Goal: Transaction & Acquisition: Purchase product/service

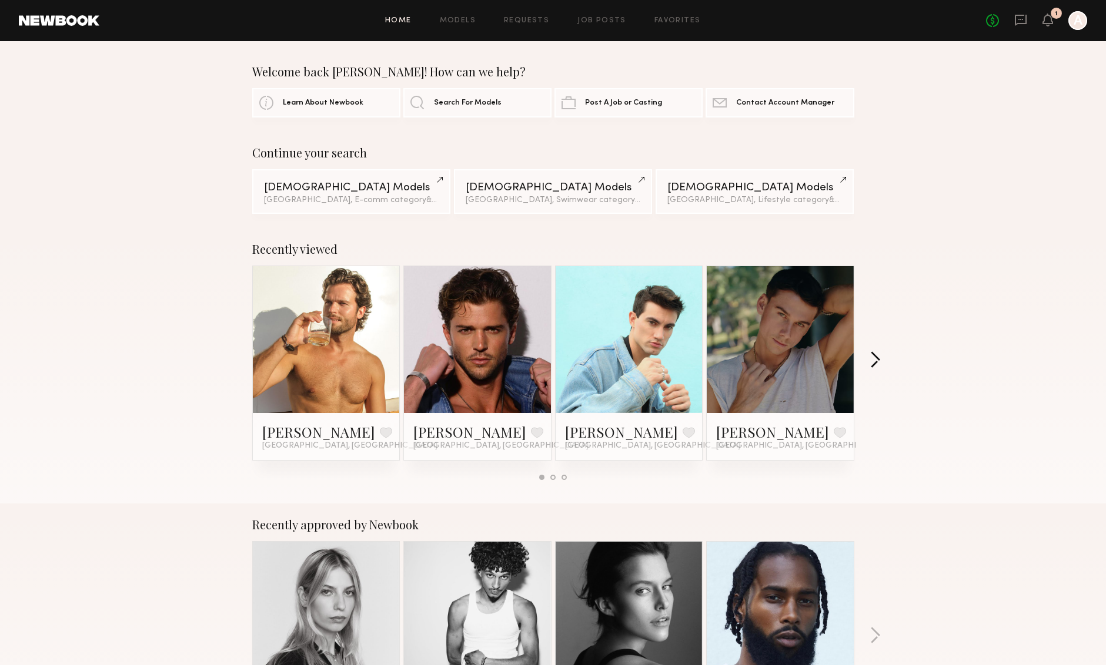
click at [875, 365] on button "button" at bounding box center [874, 360] width 11 height 19
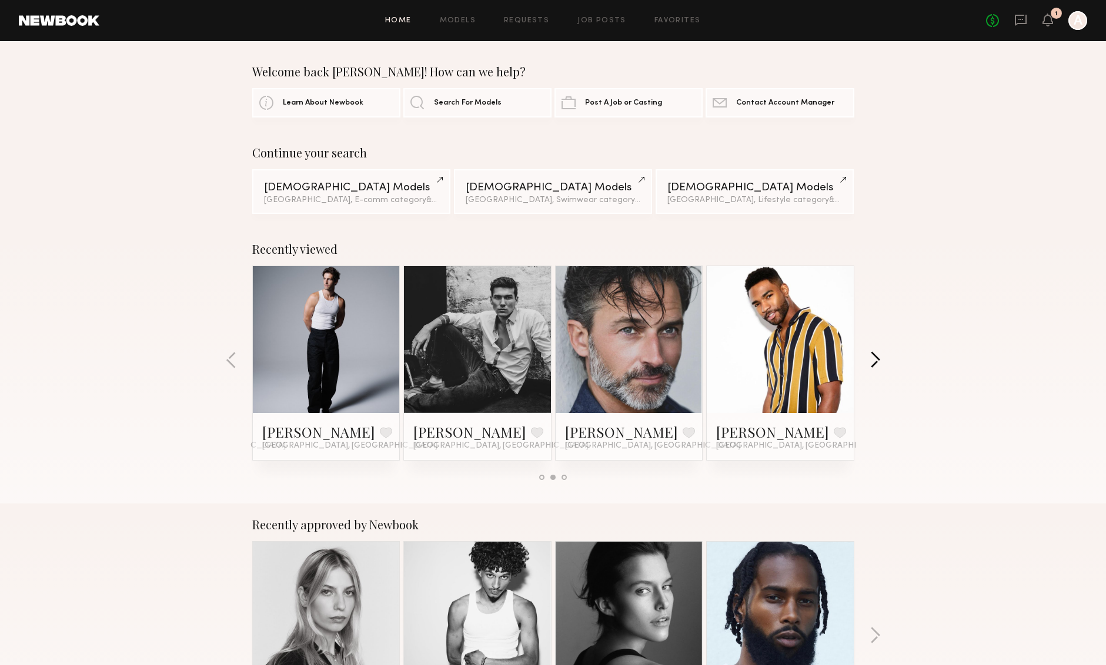
click at [877, 359] on button "button" at bounding box center [874, 360] width 11 height 19
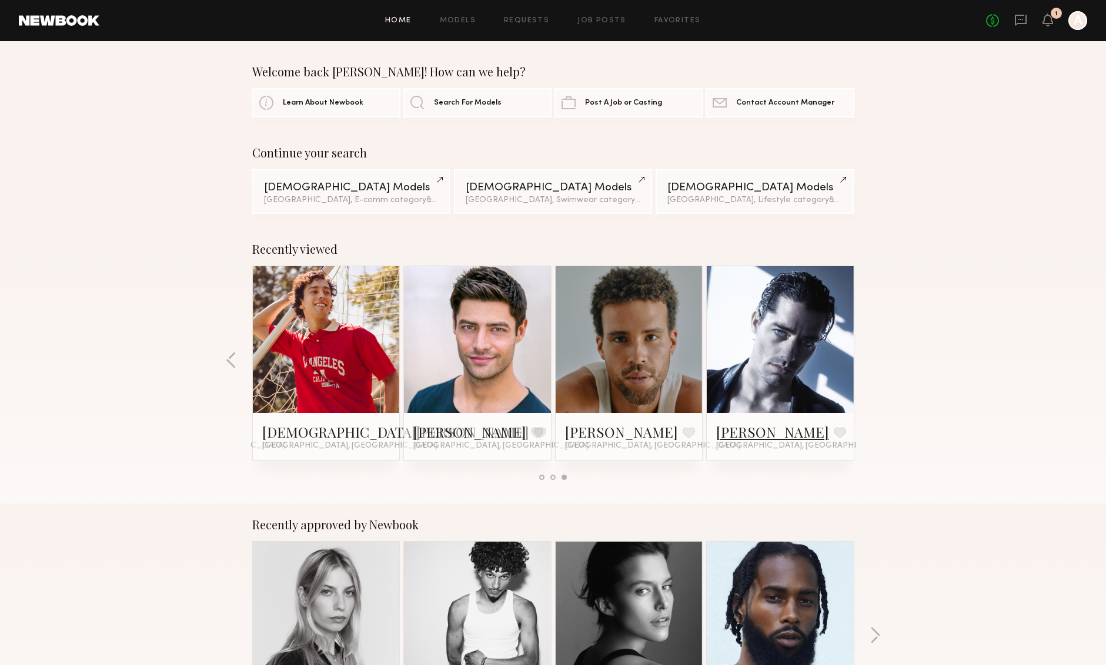
click at [759, 435] on link "Kolten H." at bounding box center [772, 432] width 113 height 19
click at [230, 364] on button "button" at bounding box center [231, 360] width 11 height 19
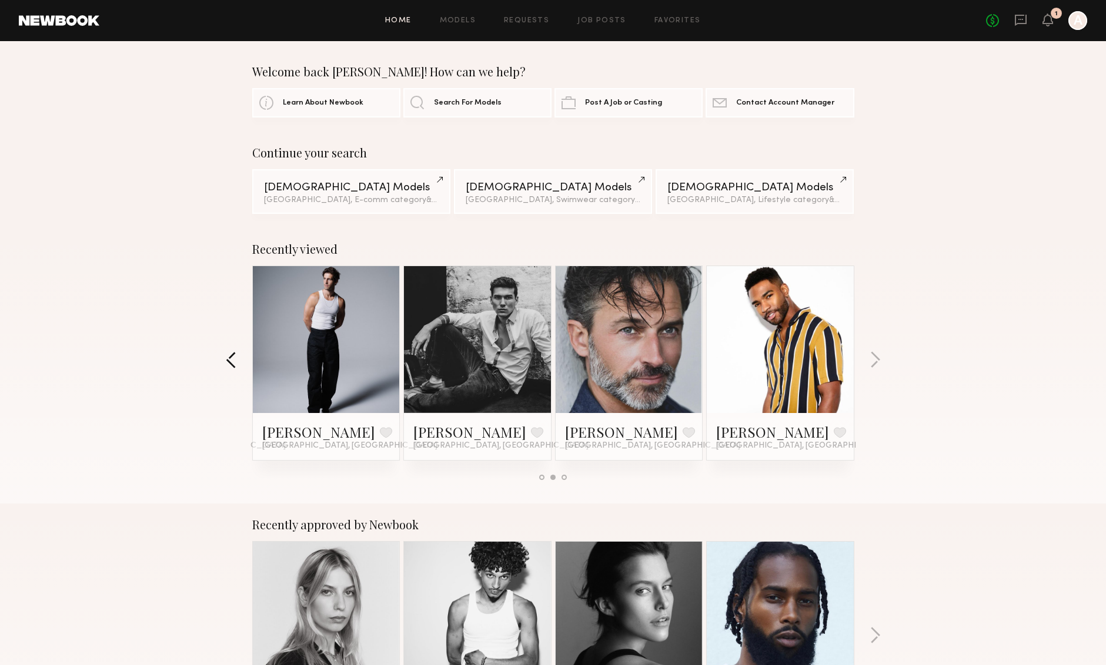
click at [230, 364] on button "button" at bounding box center [231, 360] width 11 height 19
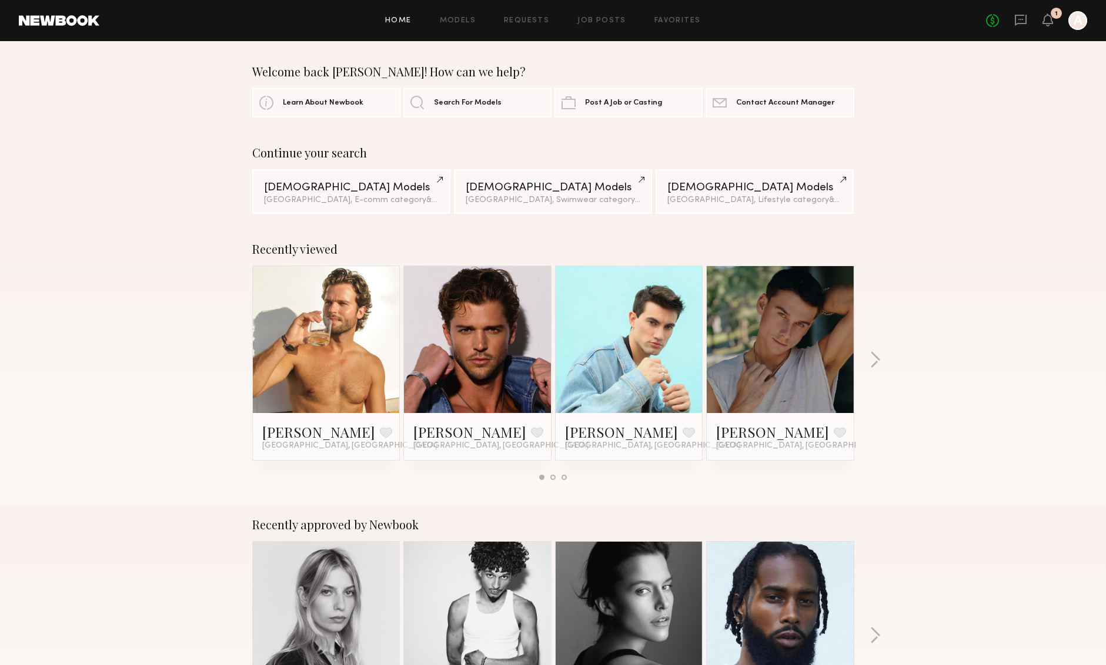
click at [326, 370] on link at bounding box center [326, 339] width 72 height 147
click at [465, 12] on div "Home Models Requests Job Posts Favorites Sign Out No fees up to $5,000 1 A" at bounding box center [592, 20] width 987 height 19
click at [465, 21] on link "Models" at bounding box center [458, 21] width 36 height 8
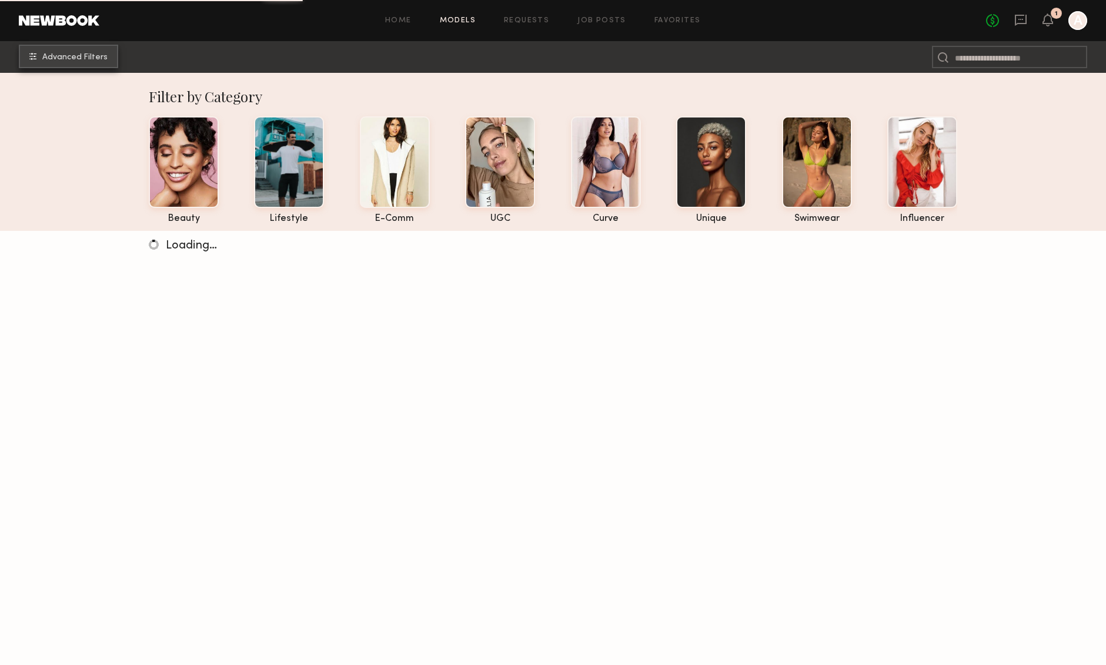
click at [68, 66] on button "Advanced Filters" at bounding box center [68, 57] width 99 height 24
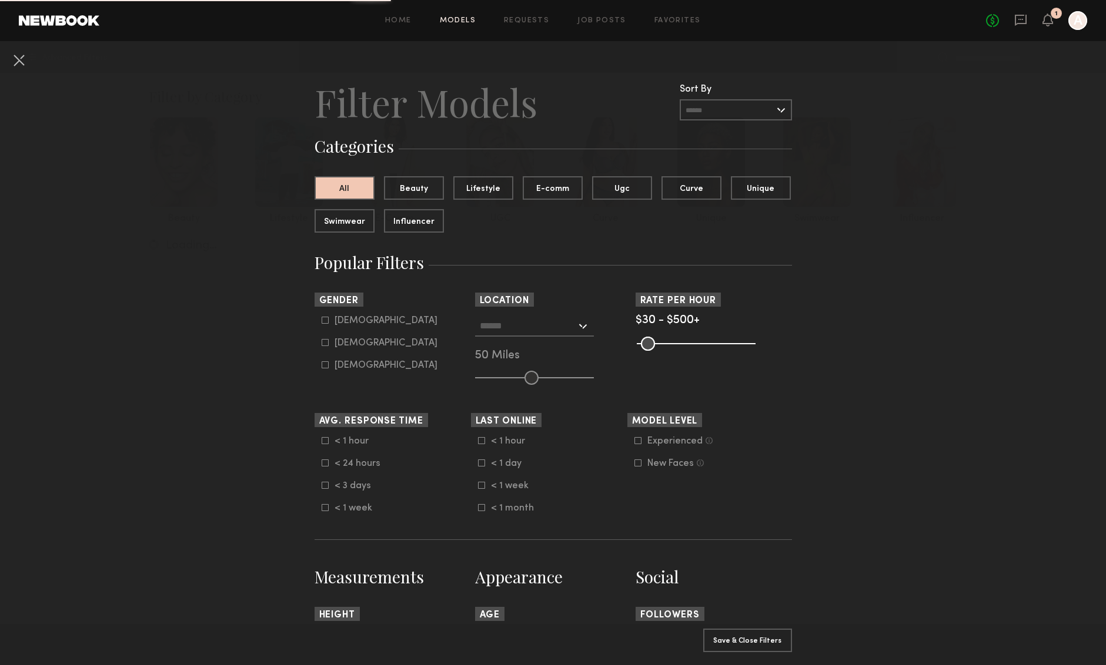
click at [329, 320] on label "Male" at bounding box center [379, 320] width 116 height 7
type input "*"
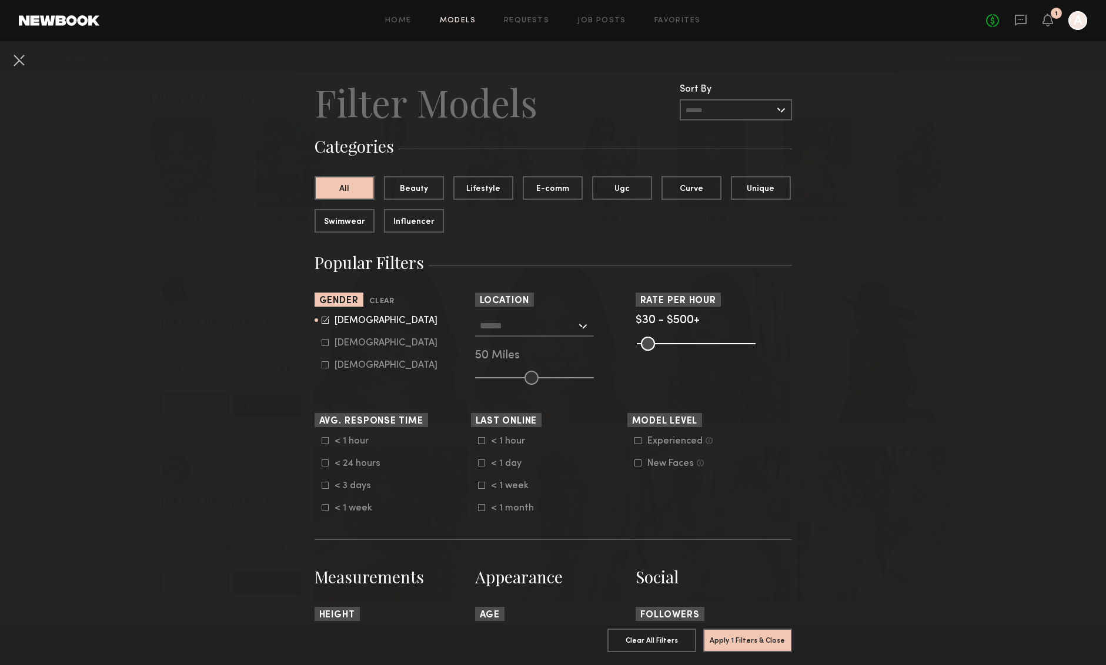
click at [579, 327] on div at bounding box center [534, 326] width 119 height 21
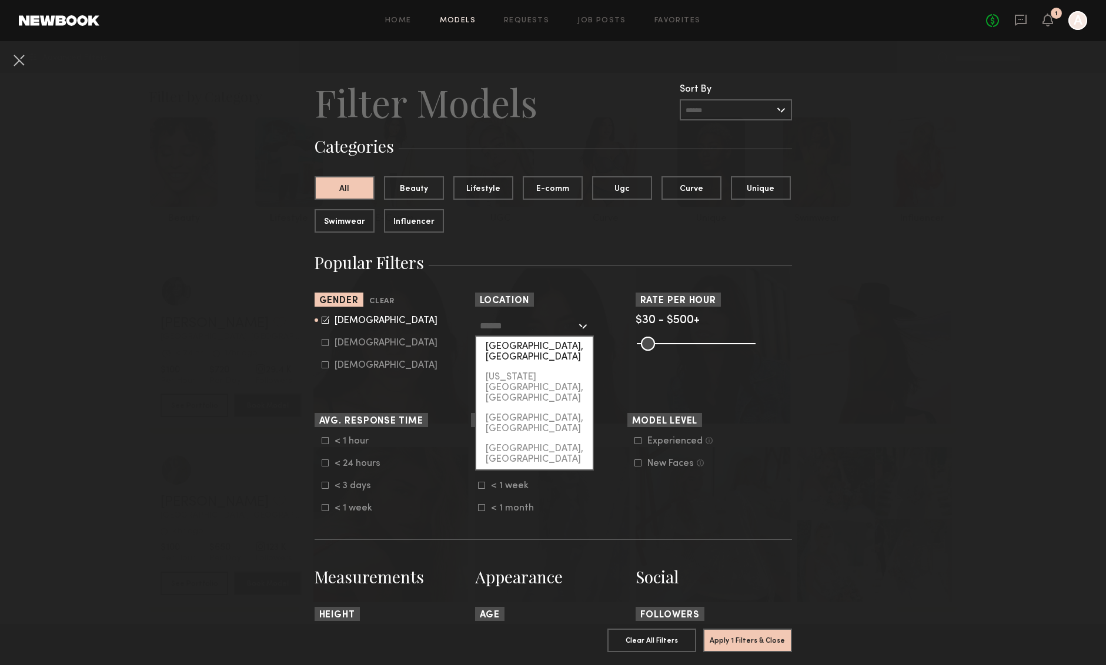
click at [525, 341] on div "Los Angeles, CA" at bounding box center [534, 352] width 116 height 31
type input "**********"
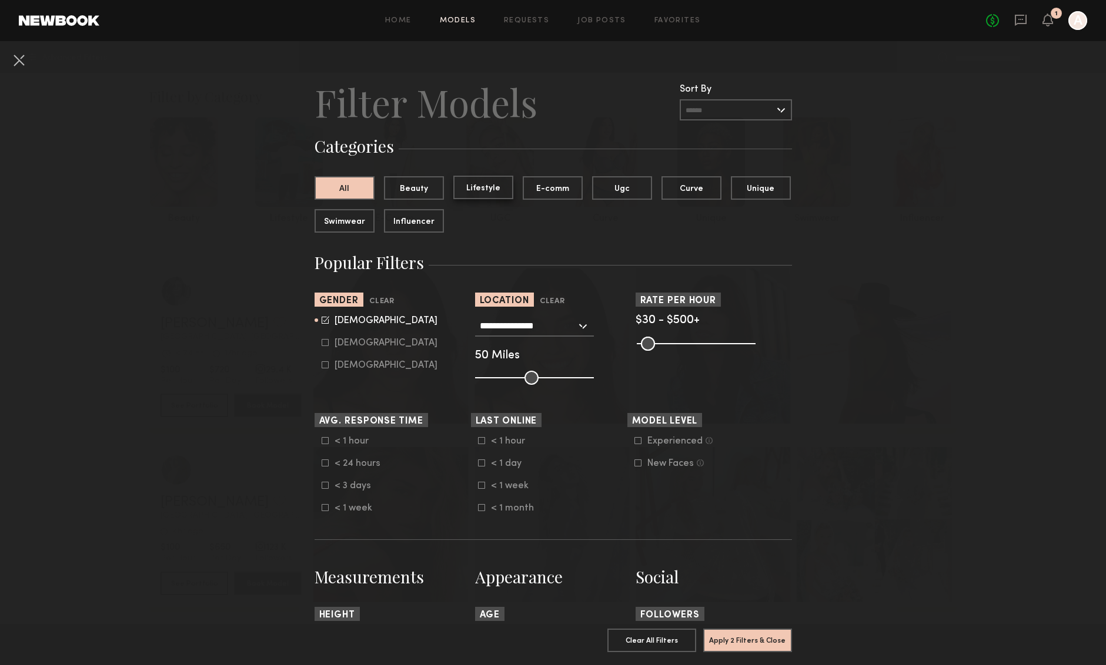
click at [484, 192] on button "Lifestyle" at bounding box center [483, 188] width 60 height 24
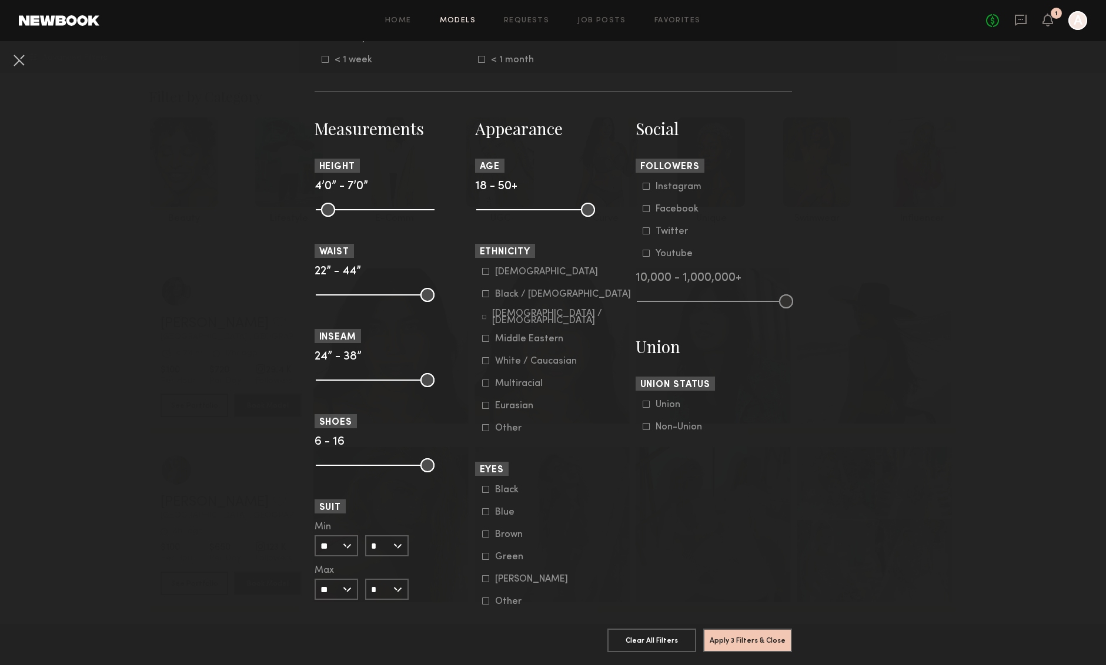
scroll to position [463, 0]
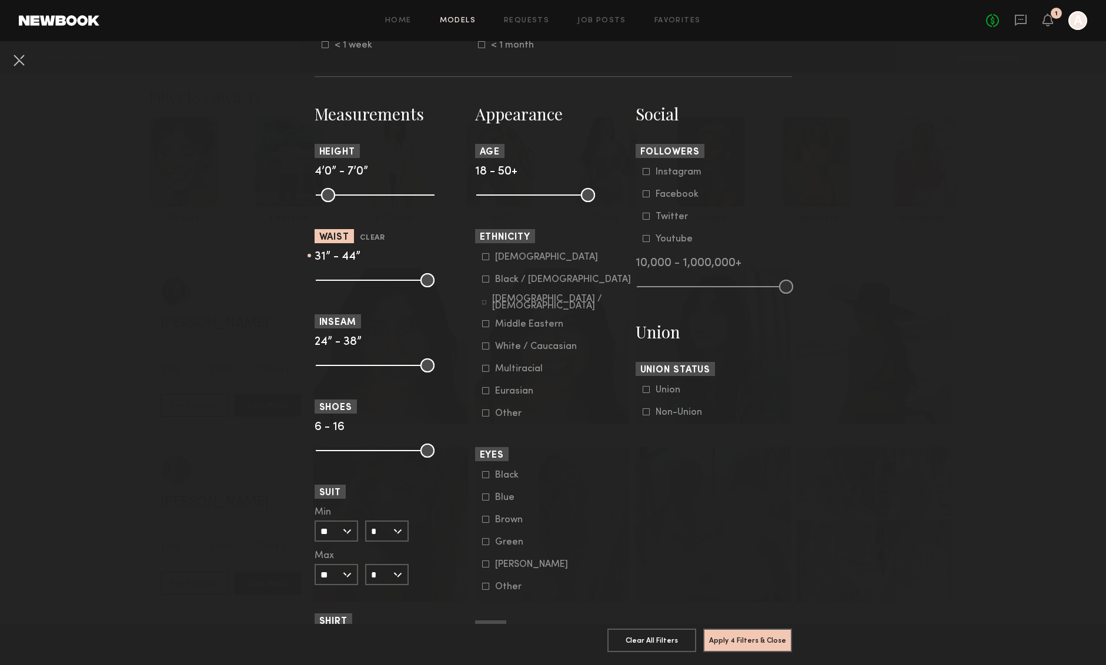
drag, startPoint x: 326, startPoint y: 282, endPoint x: 378, endPoint y: 284, distance: 51.7
type input "**"
click at [366, 283] on input "range" at bounding box center [375, 280] width 119 height 14
type input "**"
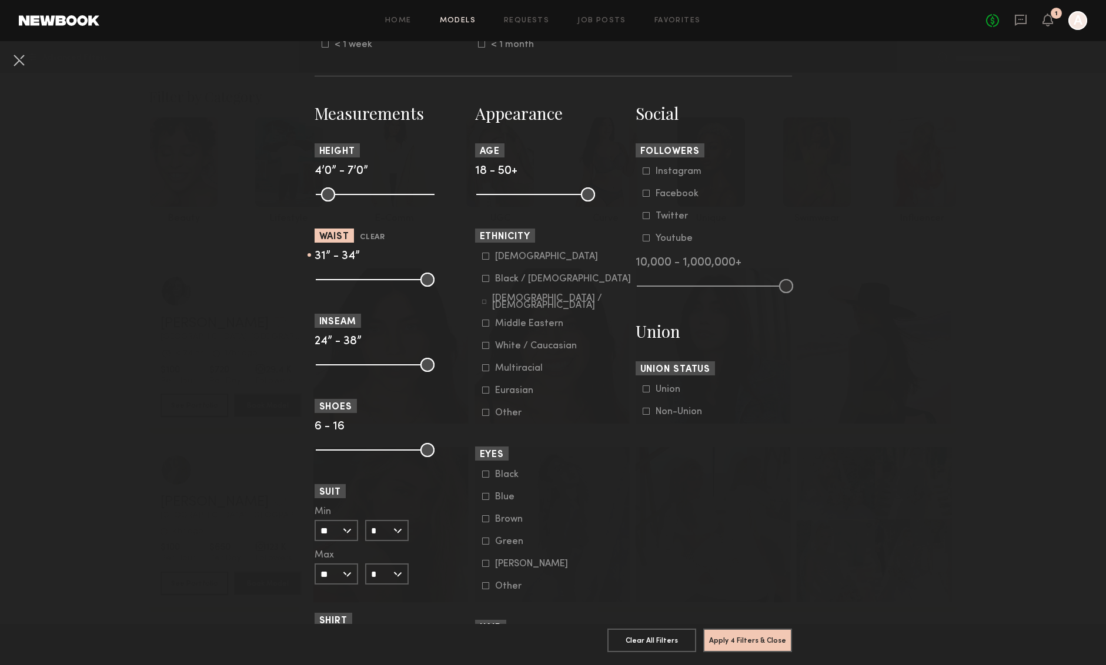
drag, startPoint x: 422, startPoint y: 283, endPoint x: 380, endPoint y: 283, distance: 42.3
click at [380, 283] on input "range" at bounding box center [375, 280] width 119 height 14
drag, startPoint x: 323, startPoint y: 196, endPoint x: 388, endPoint y: 202, distance: 64.9
click at [388, 202] on input "range" at bounding box center [375, 194] width 119 height 14
type input "**"
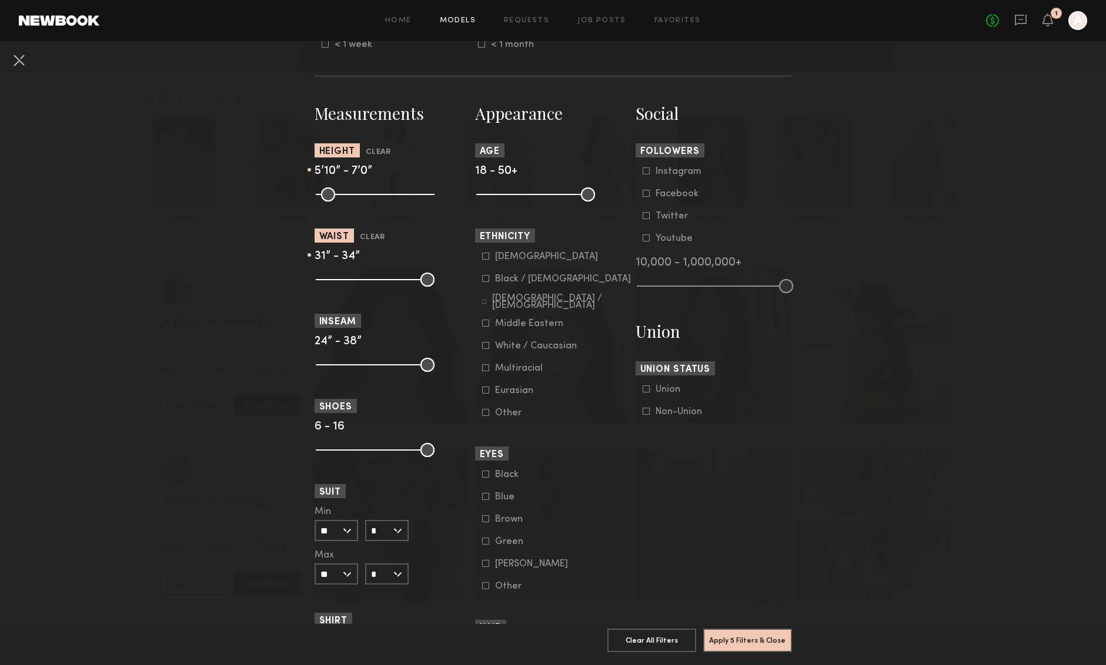
click at [385, 202] on input "range" at bounding box center [375, 194] width 119 height 14
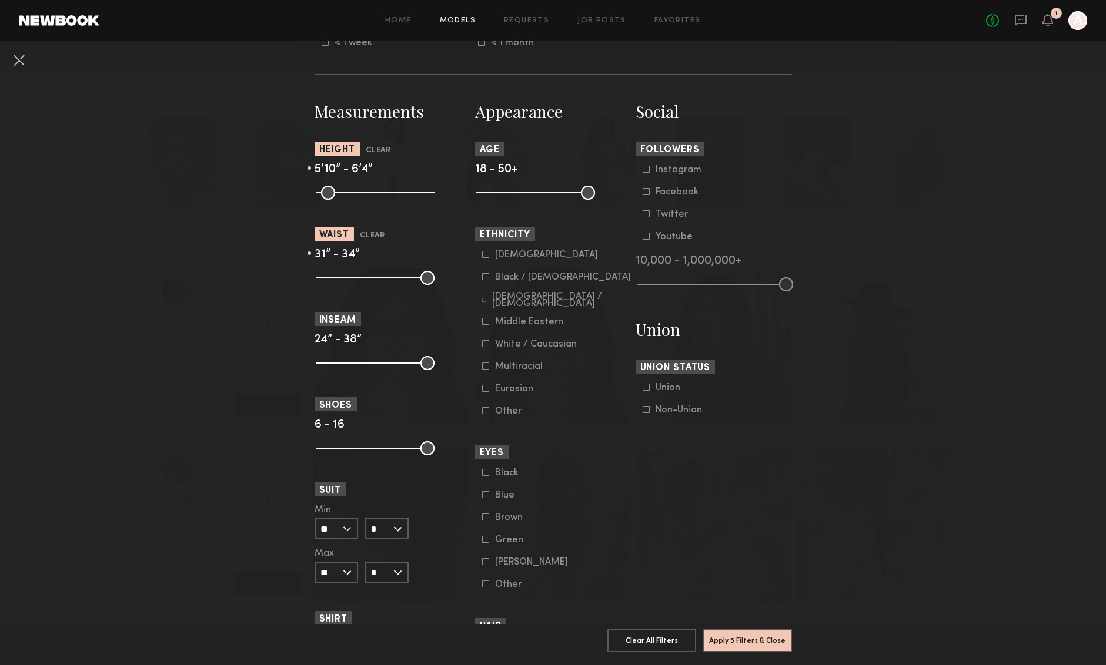
type input "**"
drag, startPoint x: 431, startPoint y: 196, endPoint x: 404, endPoint y: 197, distance: 27.6
click at [403, 197] on input "range" at bounding box center [375, 193] width 119 height 14
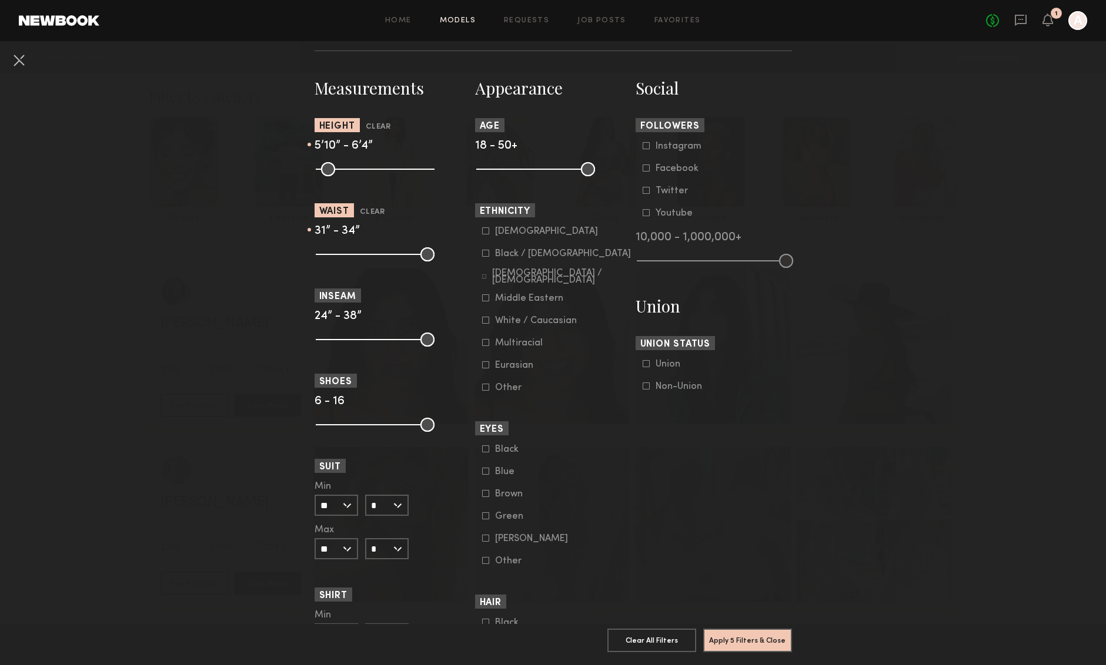
scroll to position [488, 0]
drag, startPoint x: 326, startPoint y: 341, endPoint x: 372, endPoint y: 344, distance: 46.6
type input "**"
click at [372, 344] on input "range" at bounding box center [375, 341] width 119 height 14
drag, startPoint x: 425, startPoint y: 346, endPoint x: 397, endPoint y: 346, distance: 28.2
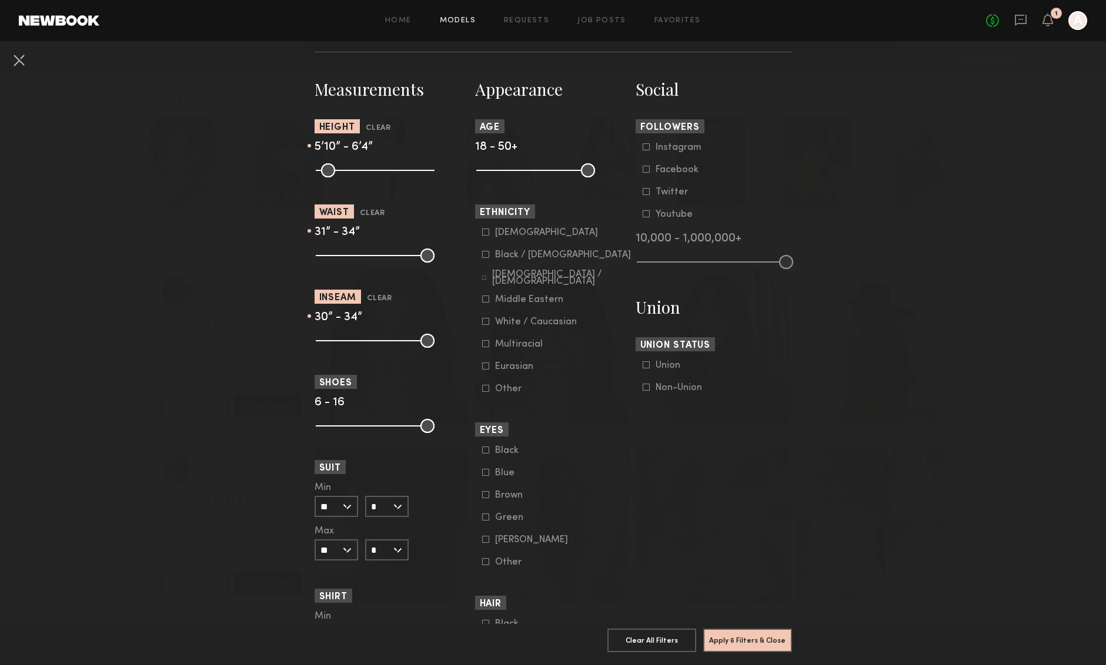
type input "**"
click at [397, 346] on input "range" at bounding box center [375, 341] width 119 height 14
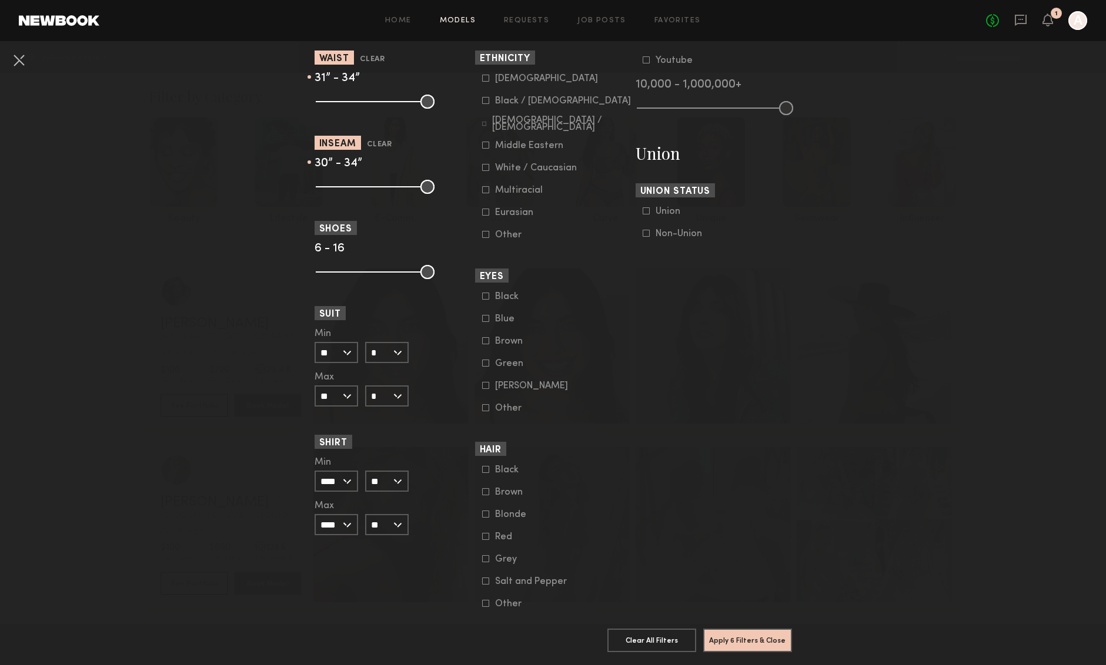
scroll to position [672, 0]
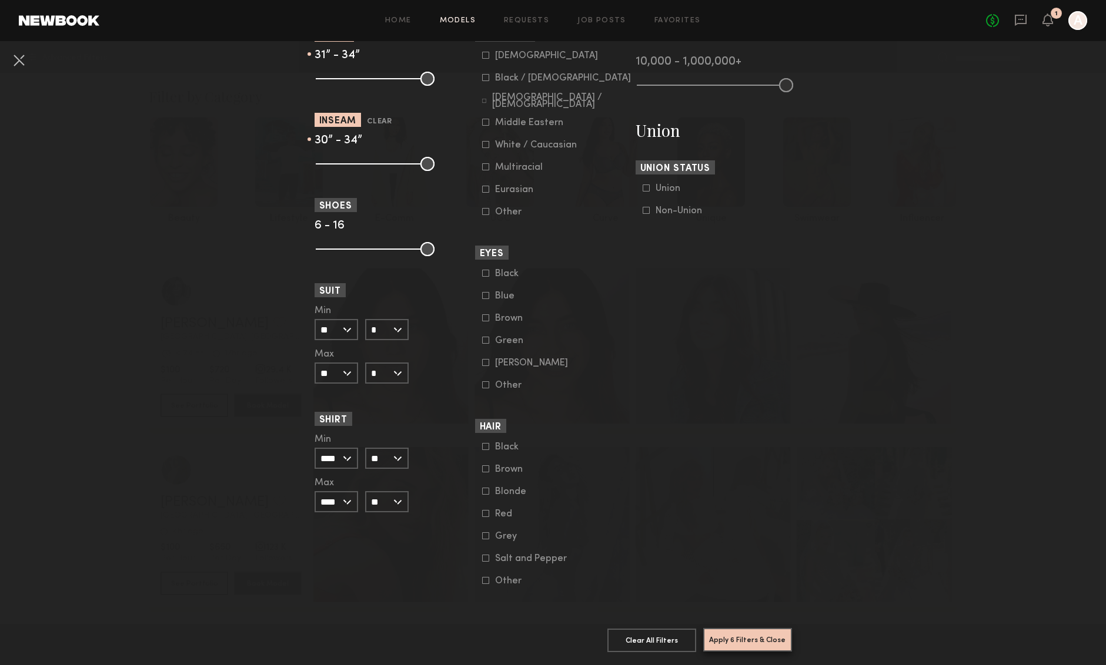
click at [733, 639] on button "Apply 6 Filters & Close" at bounding box center [747, 640] width 89 height 24
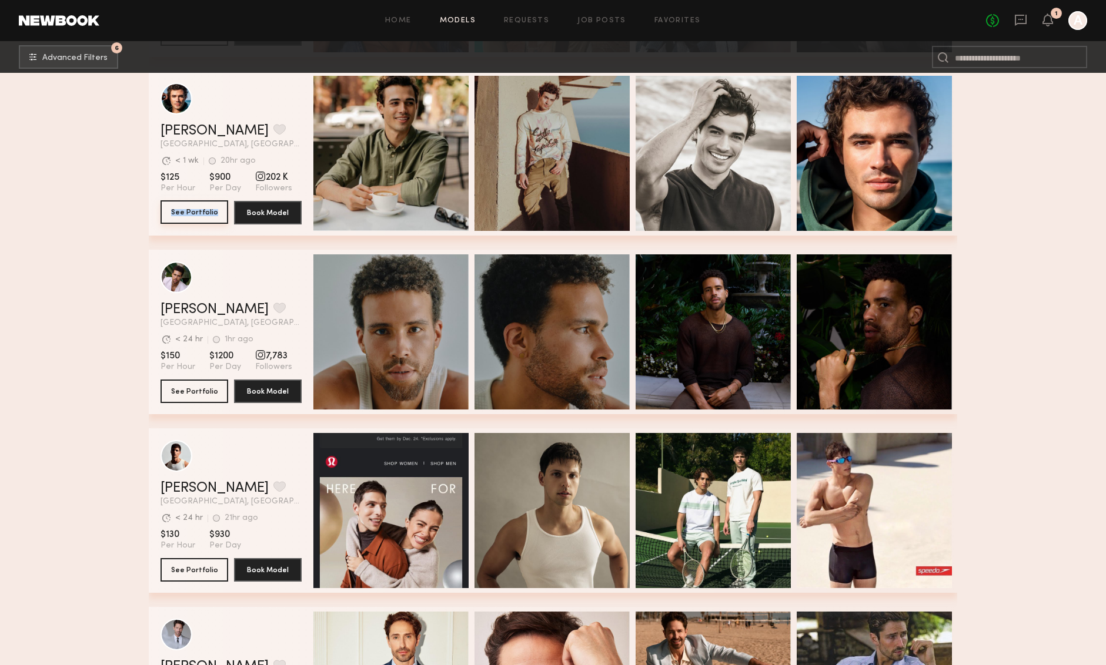
scroll to position [916, 0]
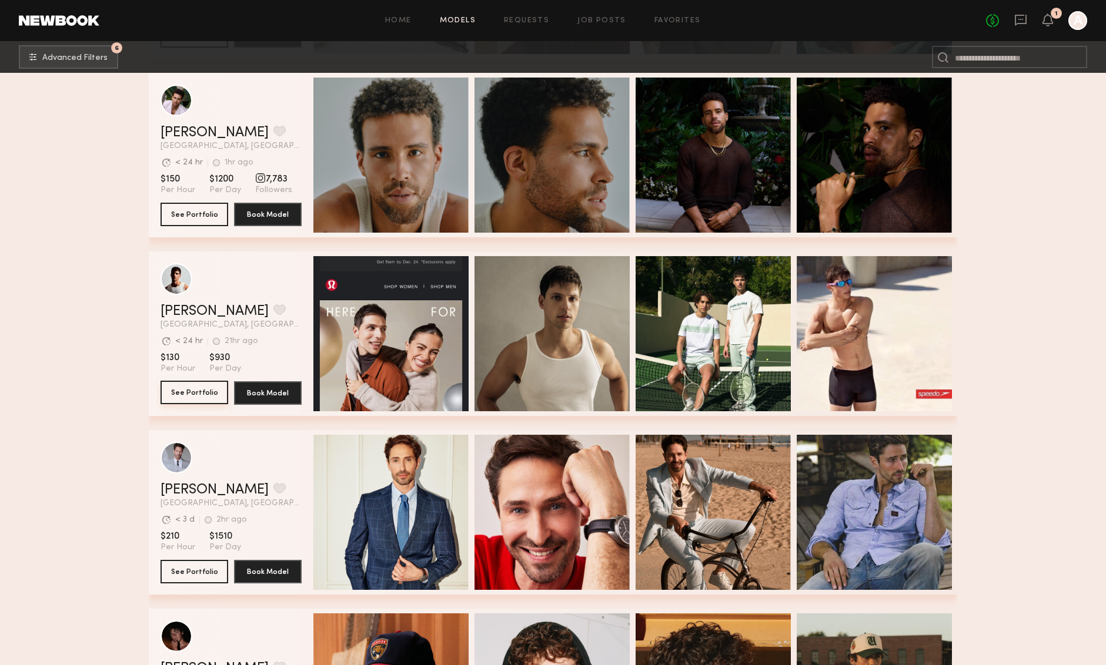
click at [203, 388] on button "See Portfolio" at bounding box center [194, 393] width 68 height 24
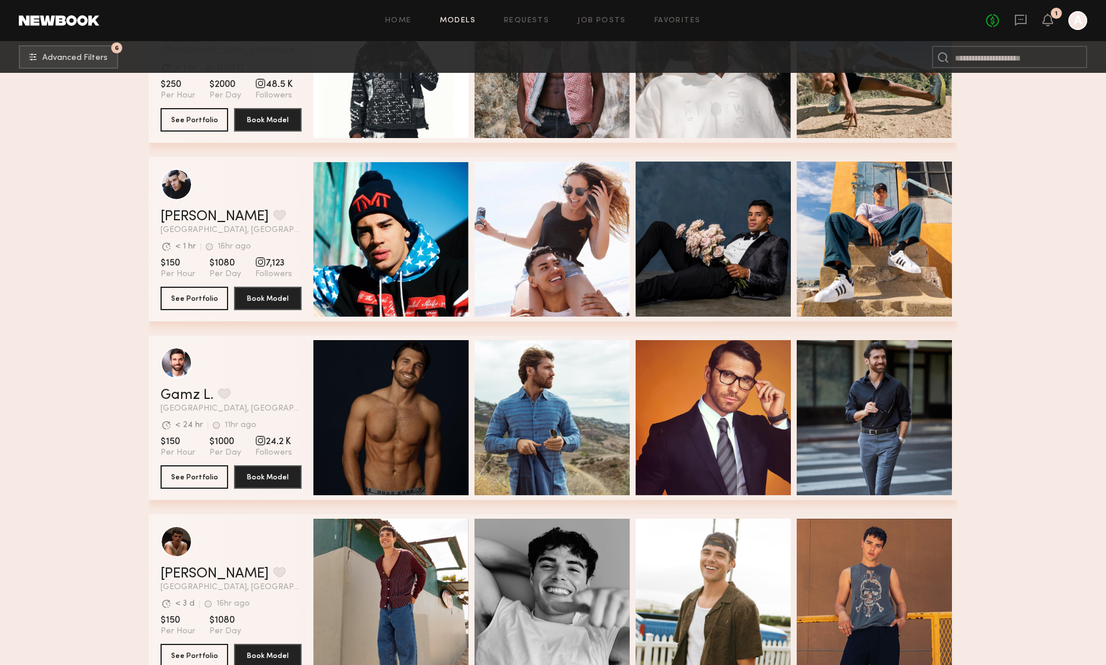
scroll to position [3871, 0]
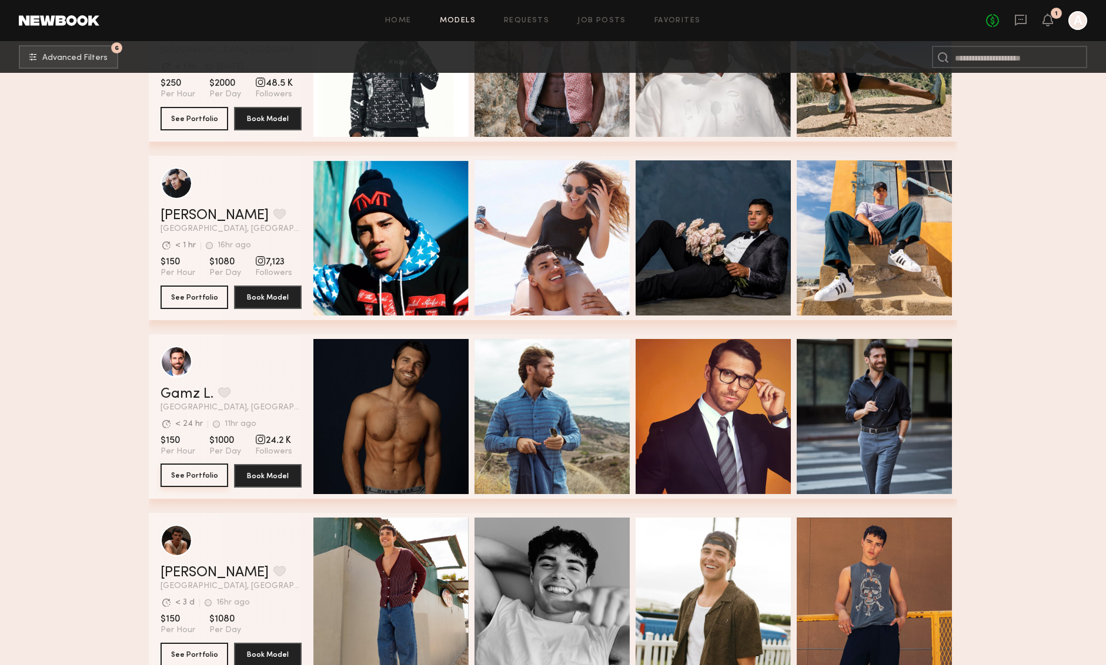
click at [189, 472] on button "See Portfolio" at bounding box center [194, 476] width 68 height 24
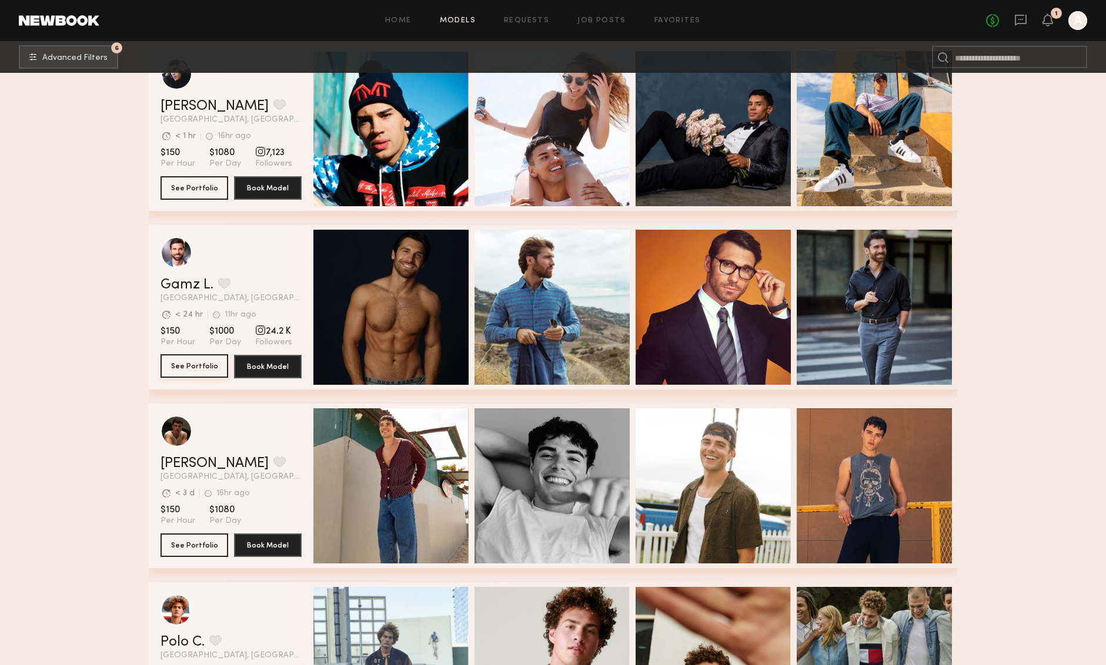
scroll to position [4101, 0]
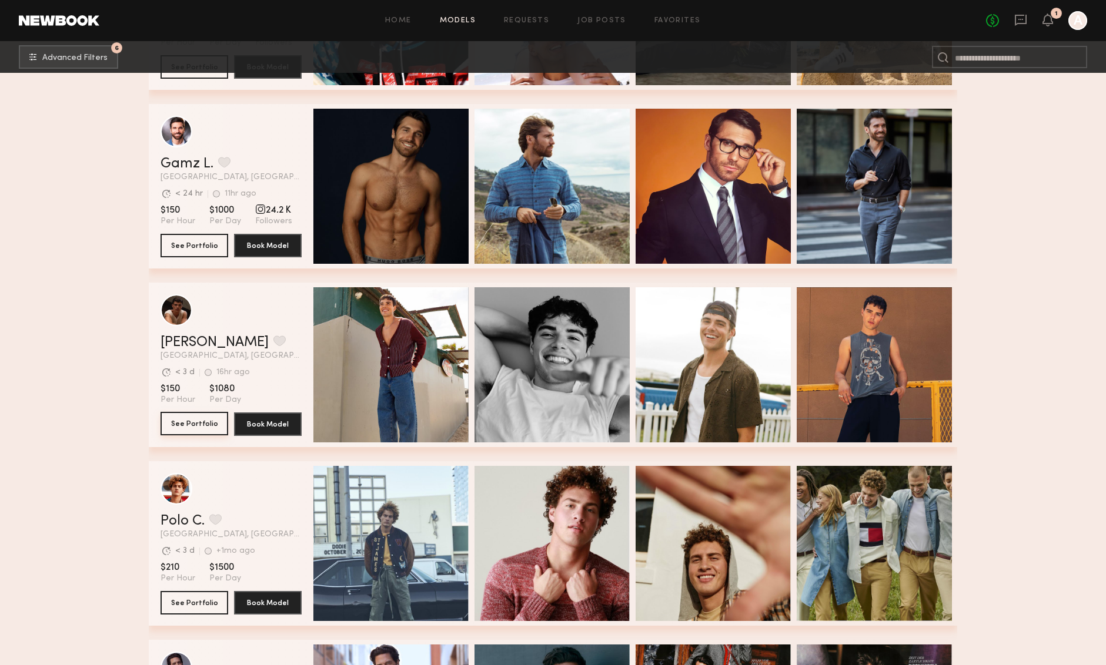
click at [197, 425] on button "See Portfolio" at bounding box center [194, 424] width 68 height 24
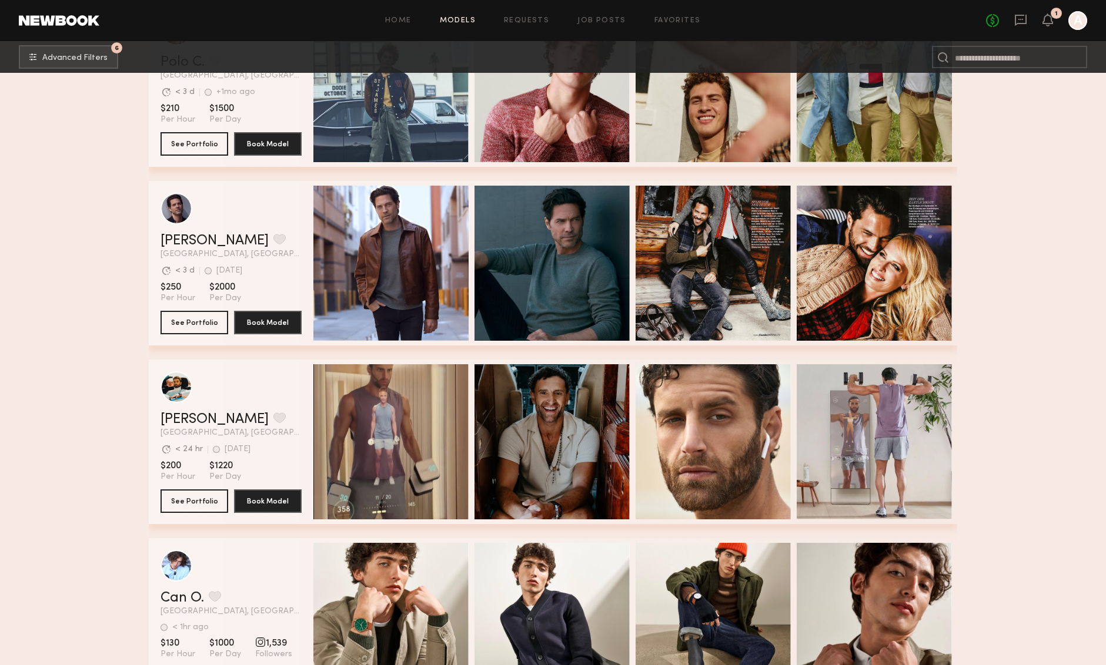
scroll to position [4564, 0]
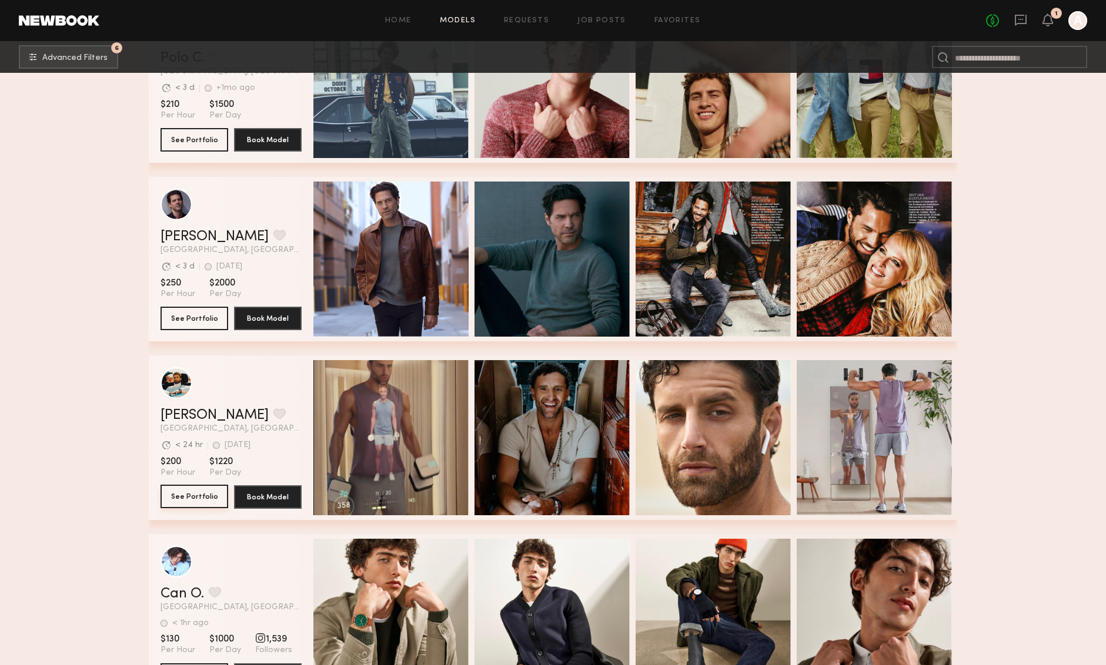
click at [191, 506] on button "See Portfolio" at bounding box center [194, 497] width 68 height 24
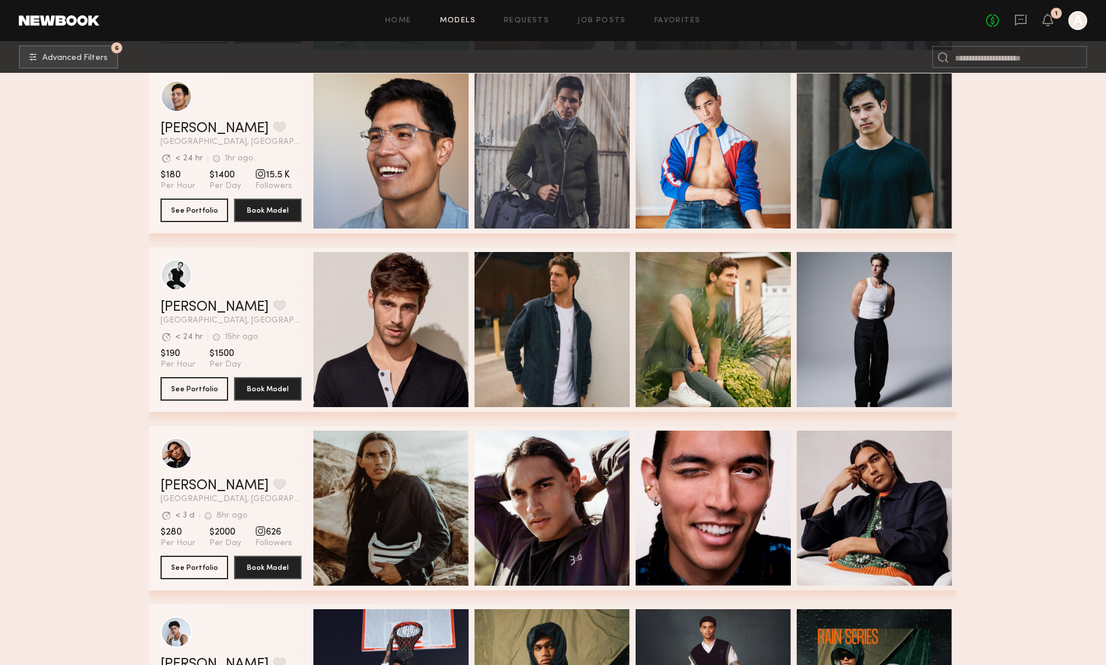
scroll to position [5914, 0]
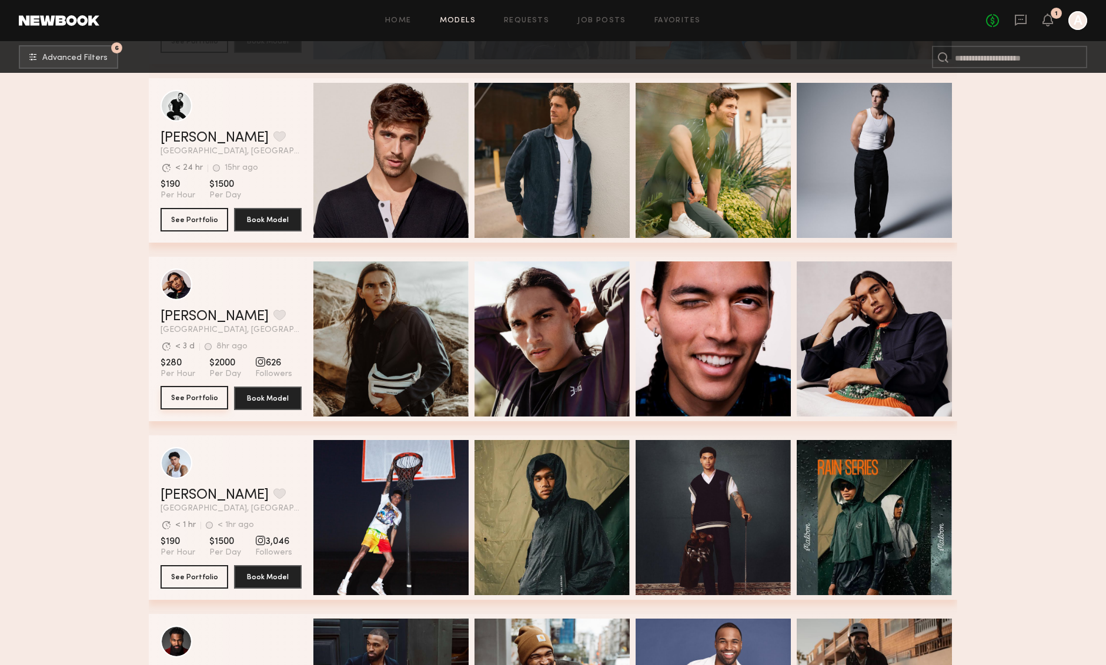
click at [190, 401] on button "See Portfolio" at bounding box center [194, 398] width 68 height 24
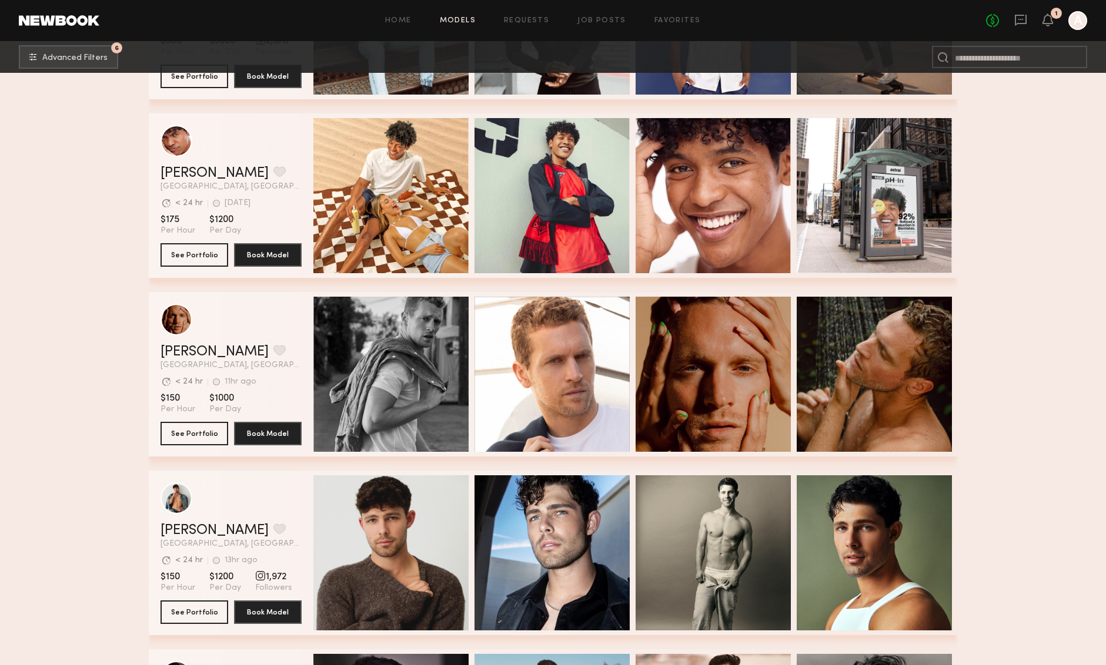
scroll to position [6600, 0]
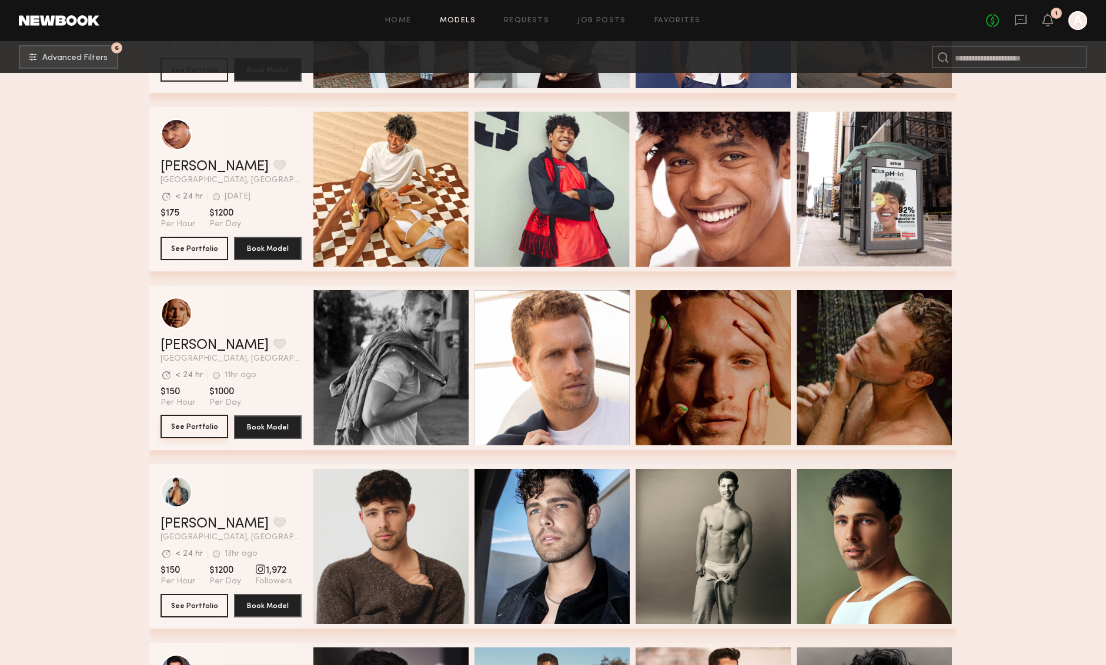
click at [198, 431] on button "See Portfolio" at bounding box center [194, 427] width 68 height 24
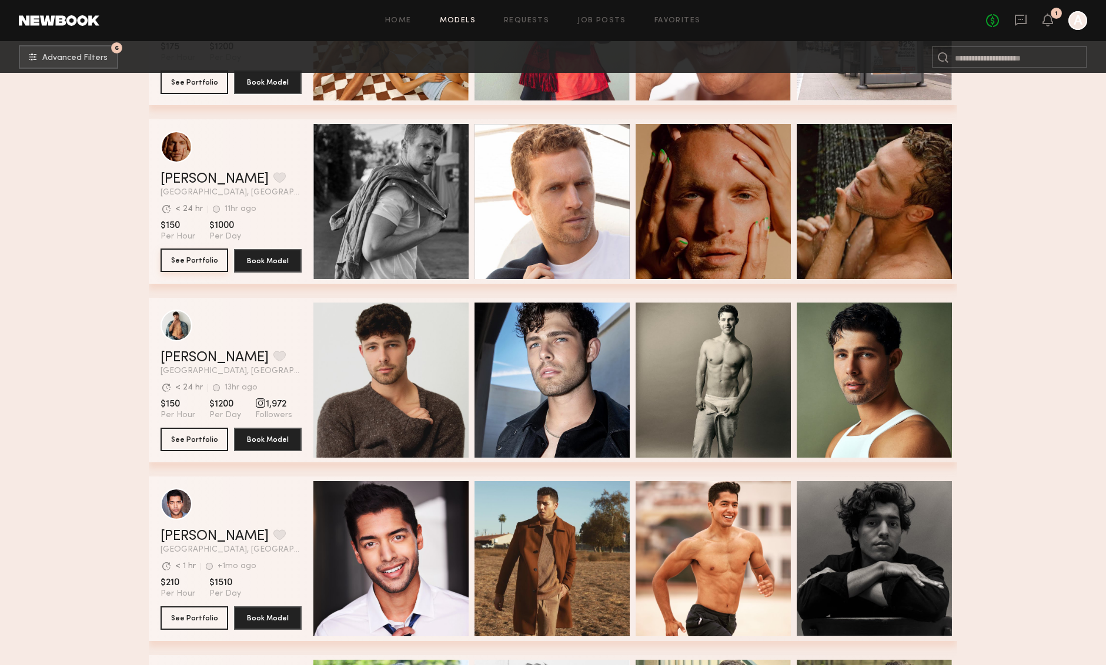
scroll to position [6771, 0]
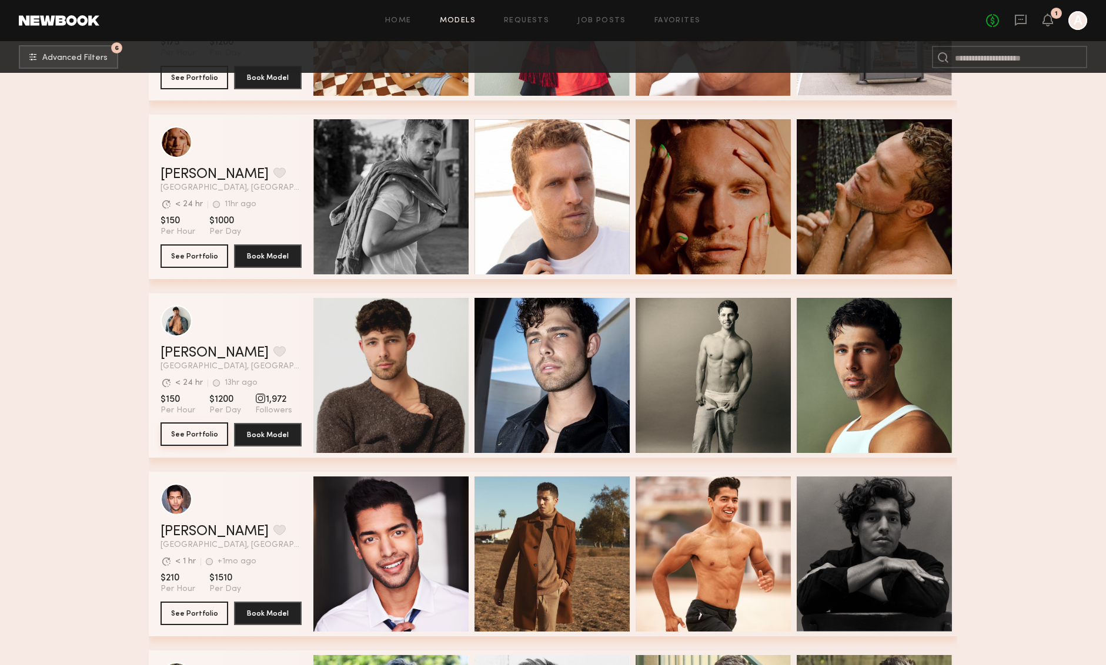
click at [201, 435] on button "See Portfolio" at bounding box center [194, 435] width 68 height 24
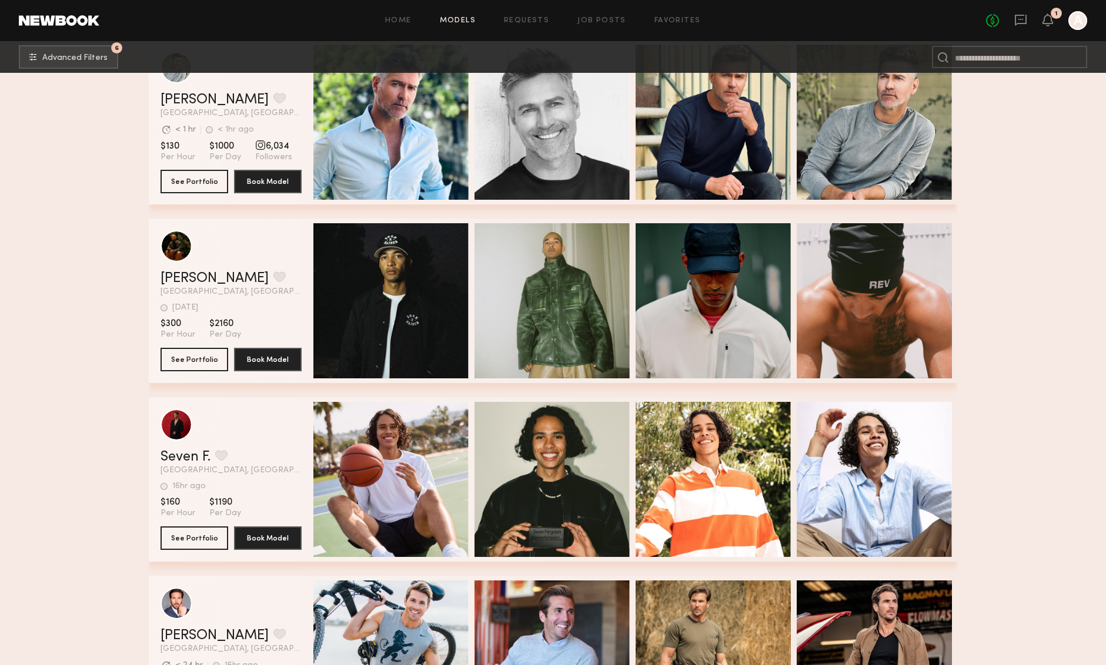
scroll to position [7415, 0]
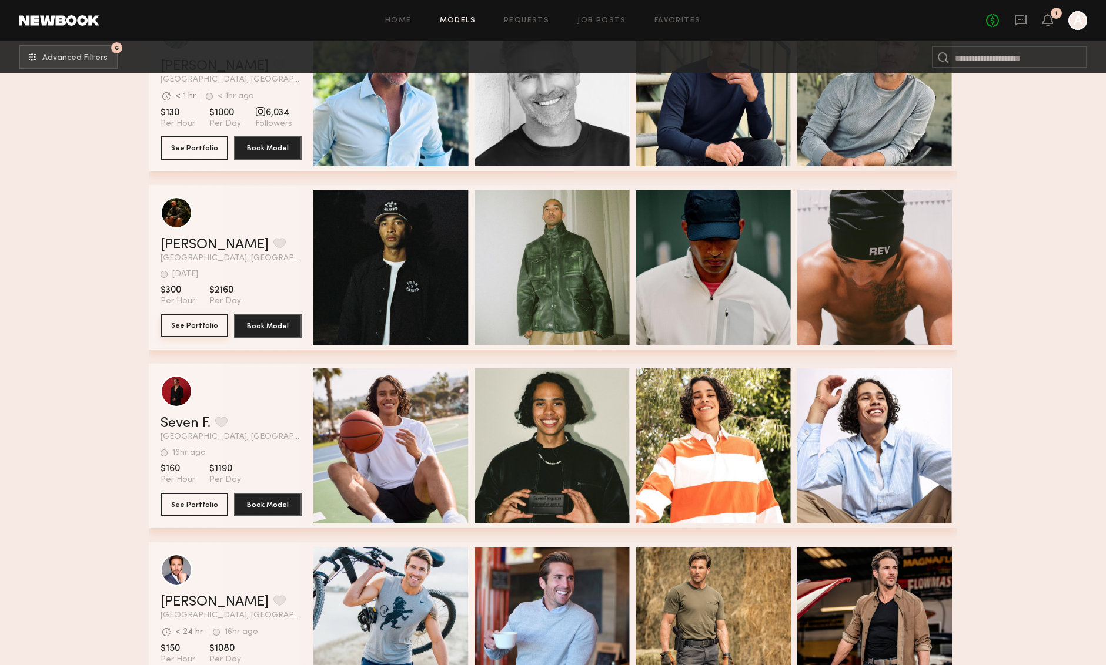
click at [195, 329] on button "See Portfolio" at bounding box center [194, 326] width 68 height 24
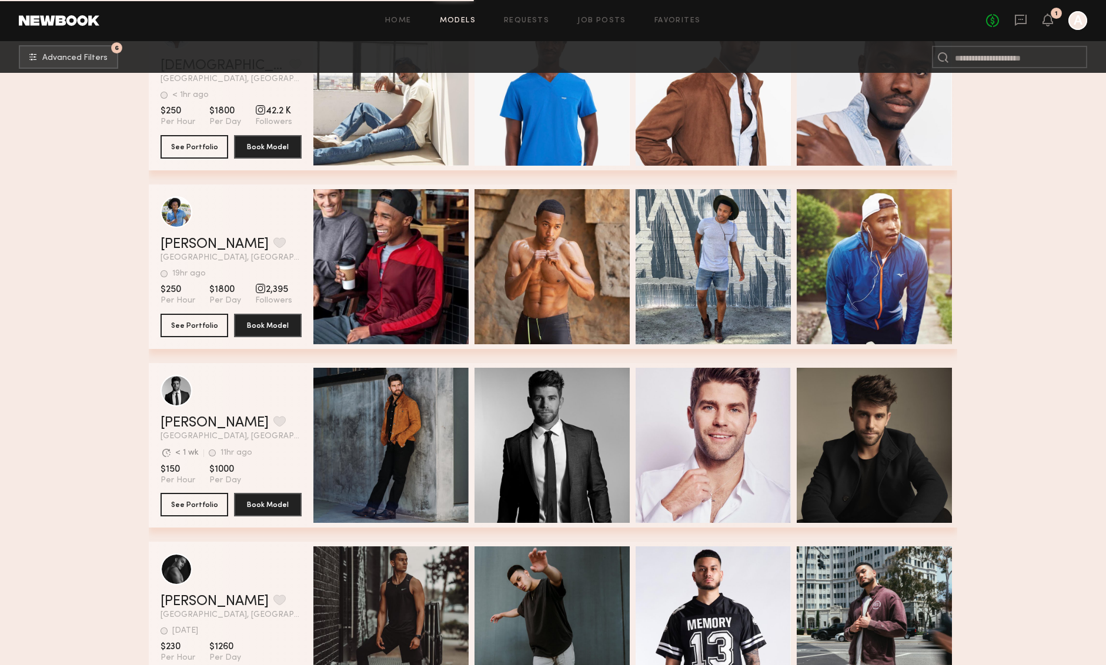
scroll to position [10276, 0]
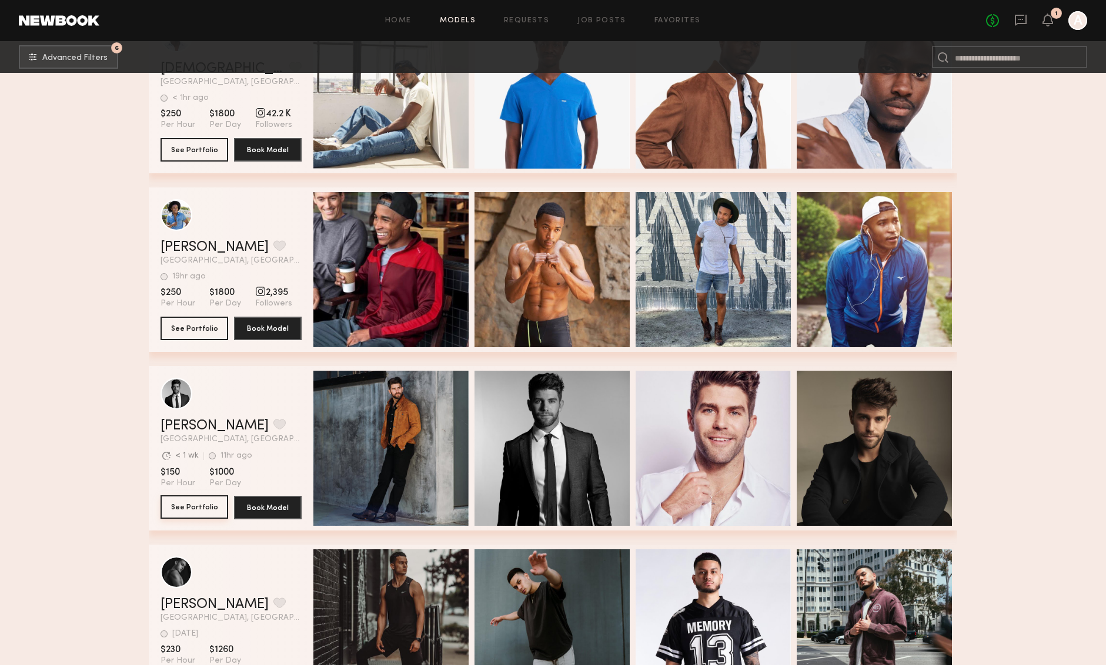
click at [197, 512] on button "See Portfolio" at bounding box center [194, 507] width 68 height 24
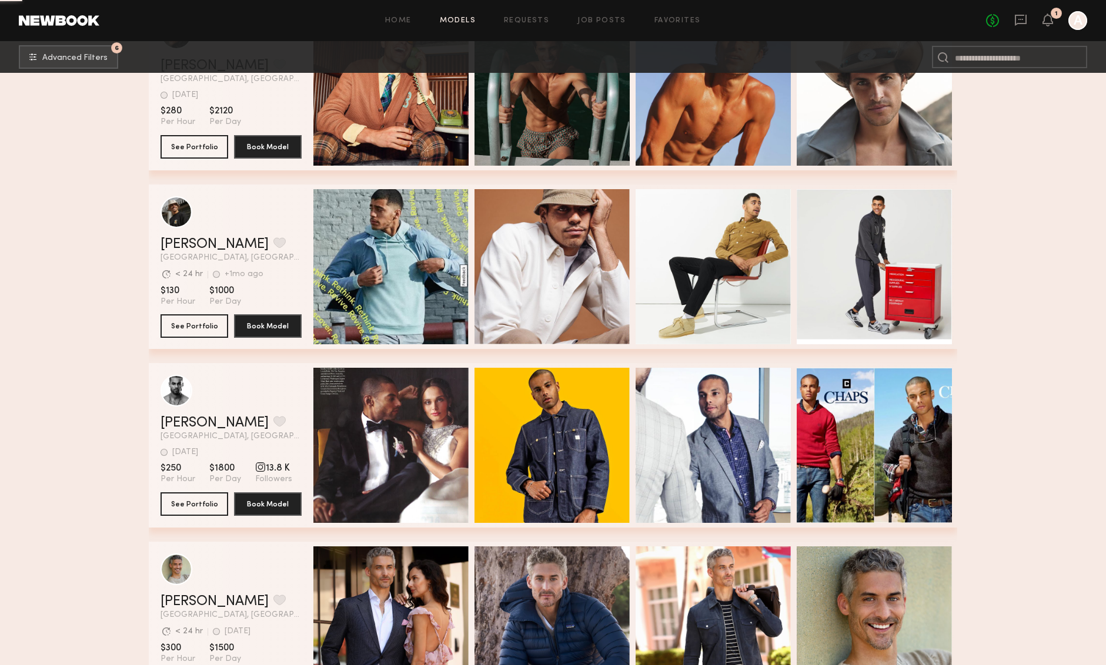
scroll to position [11933, 0]
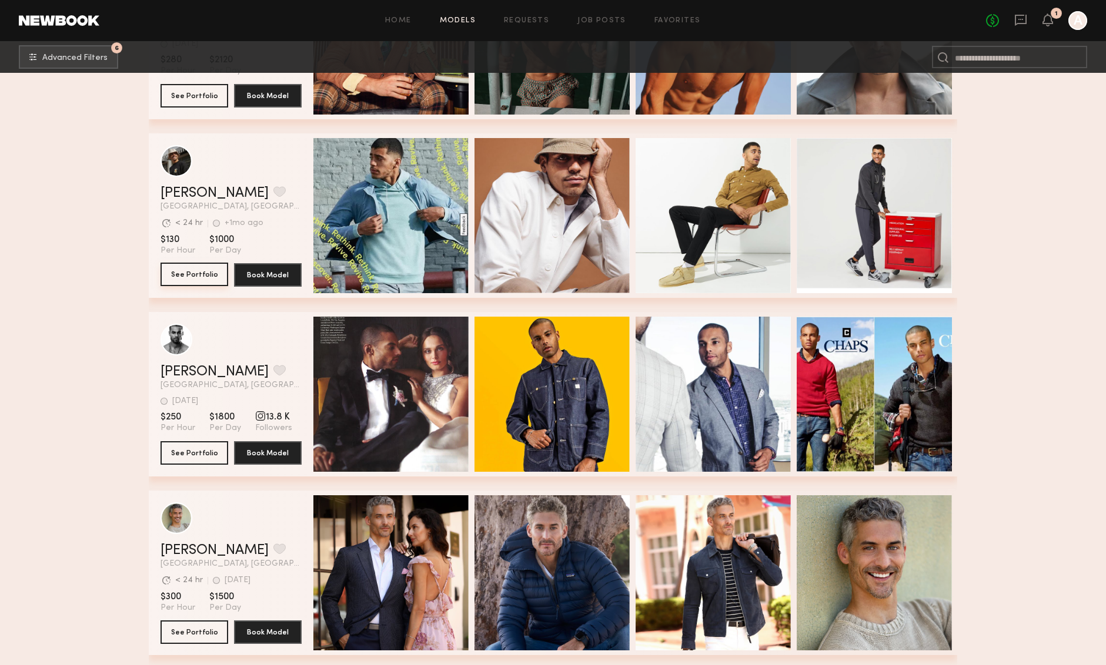
click at [194, 274] on button "See Portfolio" at bounding box center [194, 275] width 68 height 24
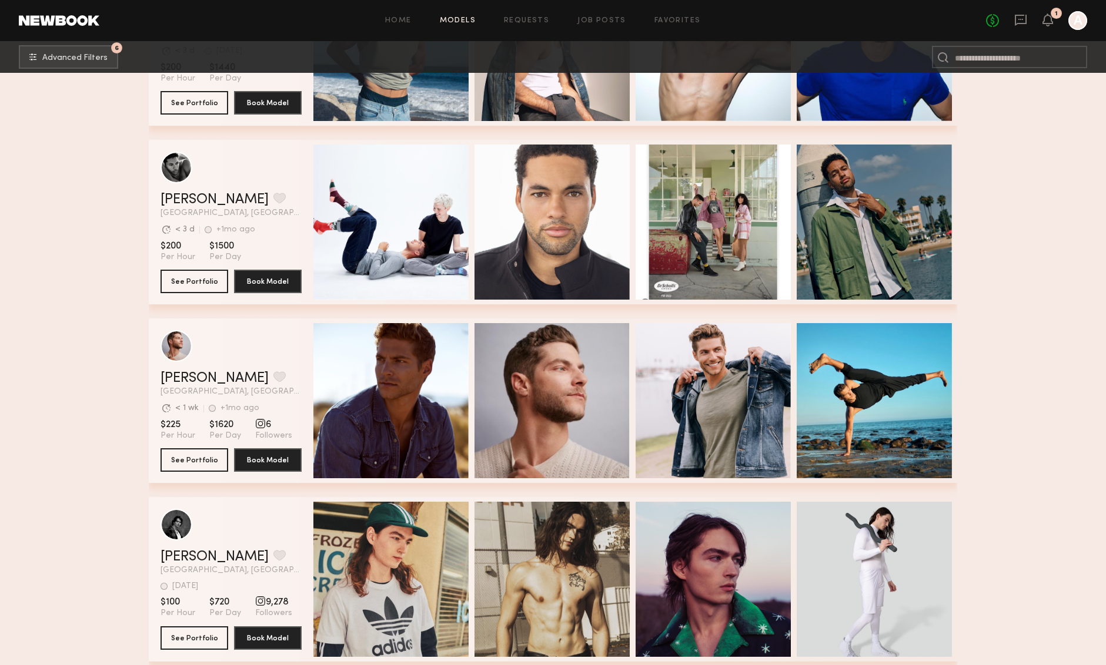
scroll to position [13019, 0]
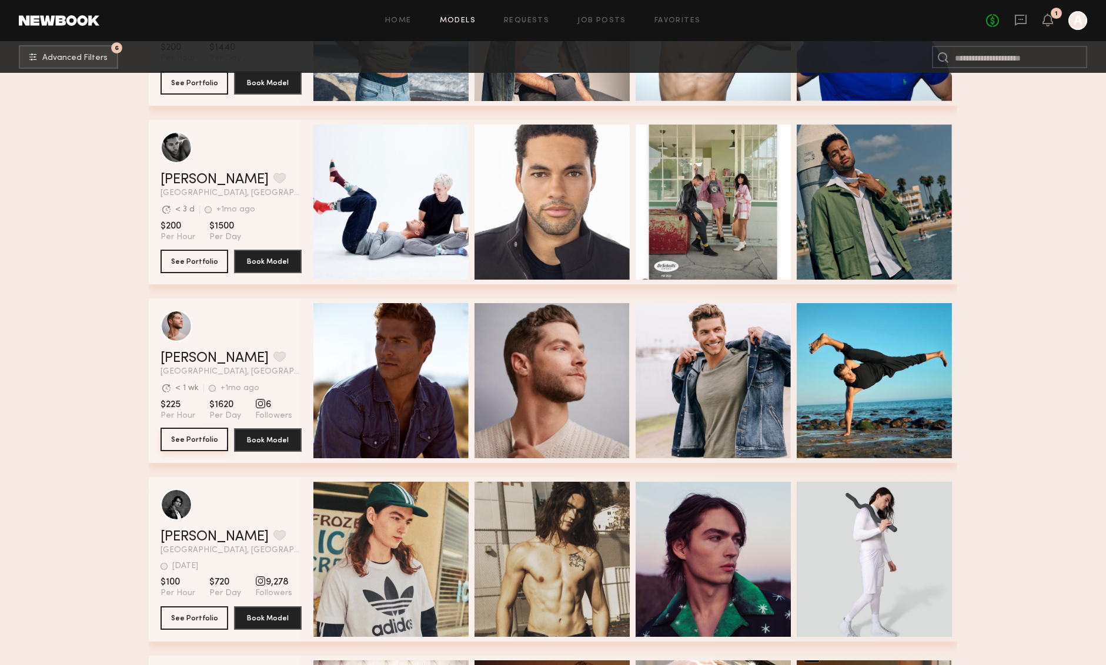
click at [187, 443] on button "See Portfolio" at bounding box center [194, 440] width 68 height 24
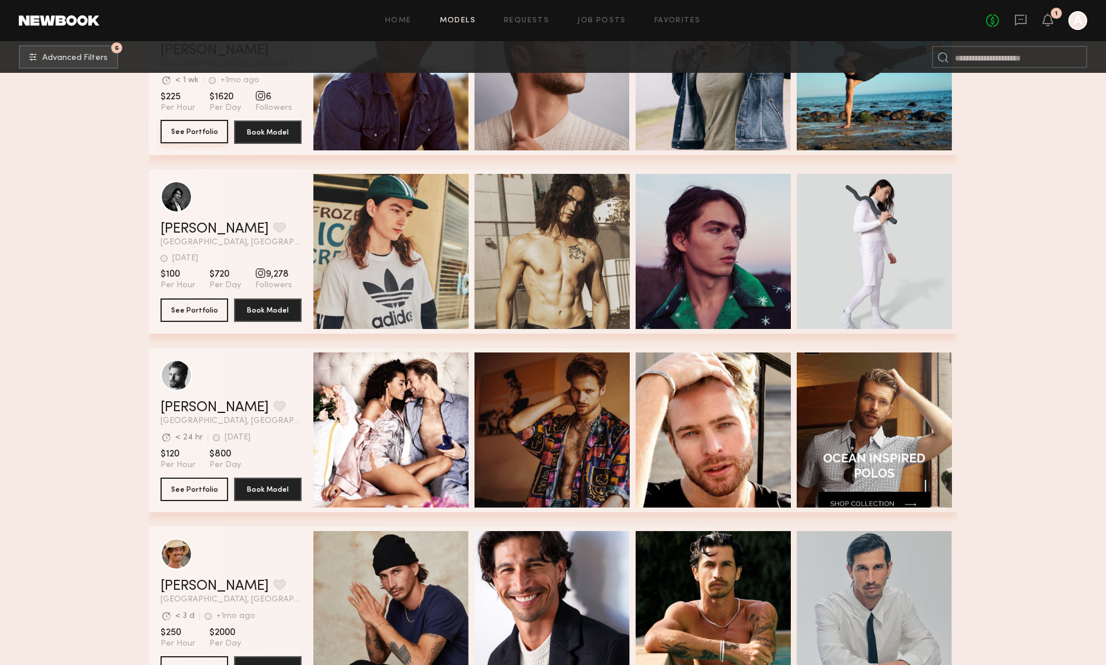
scroll to position [13510, 0]
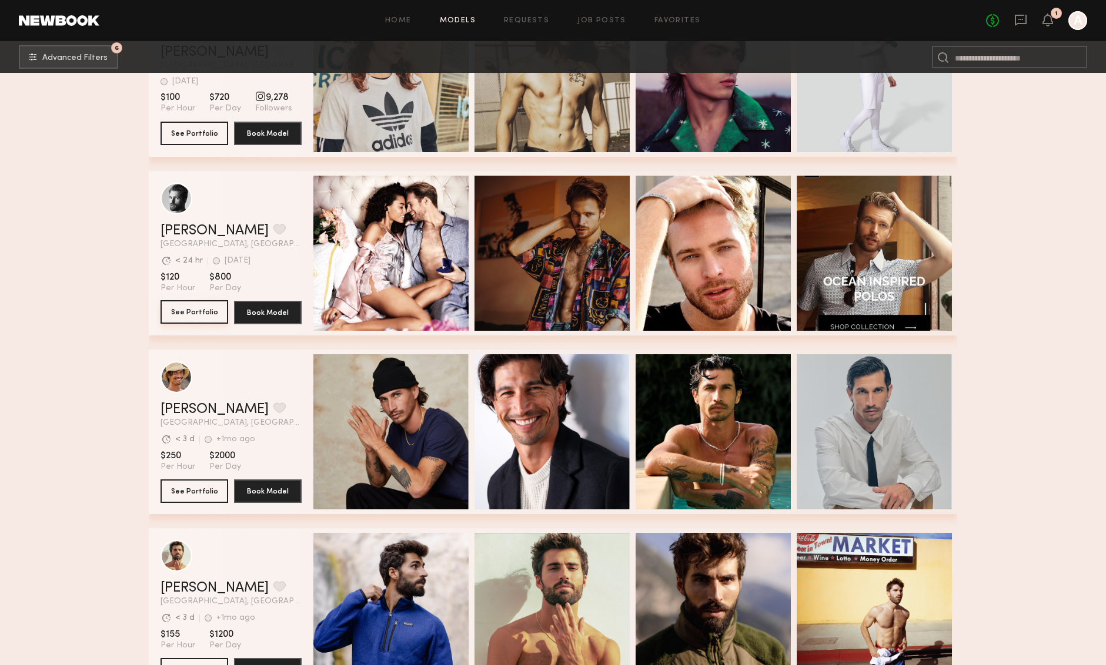
click at [206, 318] on button "See Portfolio" at bounding box center [194, 312] width 68 height 24
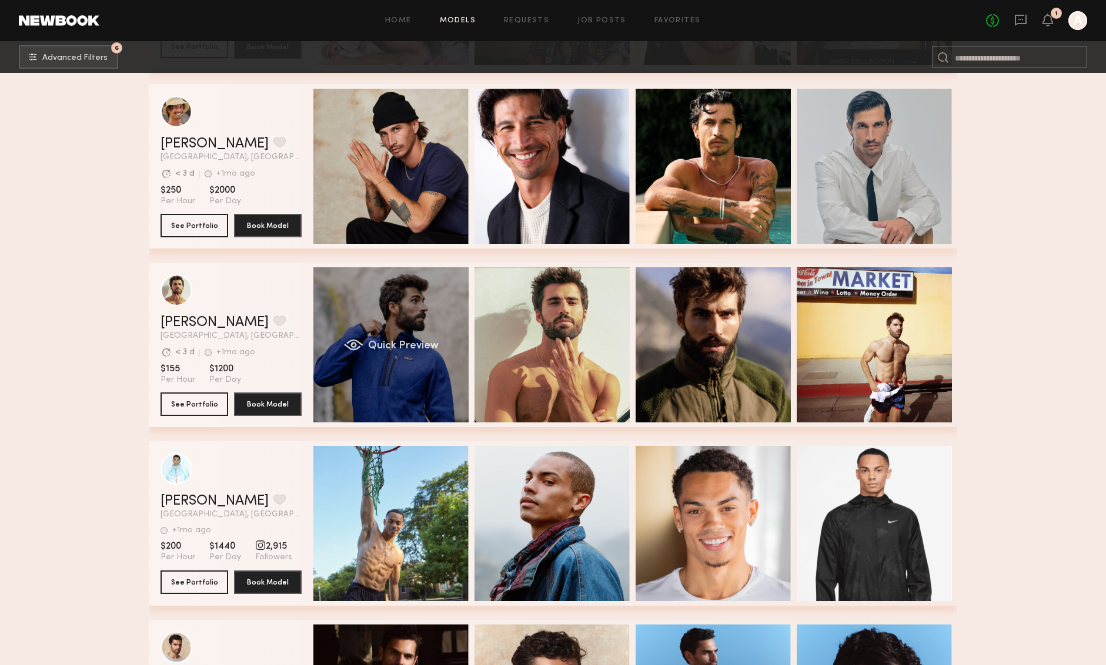
scroll to position [0, 4]
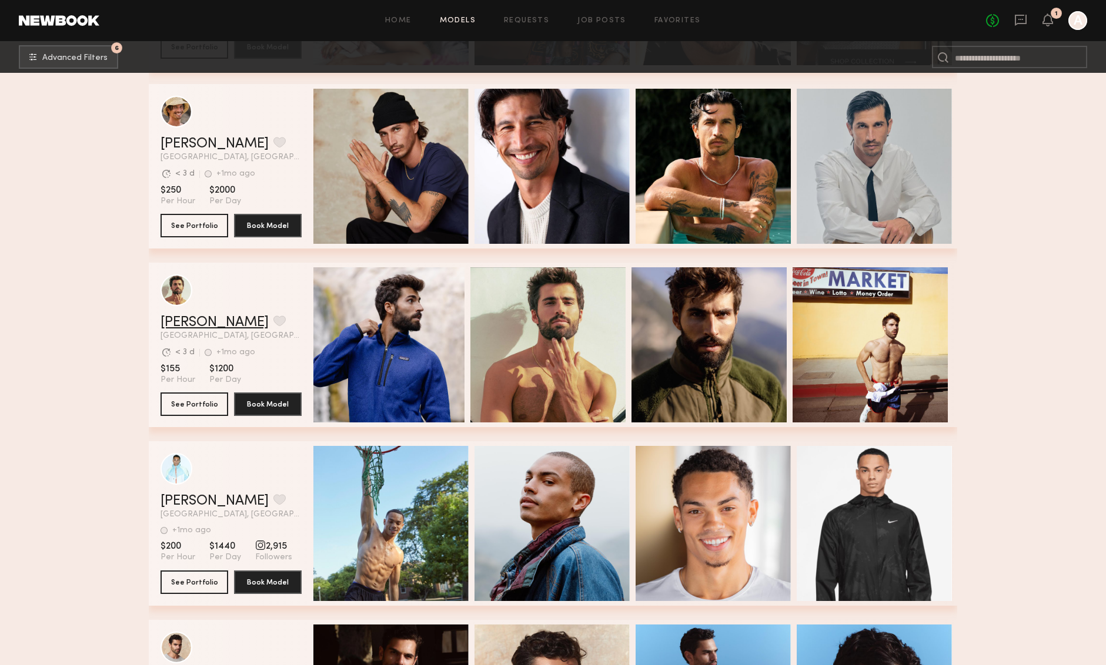
click at [205, 322] on link "Alessandro M." at bounding box center [214, 323] width 108 height 14
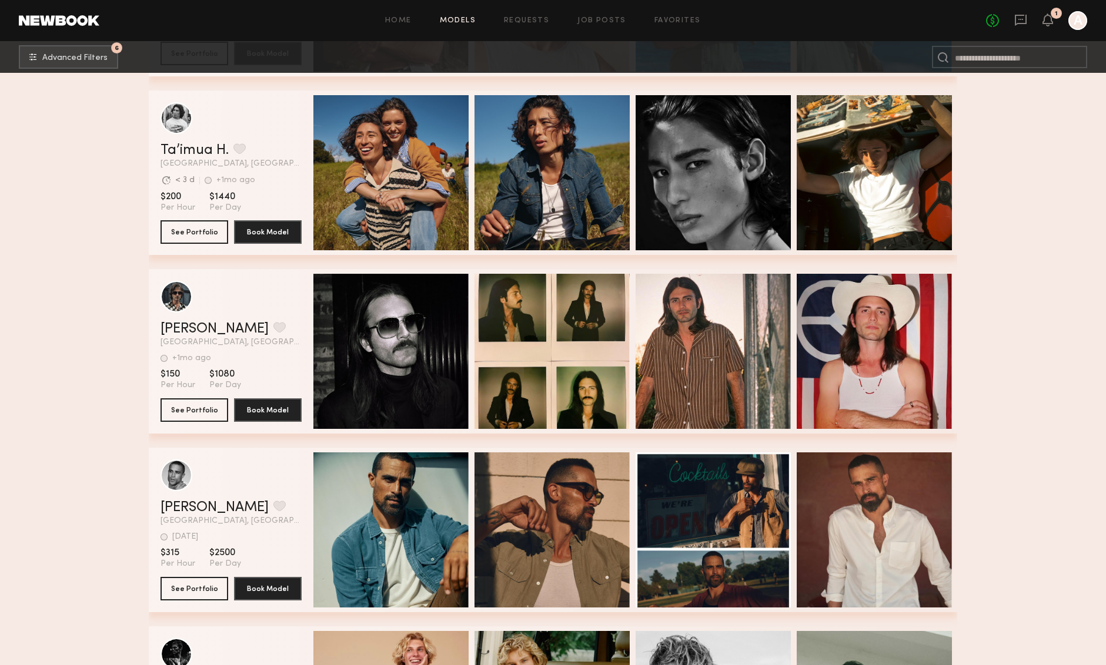
scroll to position [14512, 0]
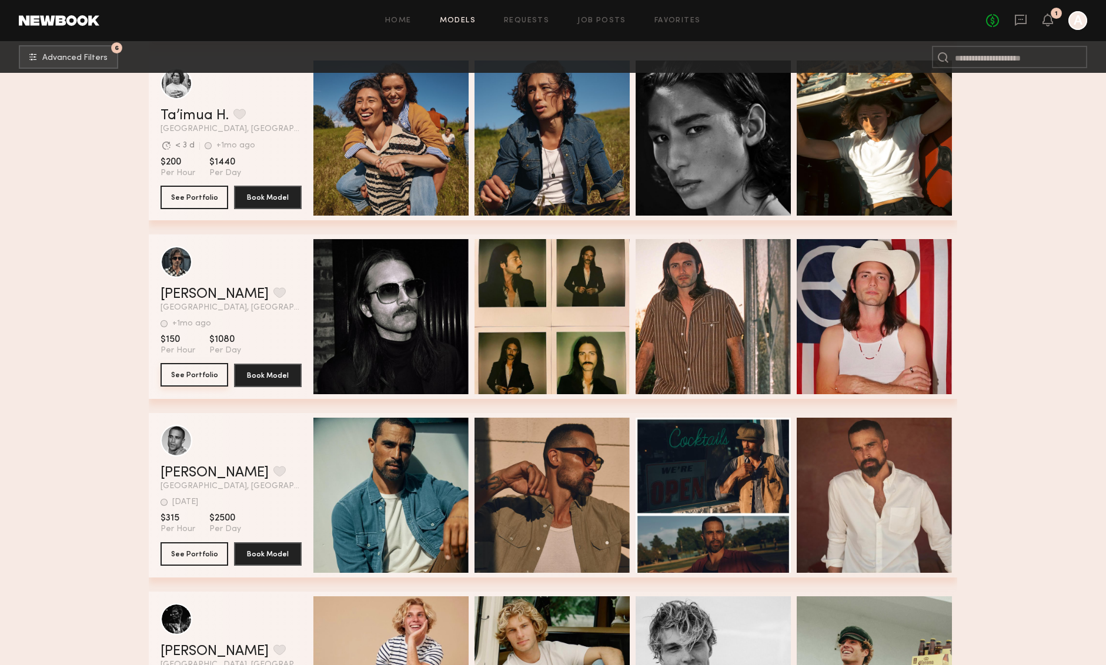
click at [195, 374] on button "See Portfolio" at bounding box center [194, 375] width 68 height 24
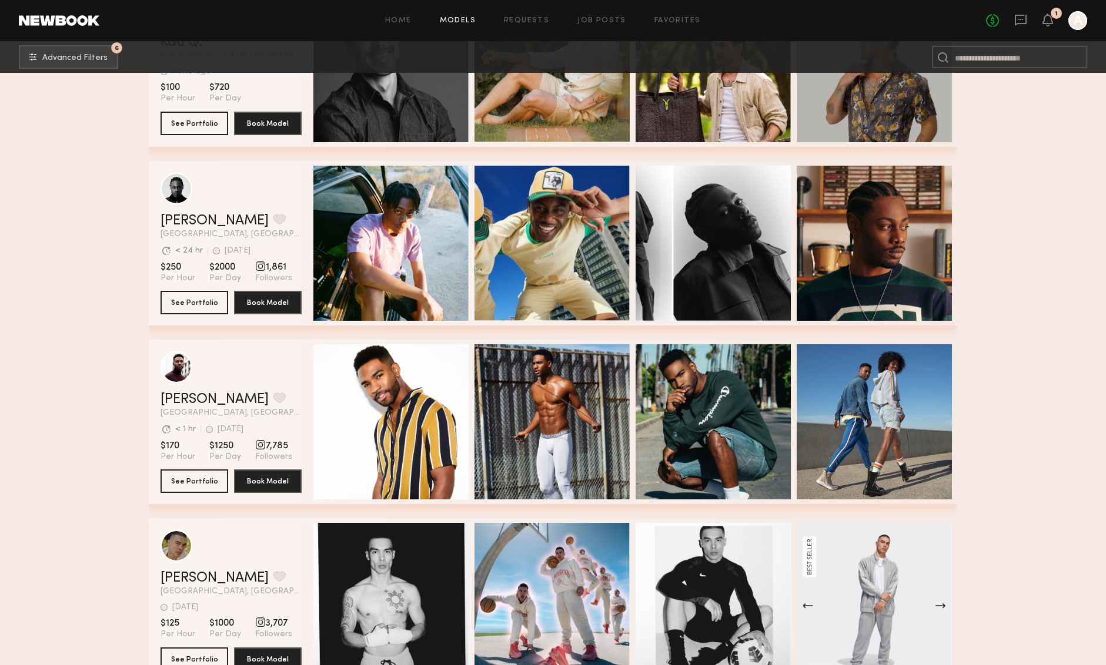
scroll to position [15458, 0]
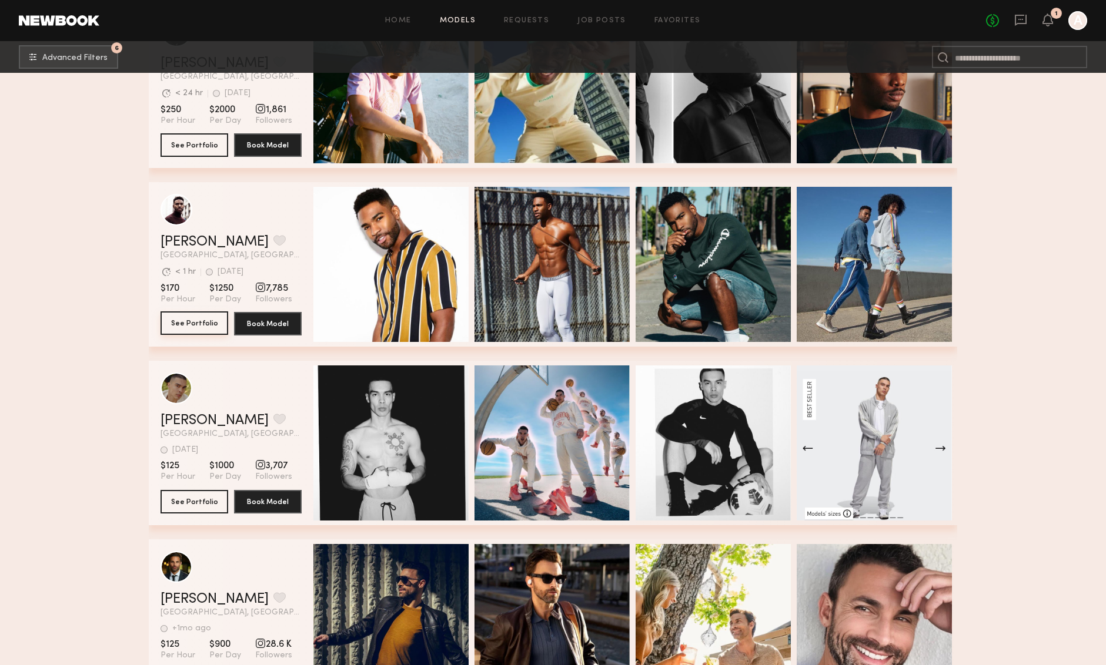
click at [190, 319] on button "See Portfolio" at bounding box center [194, 323] width 68 height 24
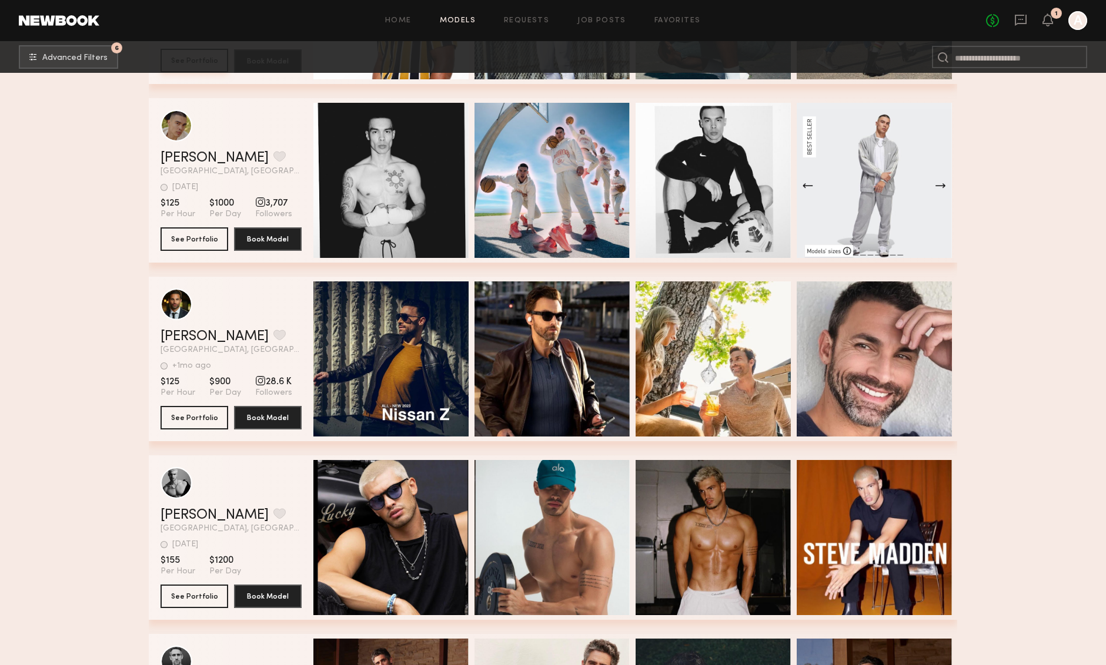
scroll to position [15843, 0]
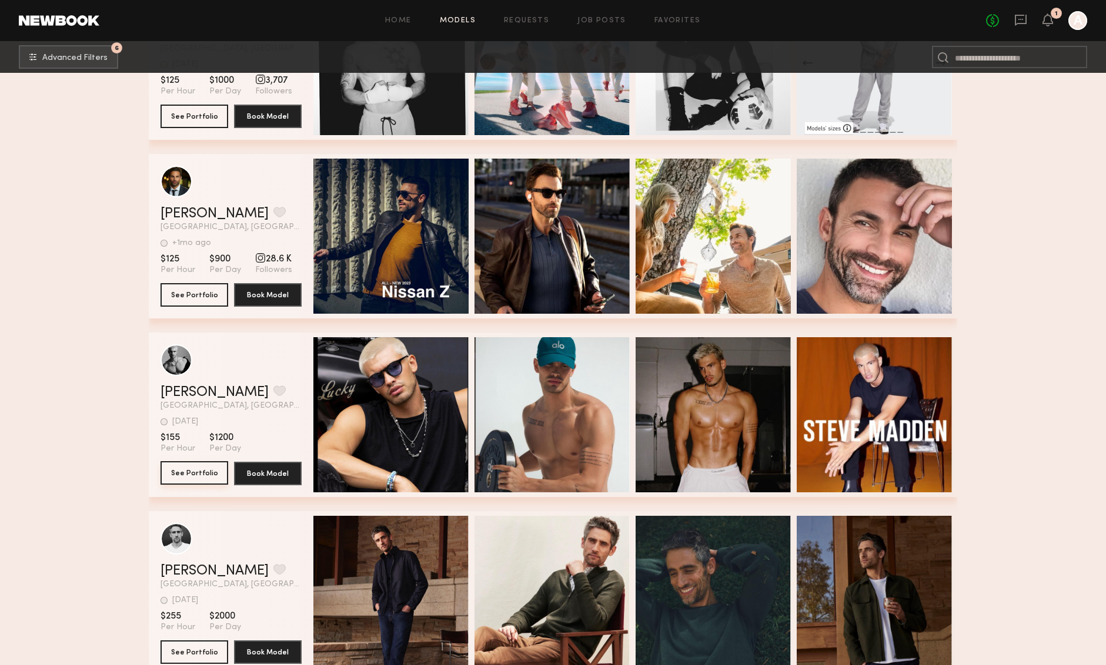
click at [204, 481] on button "See Portfolio" at bounding box center [194, 473] width 68 height 24
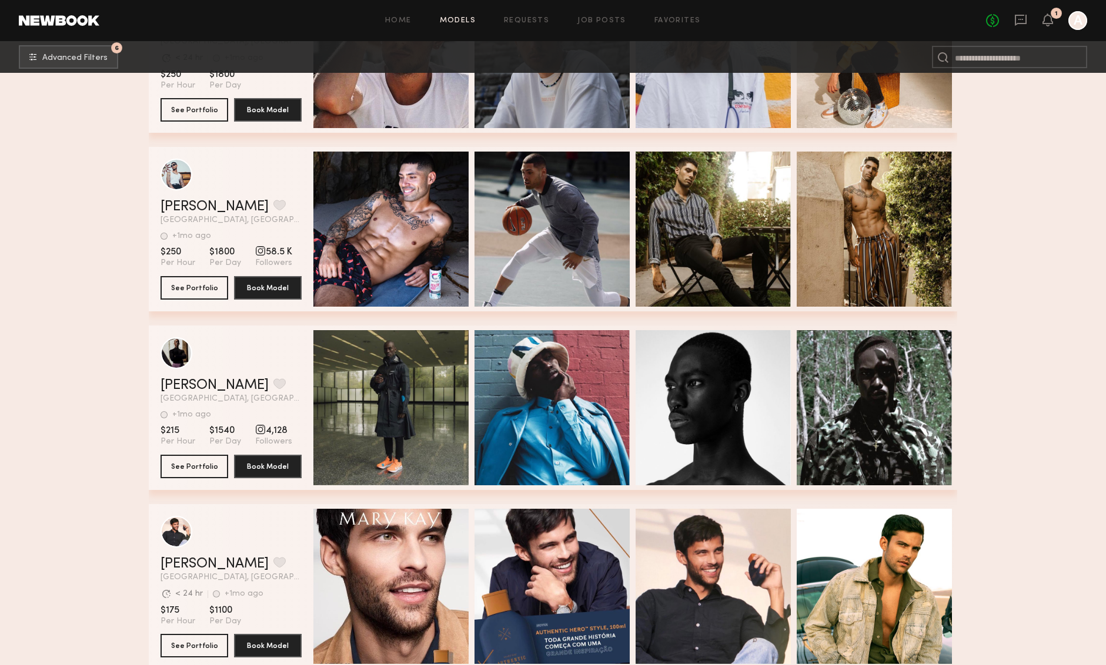
scroll to position [18050, 0]
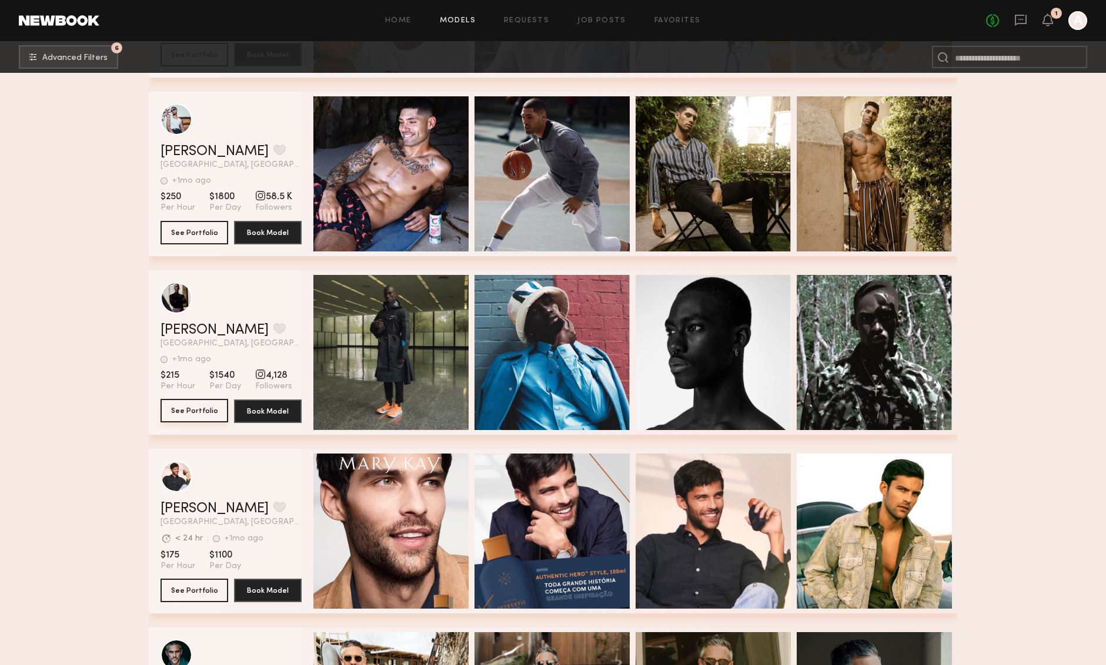
click at [181, 409] on button "See Portfolio" at bounding box center [194, 411] width 68 height 24
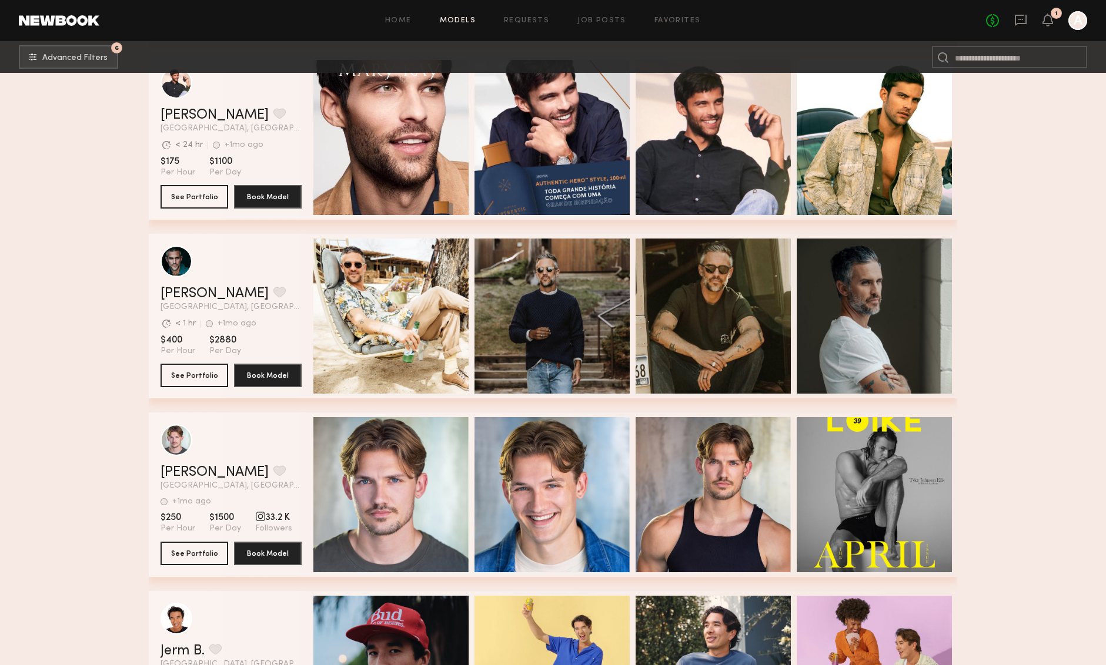
scroll to position [18517, 0]
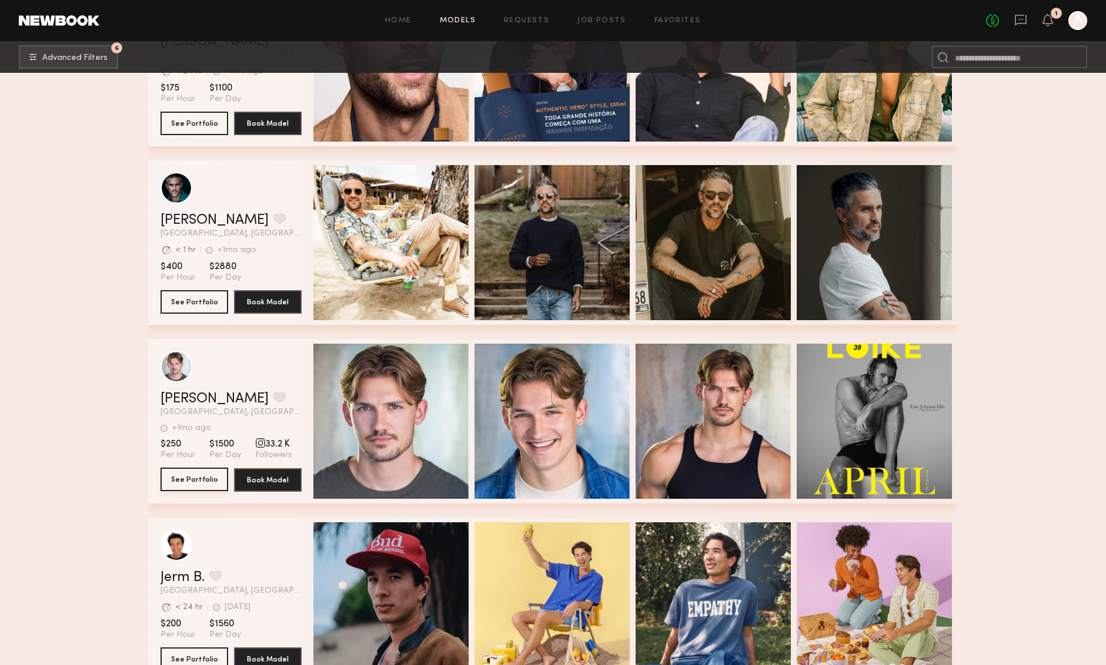
click at [193, 480] on button "See Portfolio" at bounding box center [194, 480] width 68 height 24
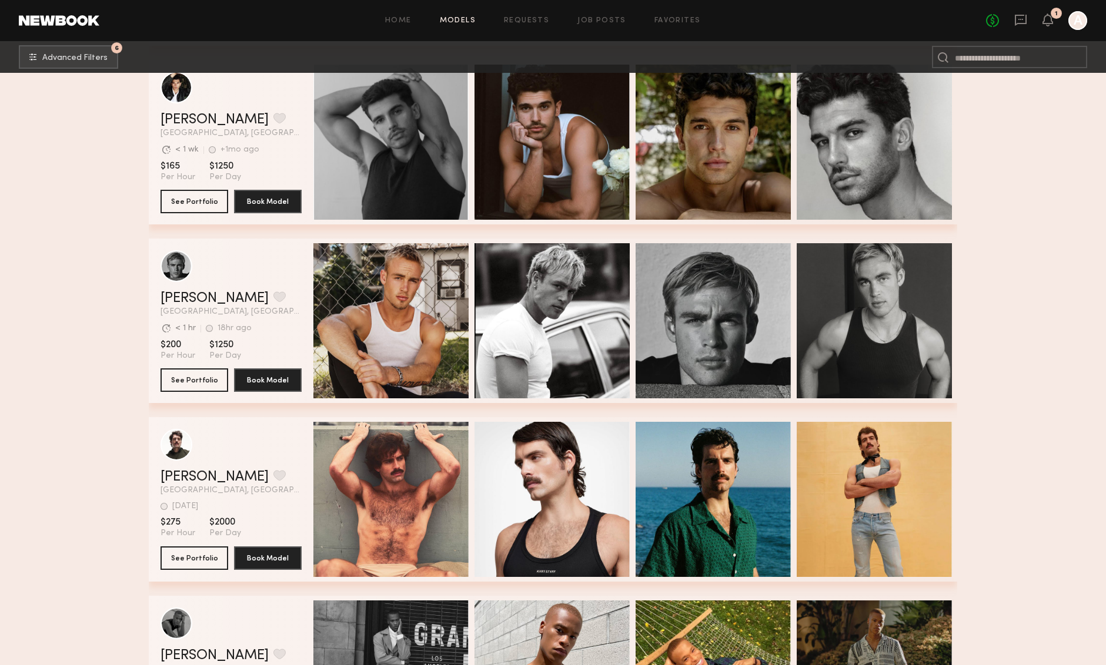
scroll to position [20232, 0]
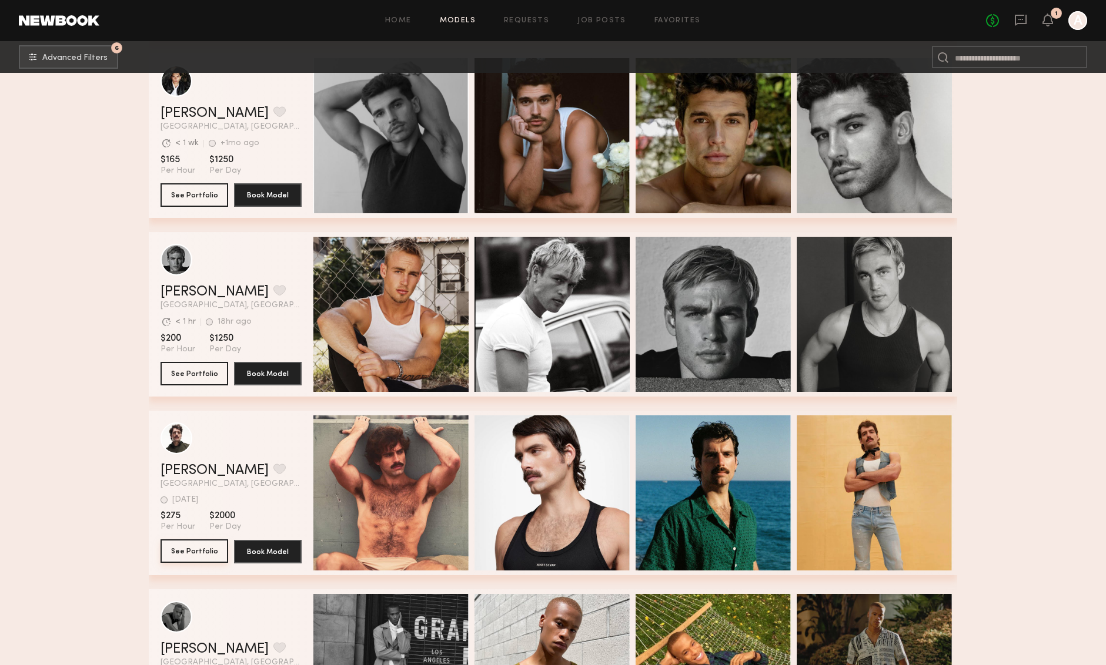
click at [192, 555] on button "See Portfolio" at bounding box center [194, 552] width 68 height 24
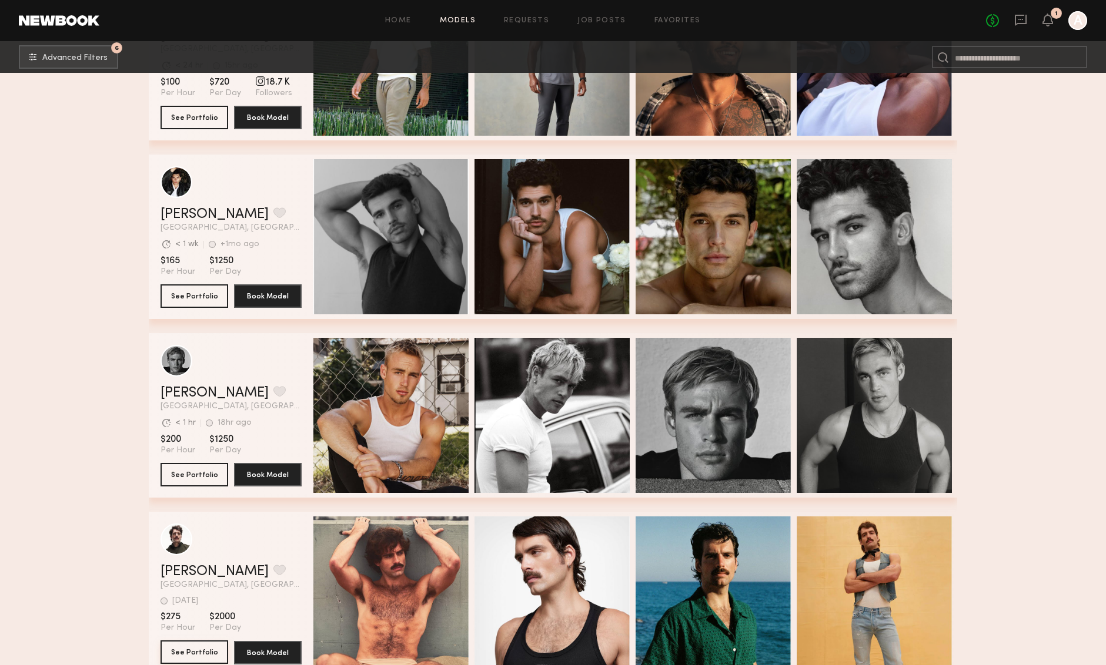
scroll to position [20130, 0]
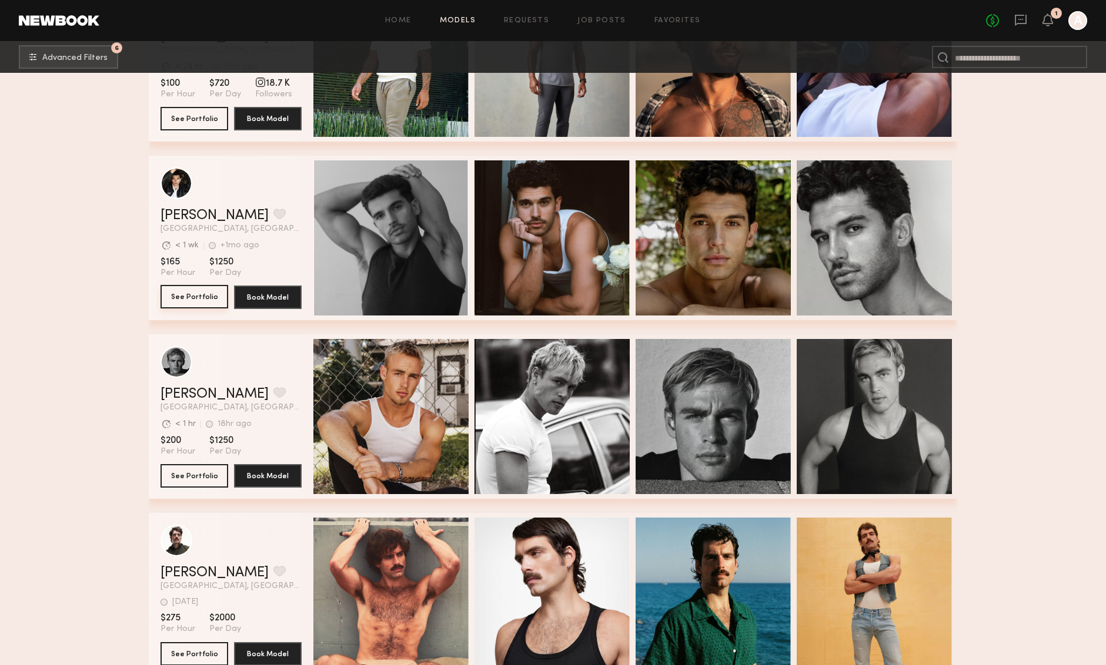
click at [183, 293] on button "See Portfolio" at bounding box center [194, 297] width 68 height 24
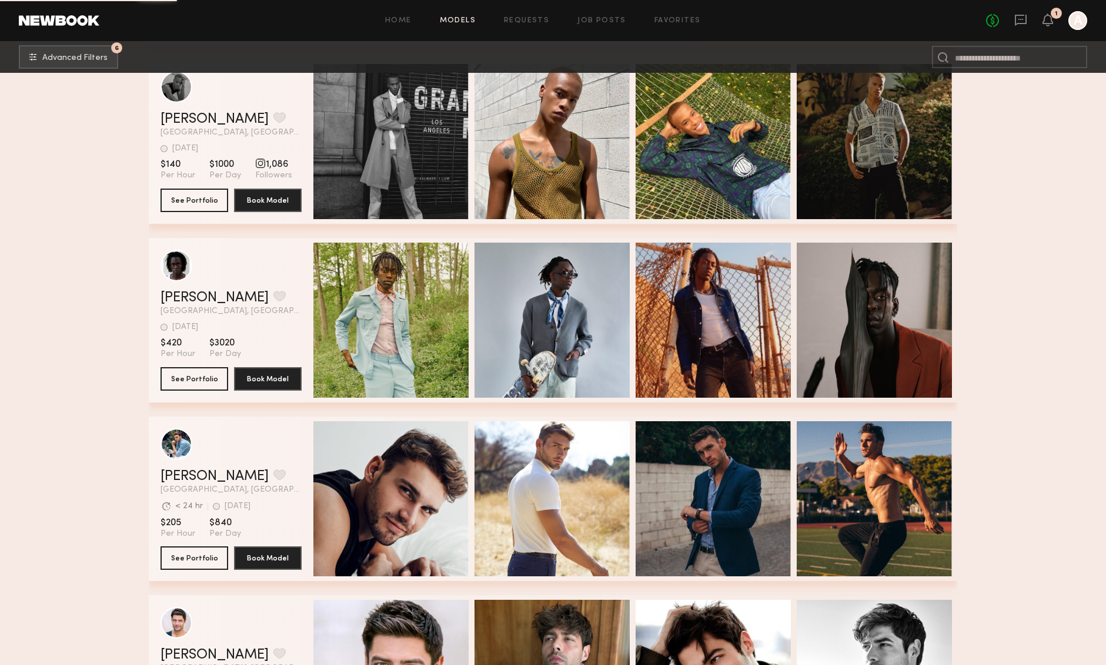
scroll to position [20799, 0]
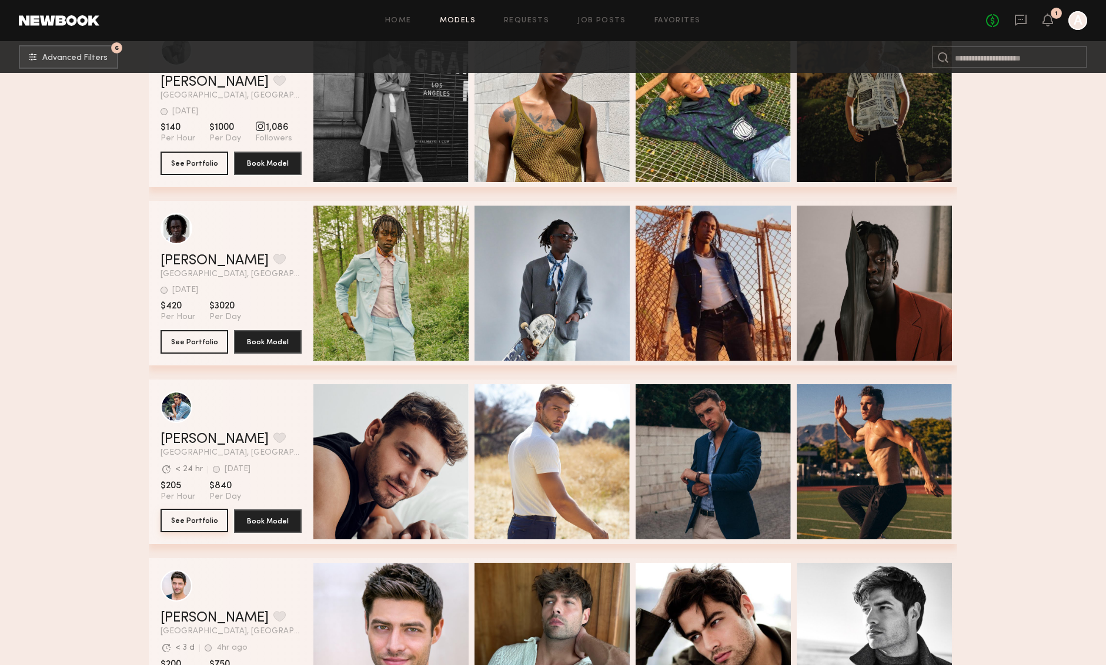
click at [179, 518] on button "See Portfolio" at bounding box center [194, 521] width 68 height 24
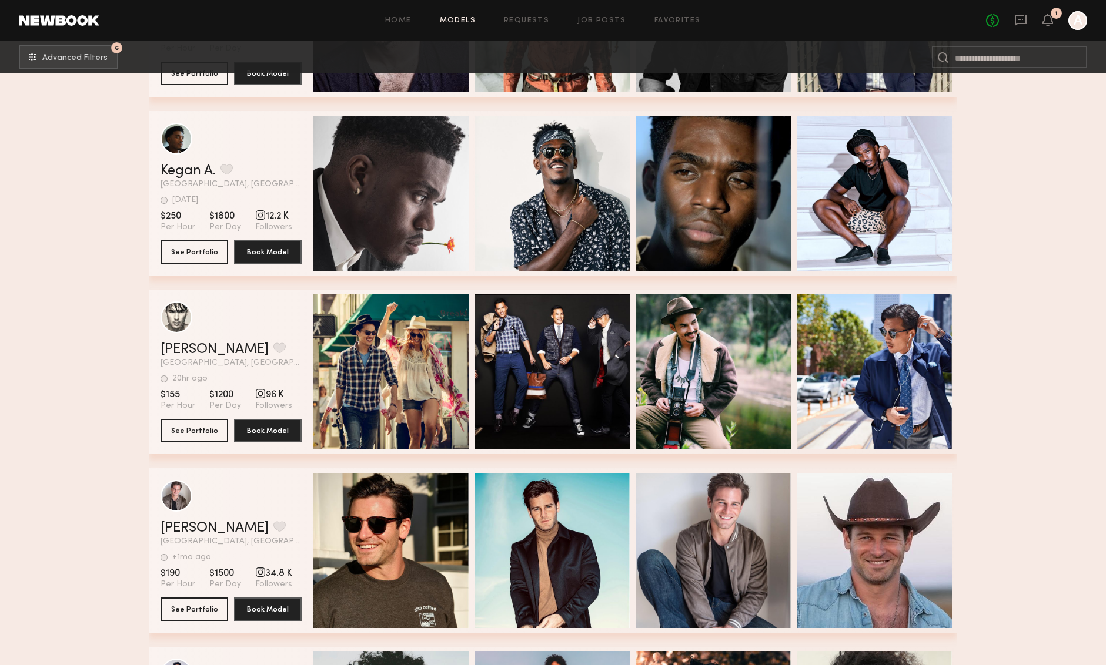
scroll to position [22442, 0]
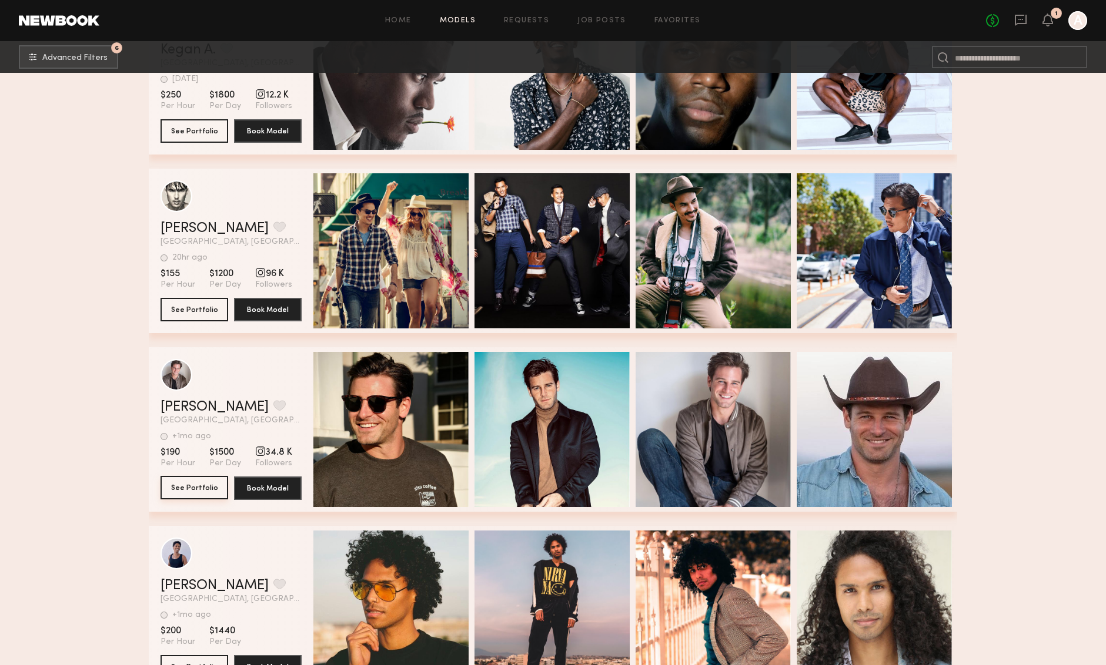
click at [200, 493] on button "See Portfolio" at bounding box center [194, 488] width 68 height 24
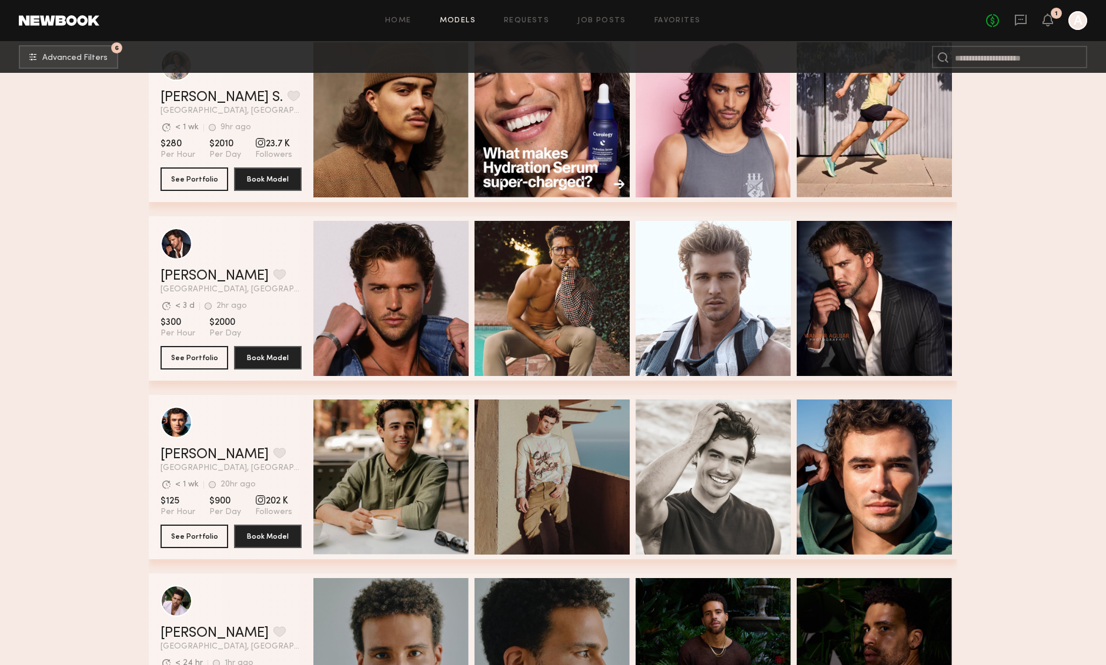
scroll to position [435, 0]
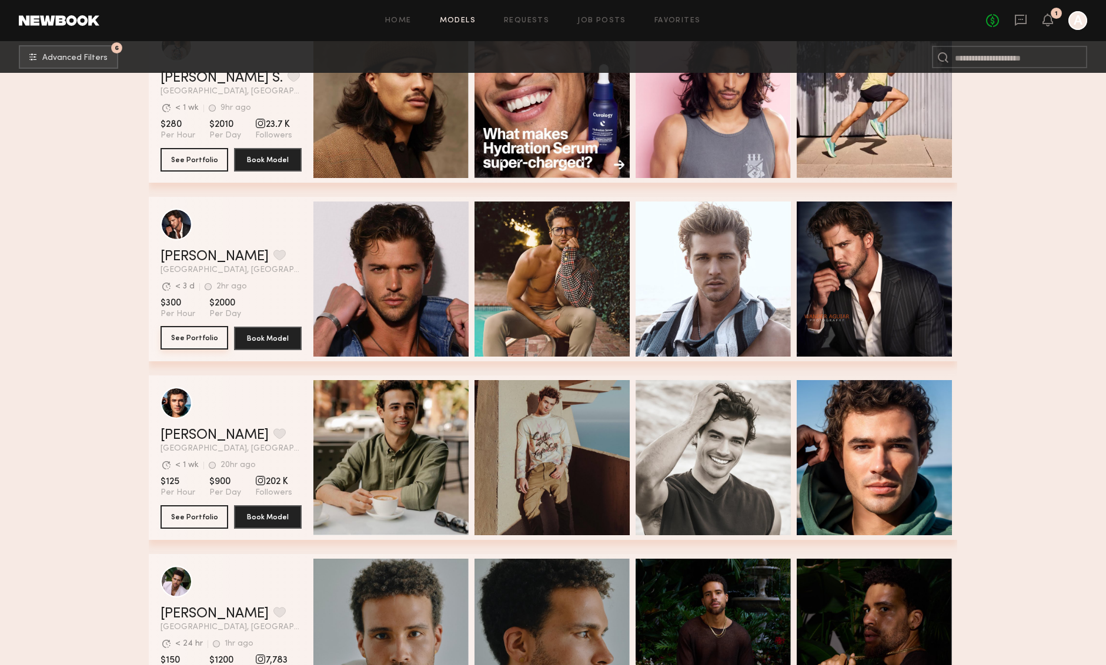
click at [203, 342] on button "See Portfolio" at bounding box center [194, 338] width 68 height 24
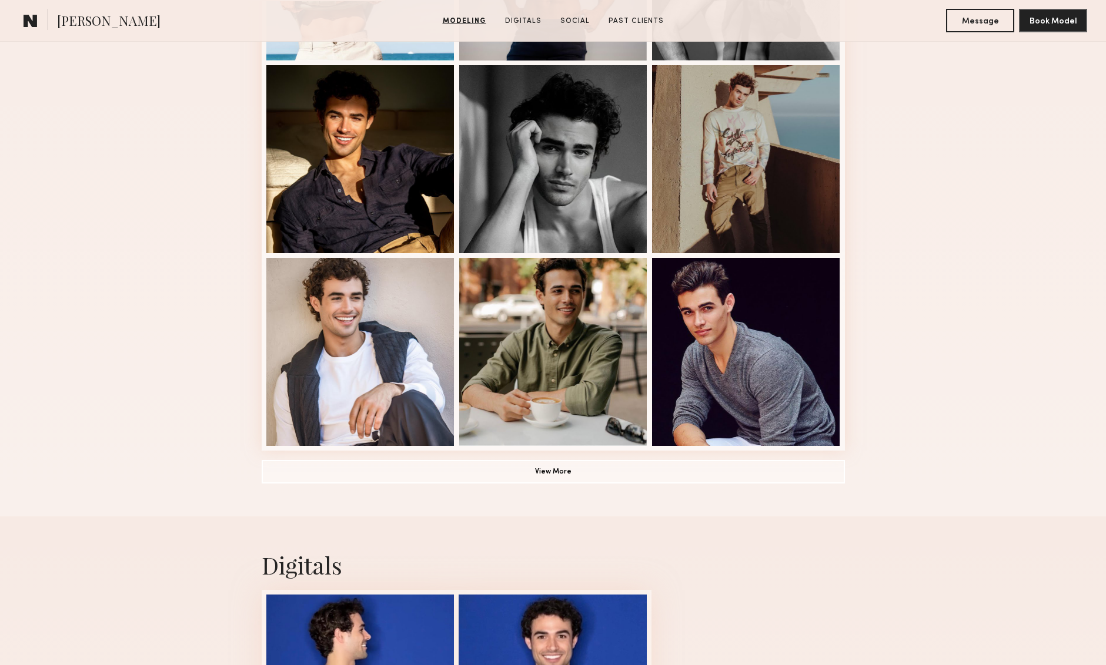
scroll to position [672, 0]
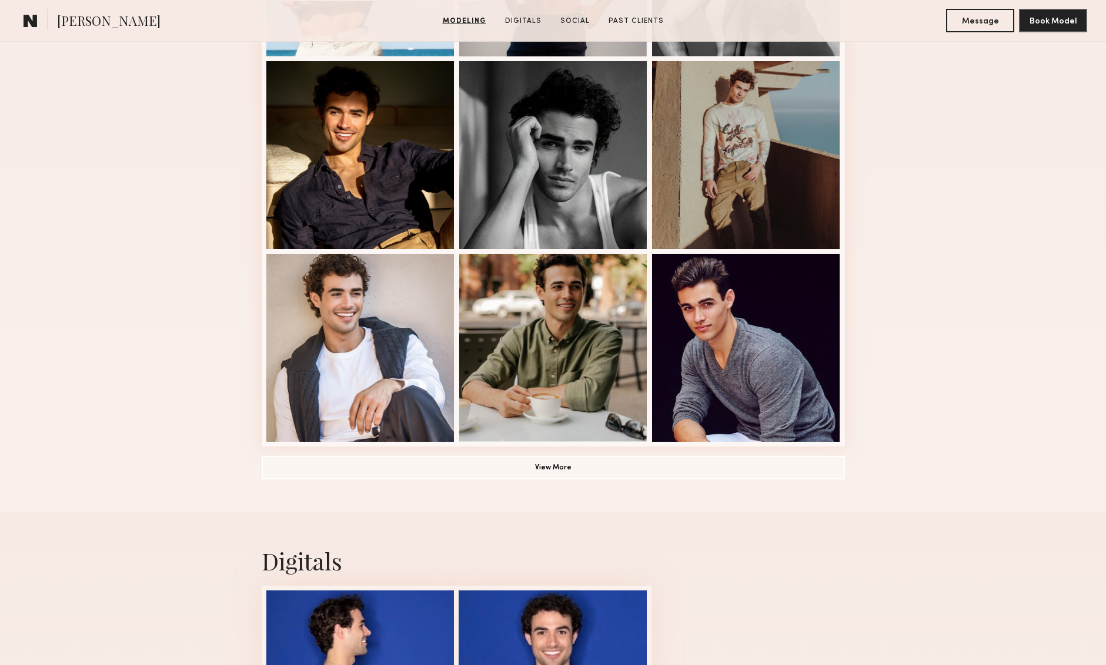
click at [568, 483] on div "Modeling Portfolio View More" at bounding box center [553, 54] width 583 height 915
click at [567, 467] on button "View More" at bounding box center [553, 467] width 583 height 24
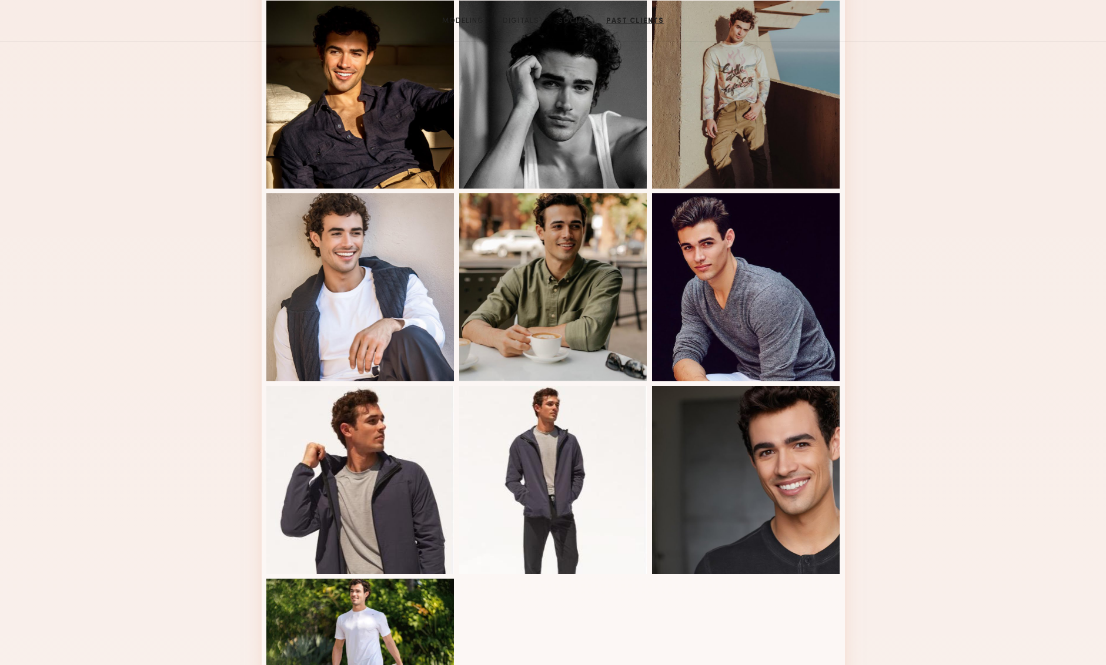
scroll to position [0, 0]
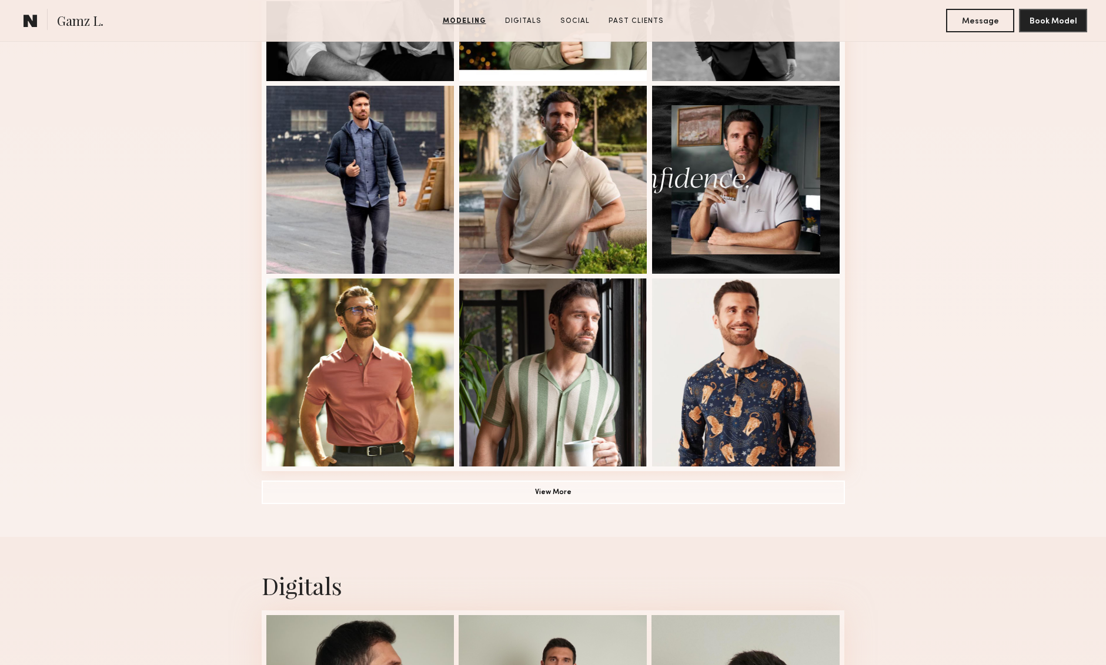
scroll to position [648, 0]
click at [555, 494] on button "View More" at bounding box center [553, 492] width 583 height 24
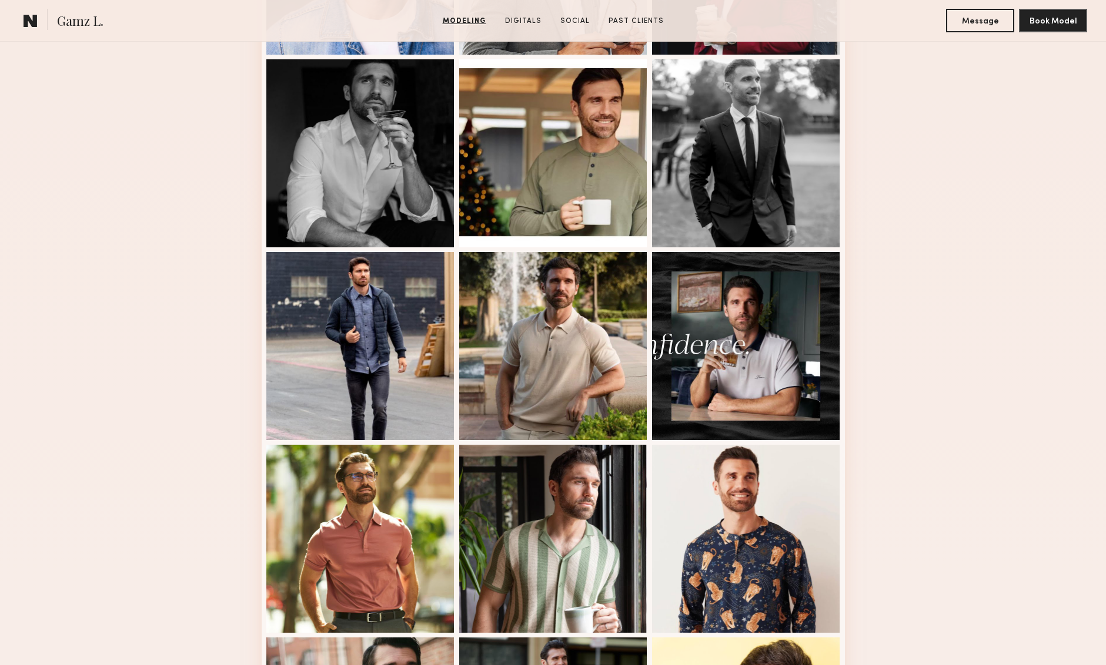
scroll to position [454, 0]
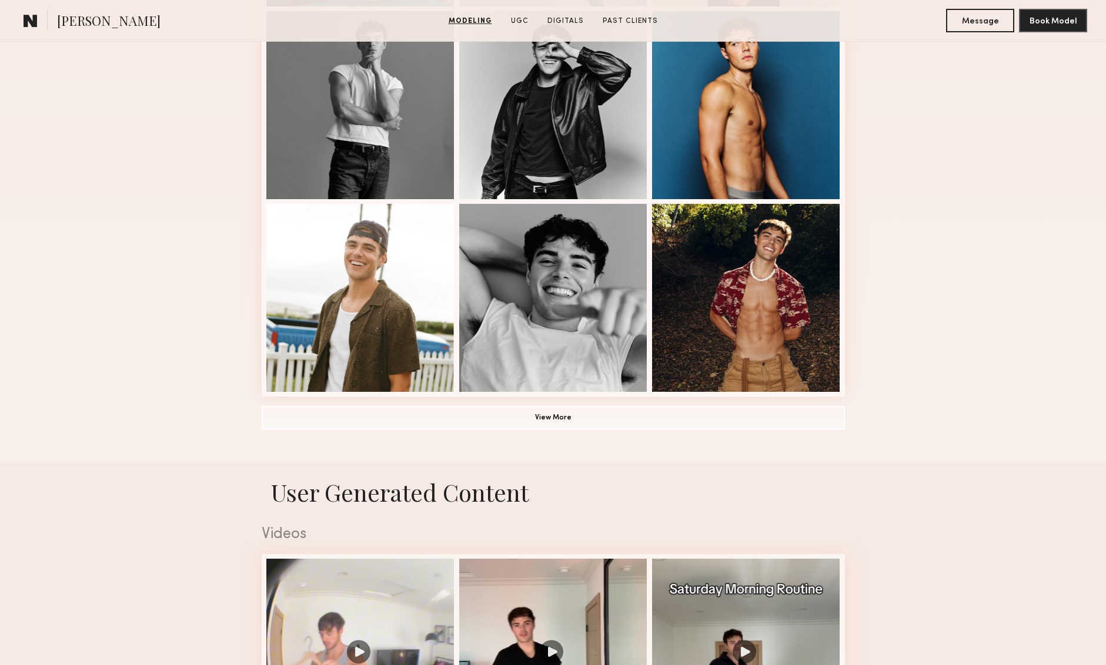
scroll to position [726, 0]
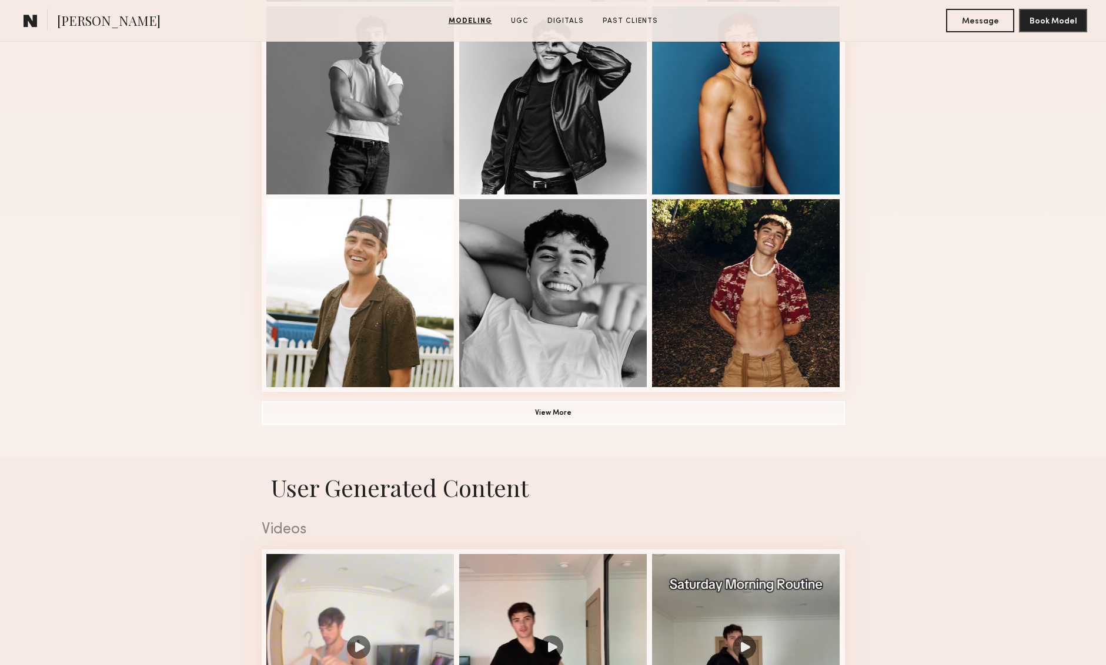
click at [522, 390] on nb-model-profile-images-feed at bounding box center [553, 4] width 583 height 776
click at [569, 413] on button "View More" at bounding box center [553, 413] width 583 height 24
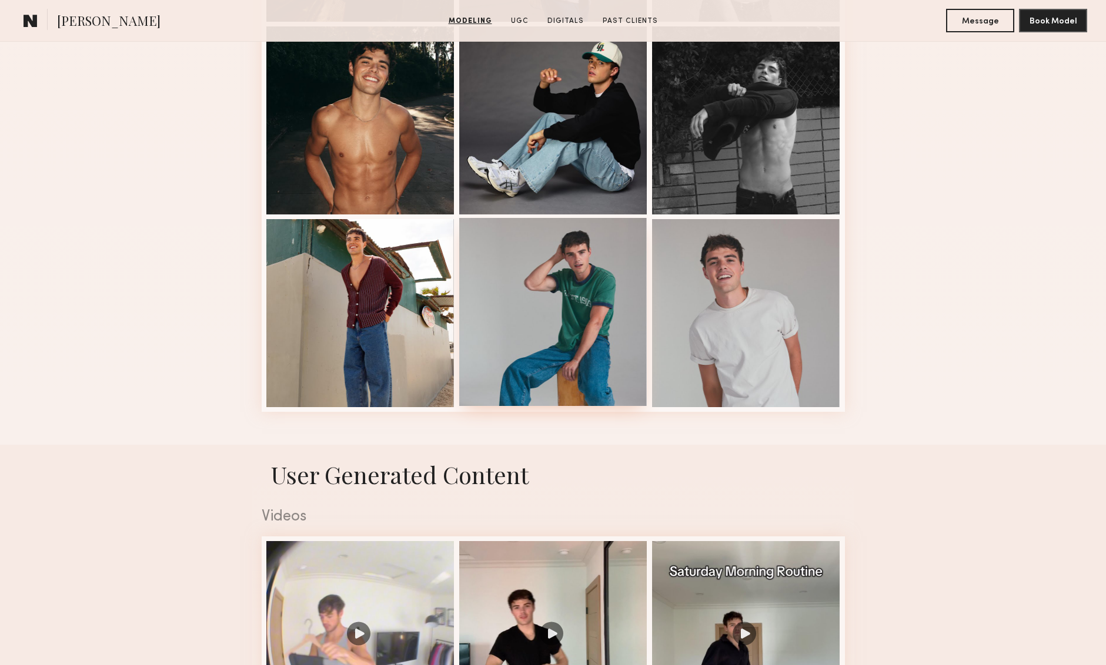
scroll to position [1478, 0]
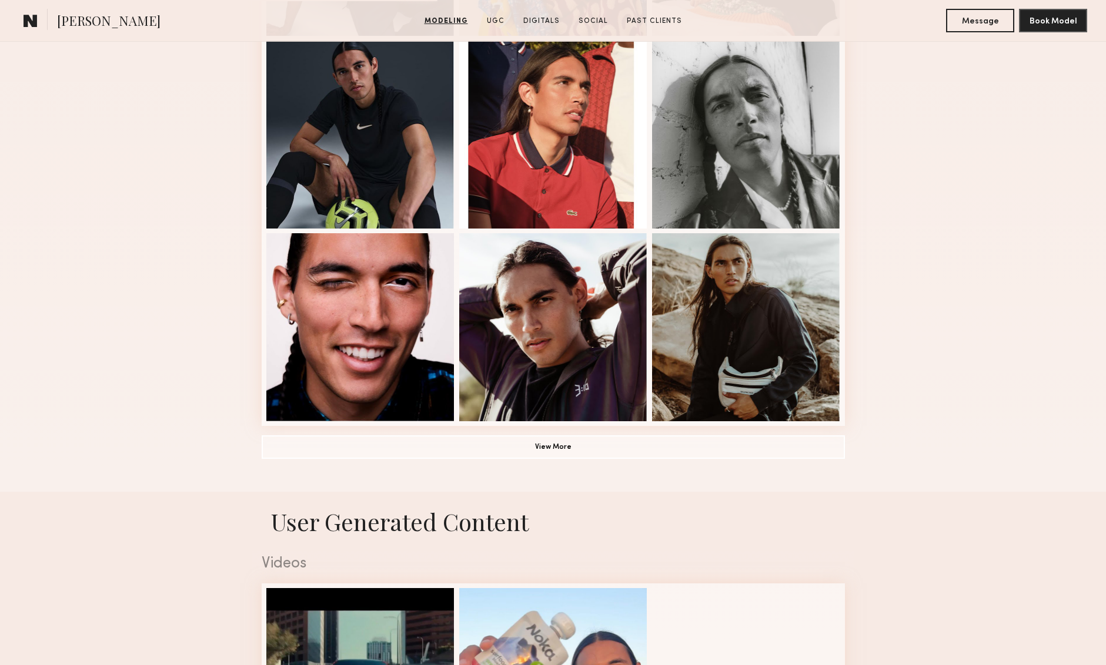
scroll to position [693, 0]
click at [574, 444] on button "View More" at bounding box center [553, 446] width 583 height 24
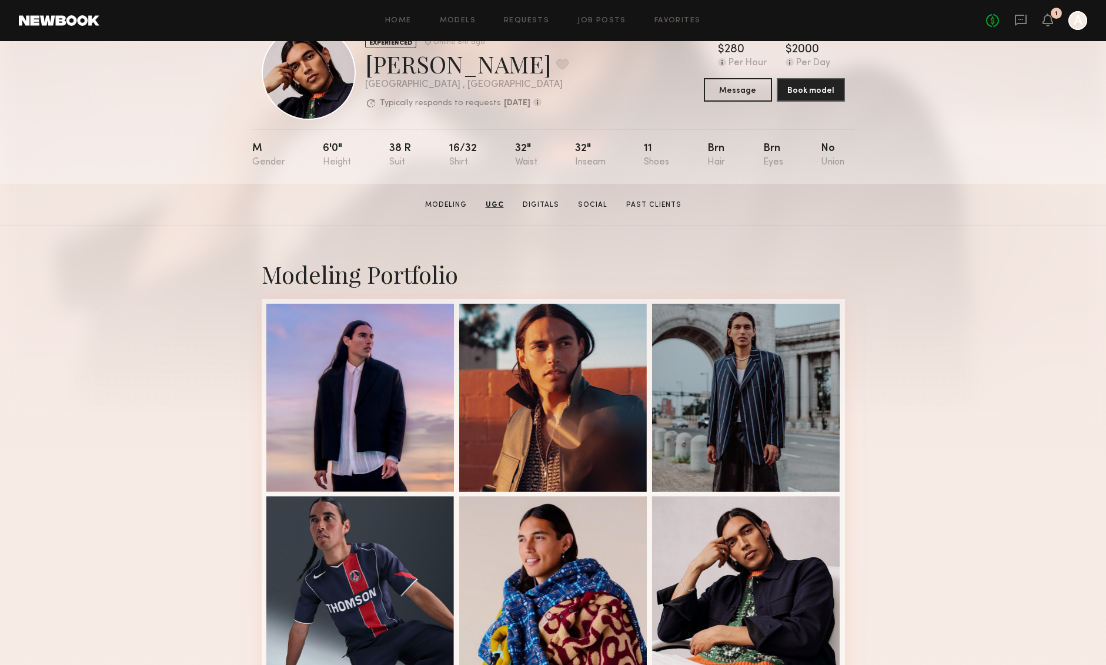
scroll to position [0, 0]
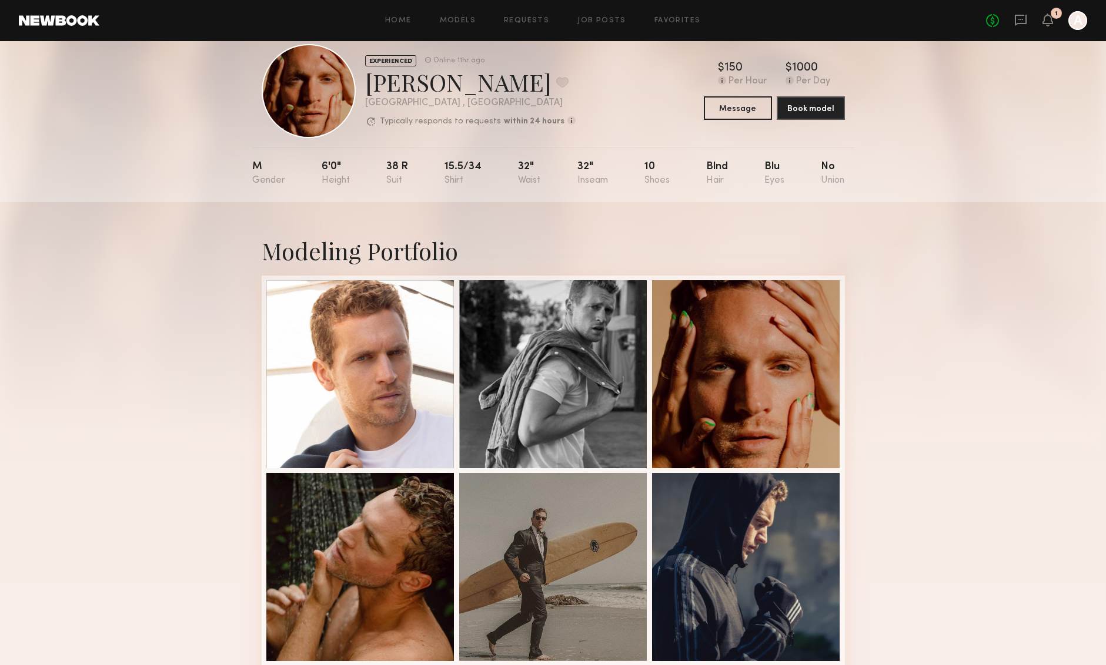
scroll to position [26, 0]
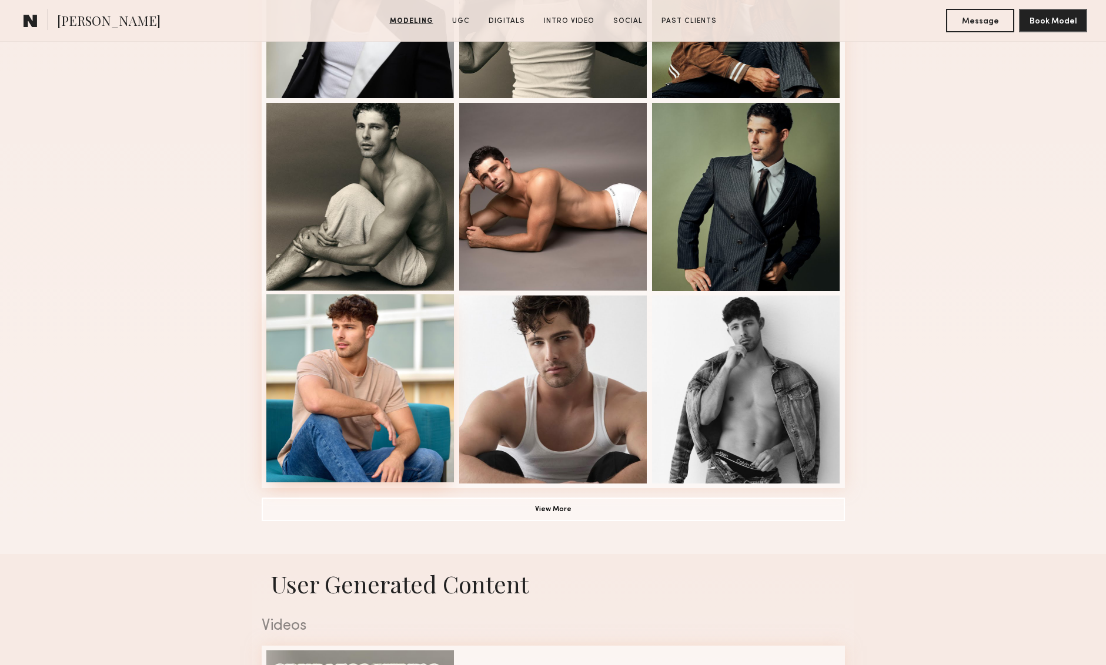
scroll to position [631, 0]
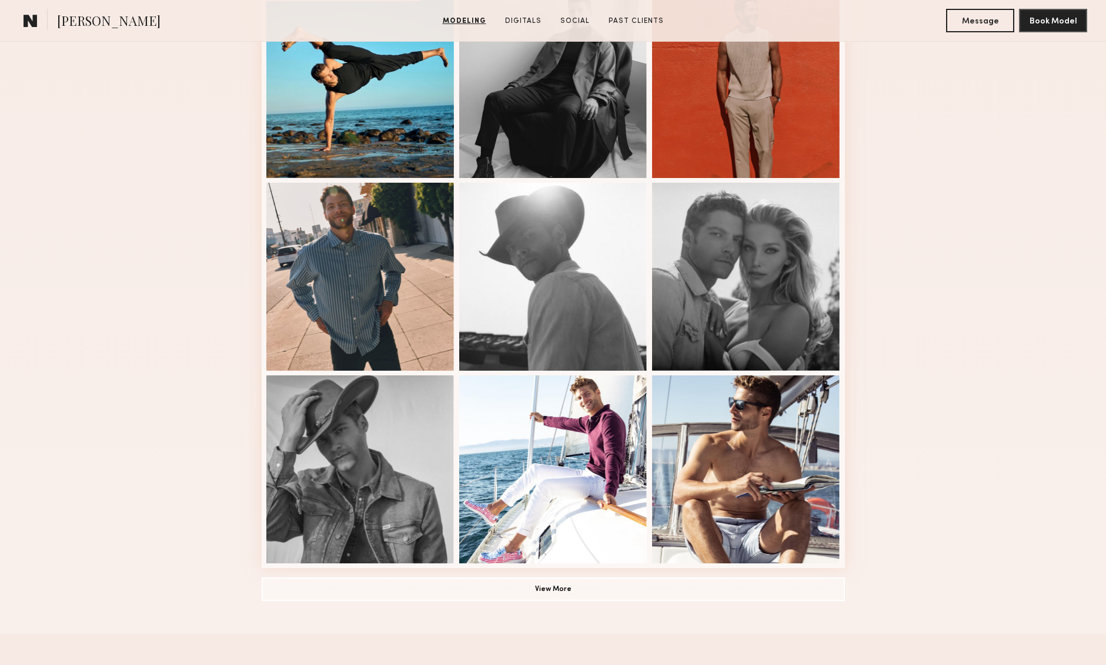
scroll to position [555, 0]
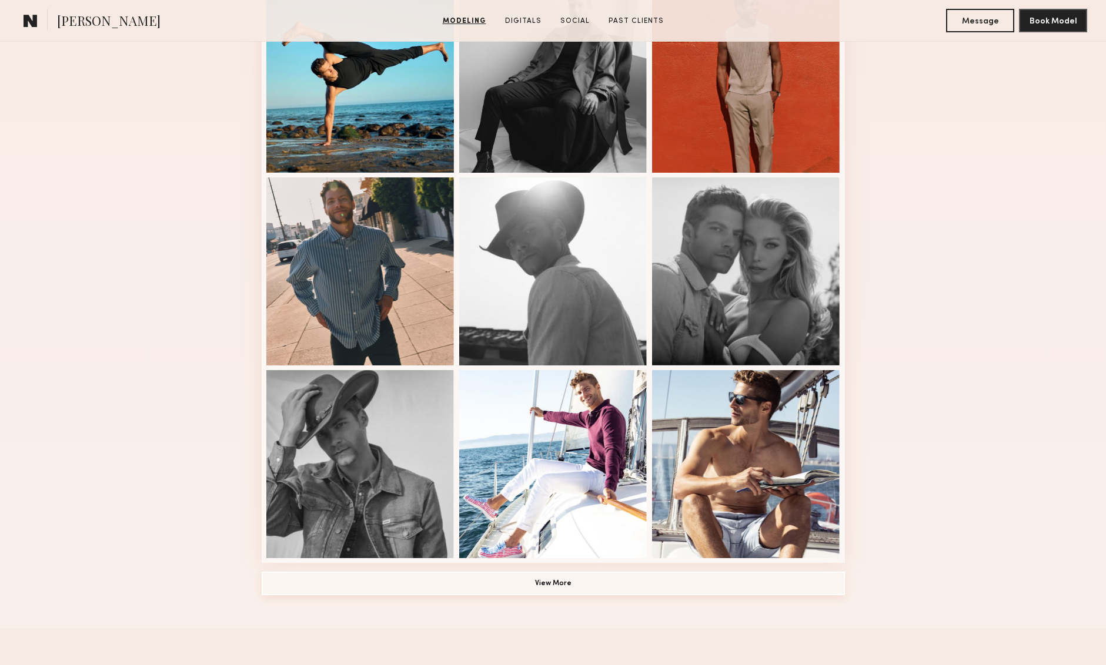
click at [558, 582] on button "View More" at bounding box center [553, 584] width 583 height 24
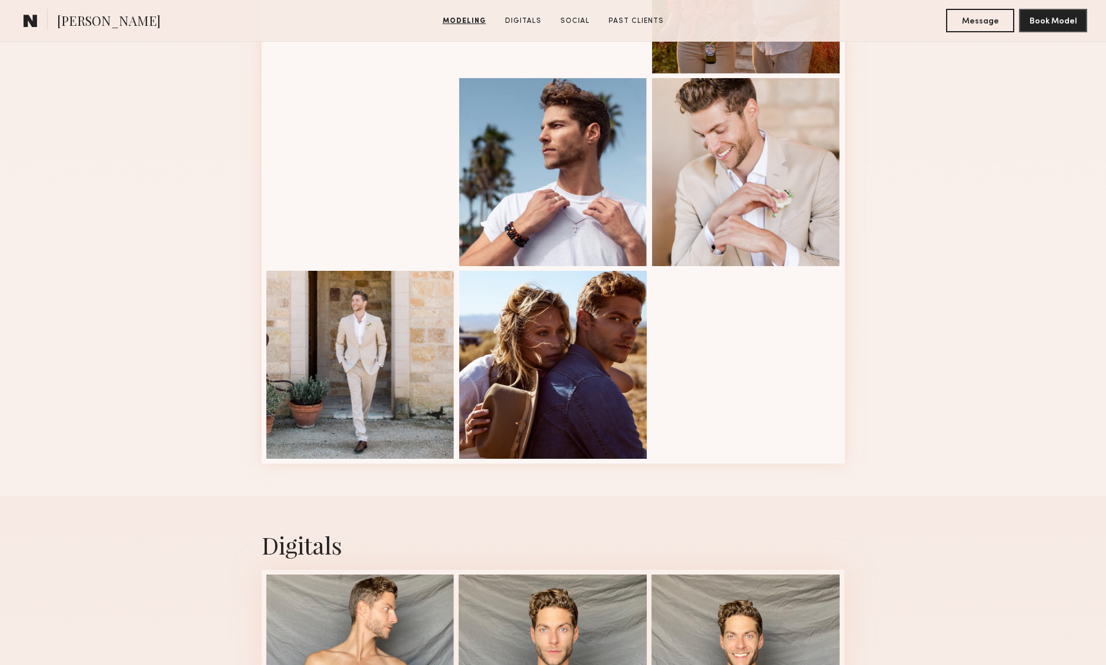
scroll to position [1425, 0]
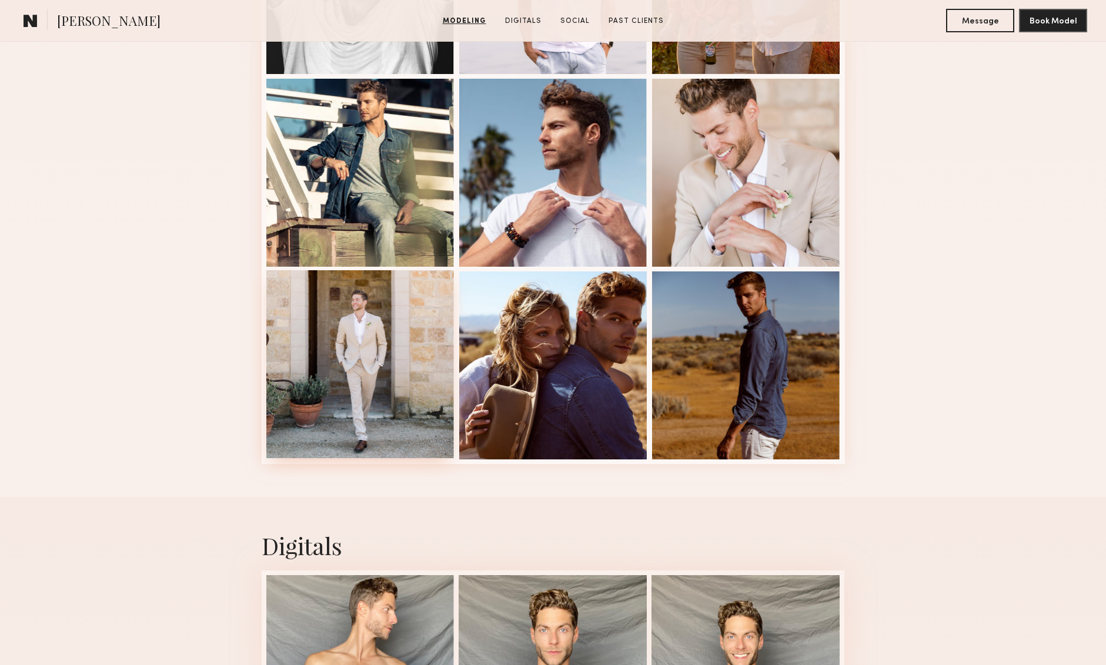
click at [359, 326] on div at bounding box center [360, 364] width 188 height 188
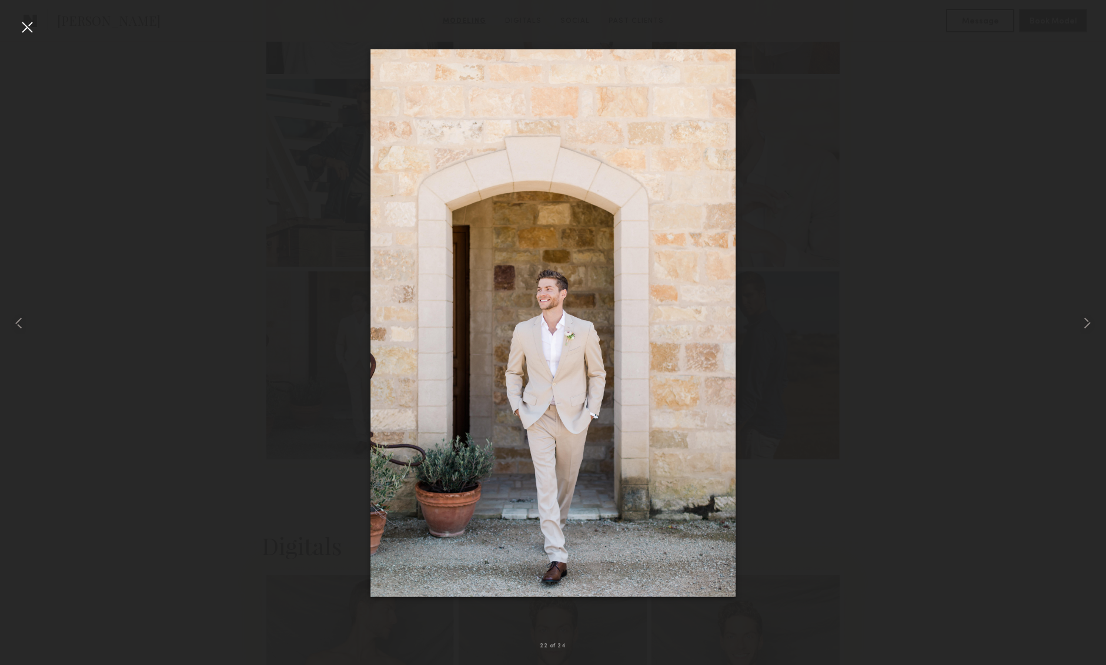
click at [31, 31] on div at bounding box center [27, 27] width 19 height 19
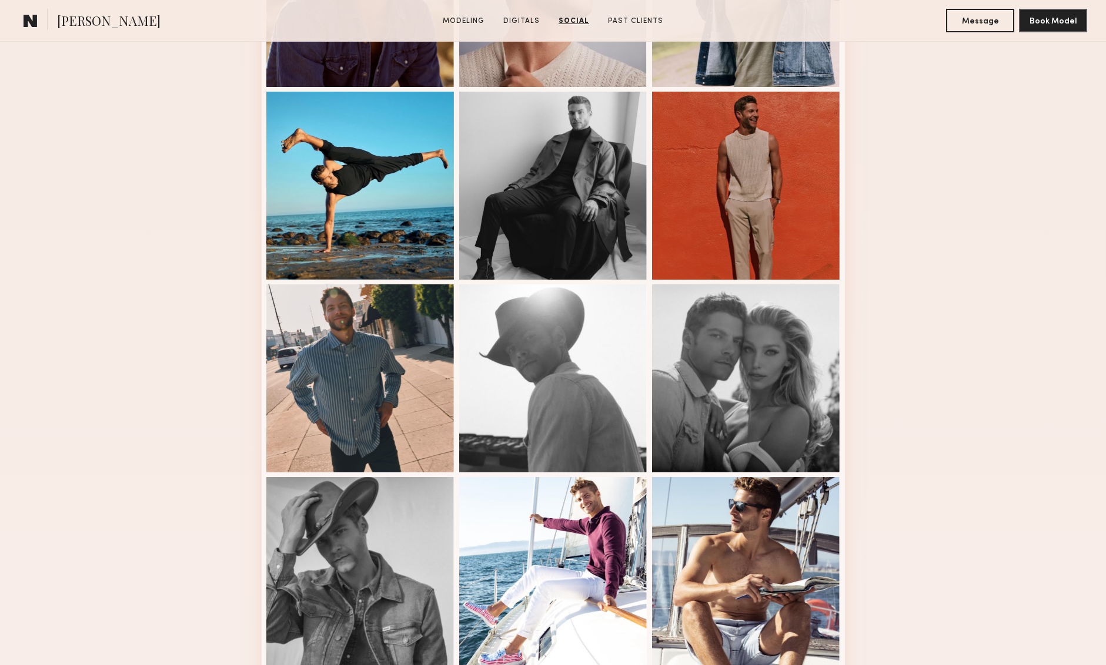
scroll to position [0, 0]
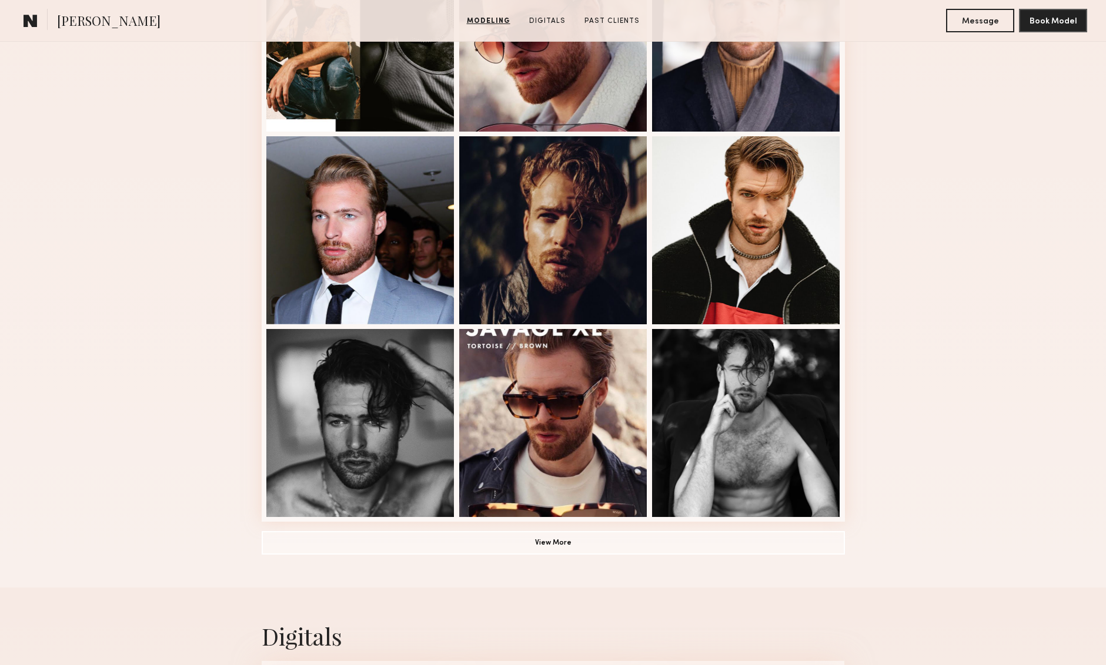
scroll to position [599, 0]
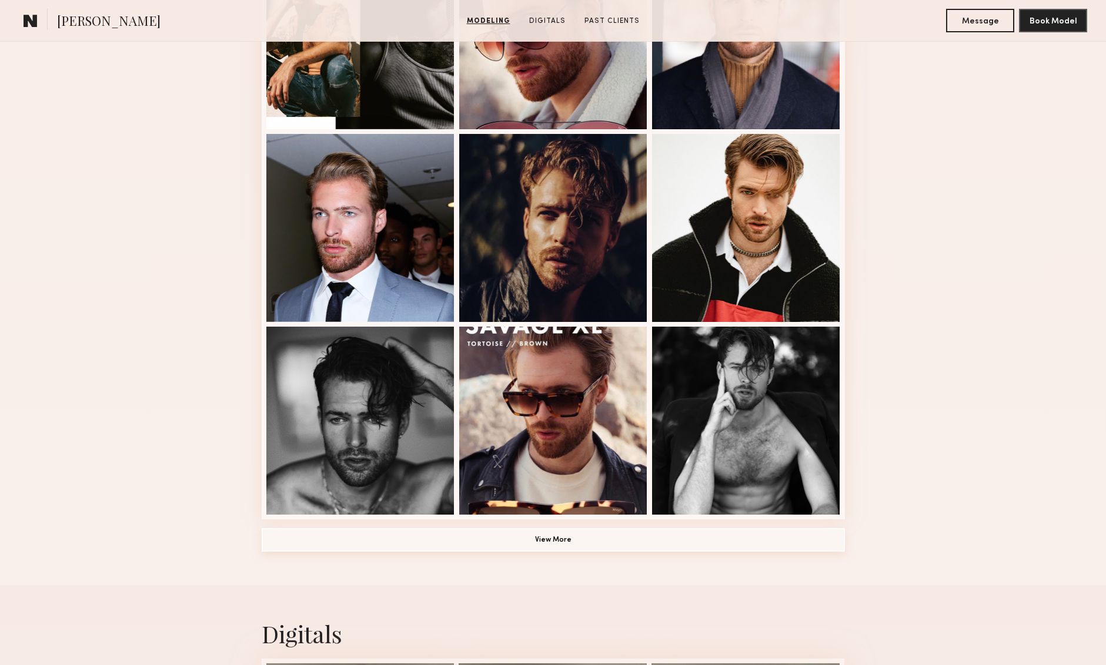
click at [568, 551] on common-button "View More" at bounding box center [553, 541] width 583 height 24
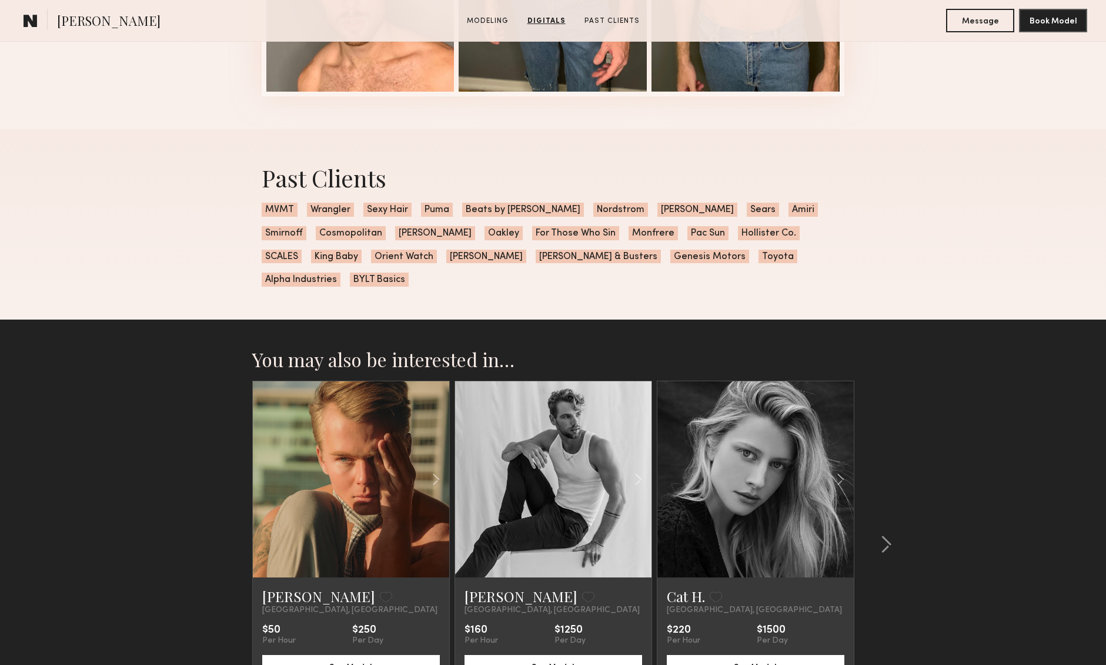
scroll to position [2397, 0]
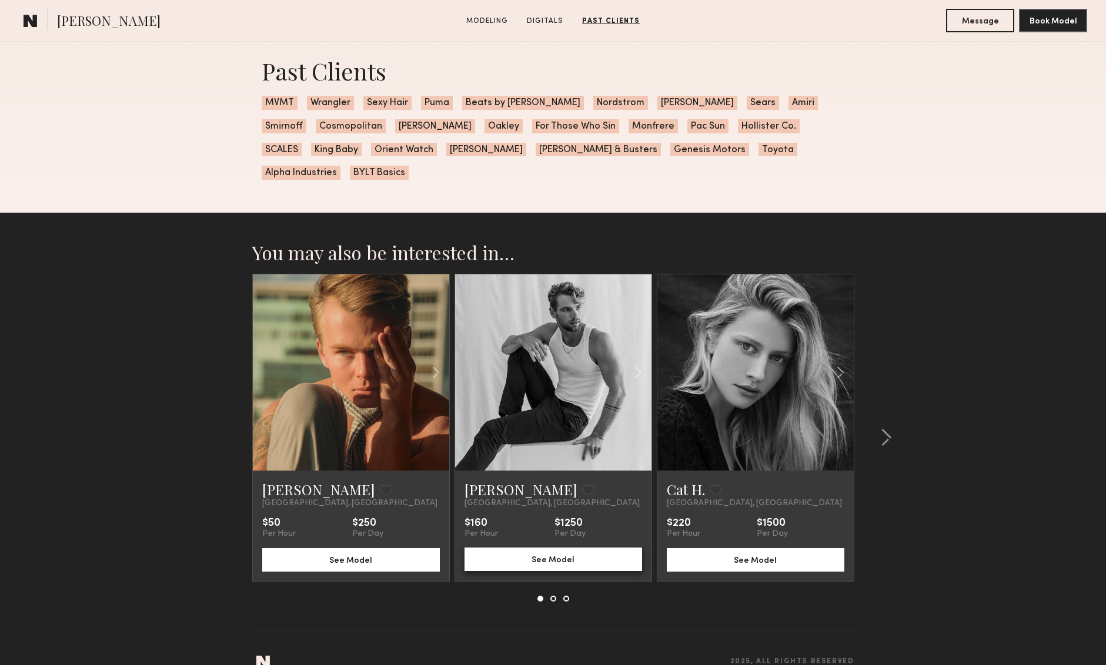
click at [575, 548] on button "See Model" at bounding box center [552, 560] width 177 height 24
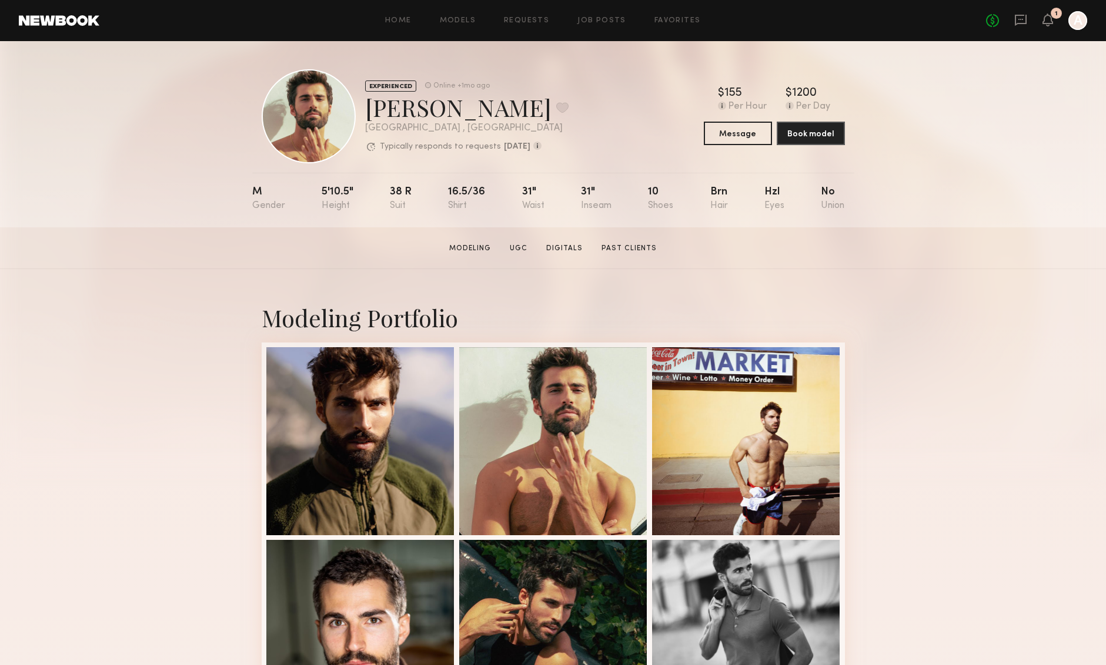
scroll to position [1, 0]
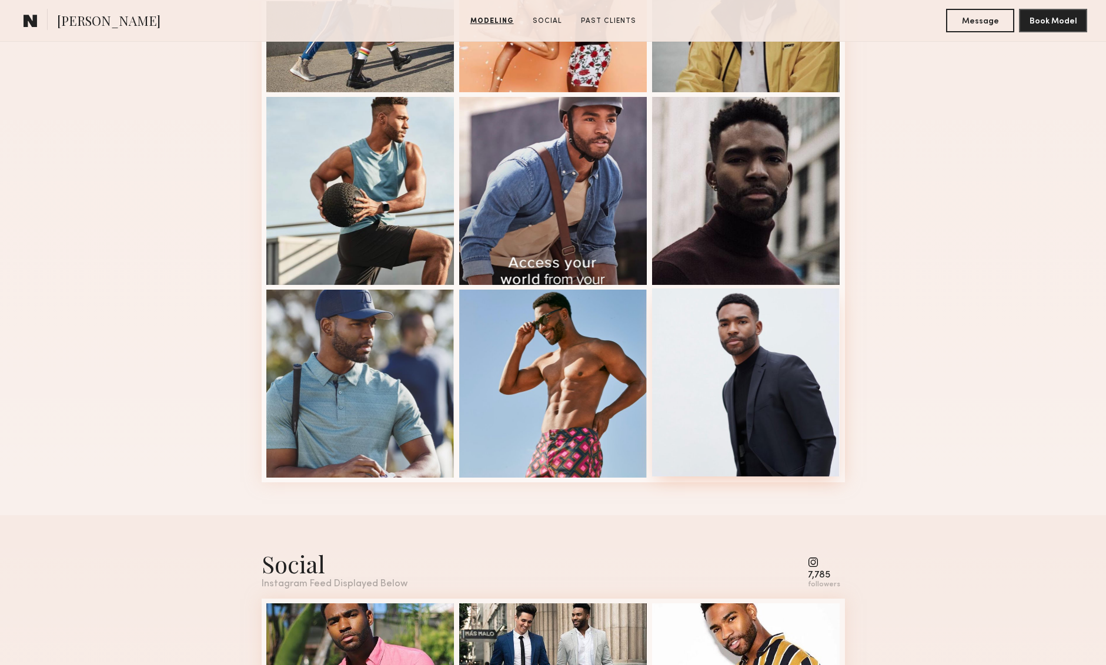
scroll to position [637, 0]
click at [775, 414] on div at bounding box center [746, 382] width 188 height 188
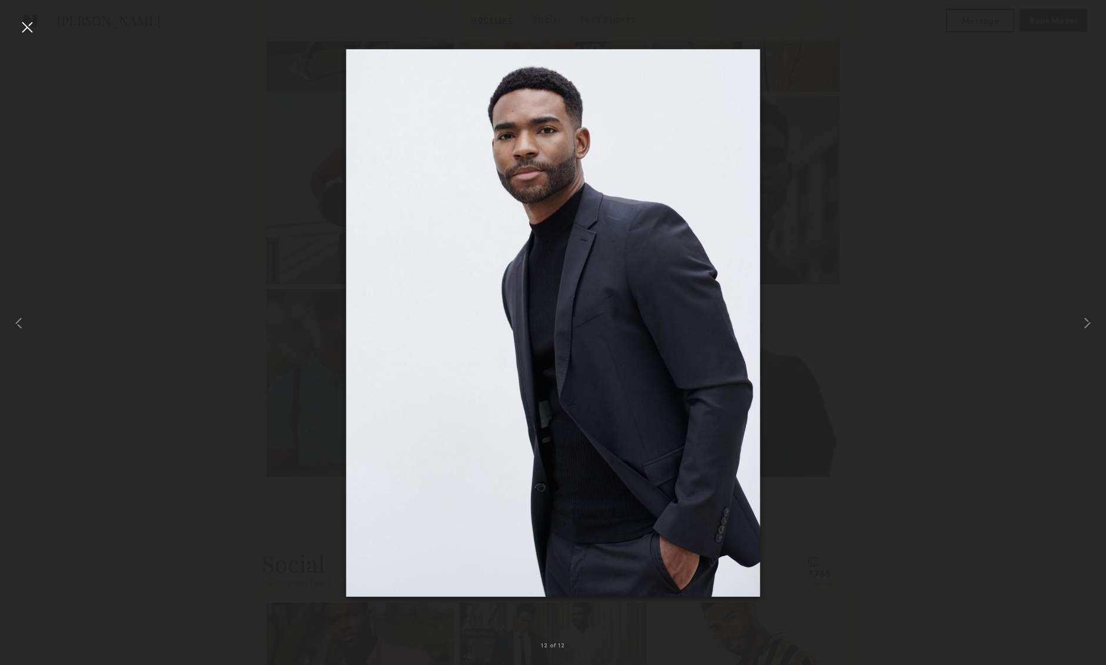
click at [861, 387] on div at bounding box center [553, 323] width 1106 height 609
click at [34, 29] on div at bounding box center [27, 27] width 19 height 19
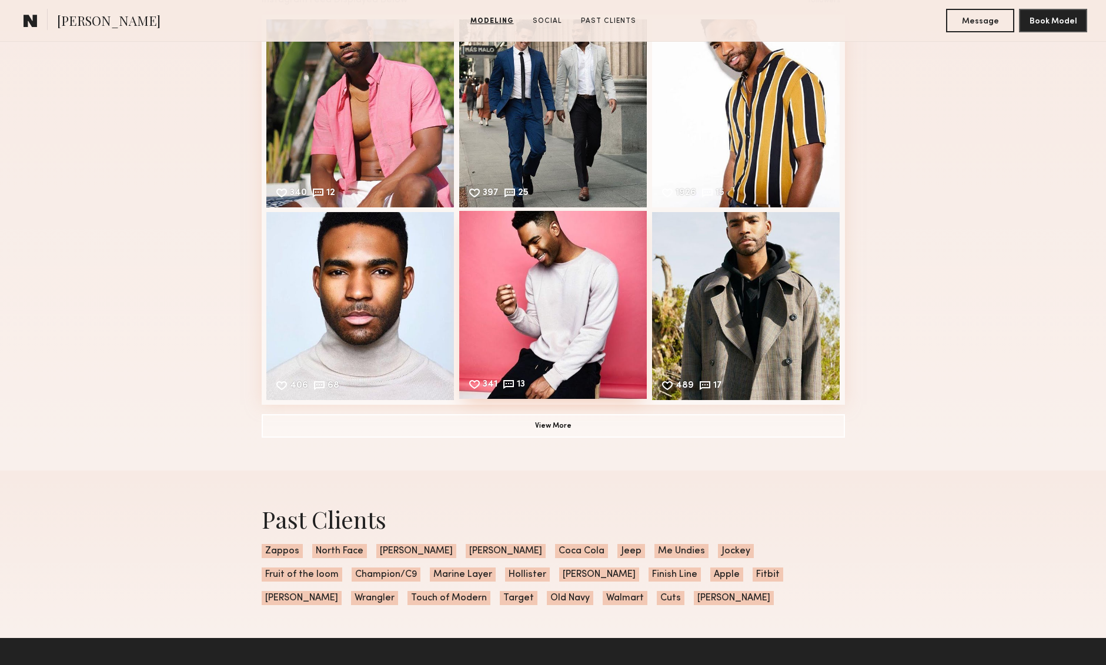
scroll to position [1328, 0]
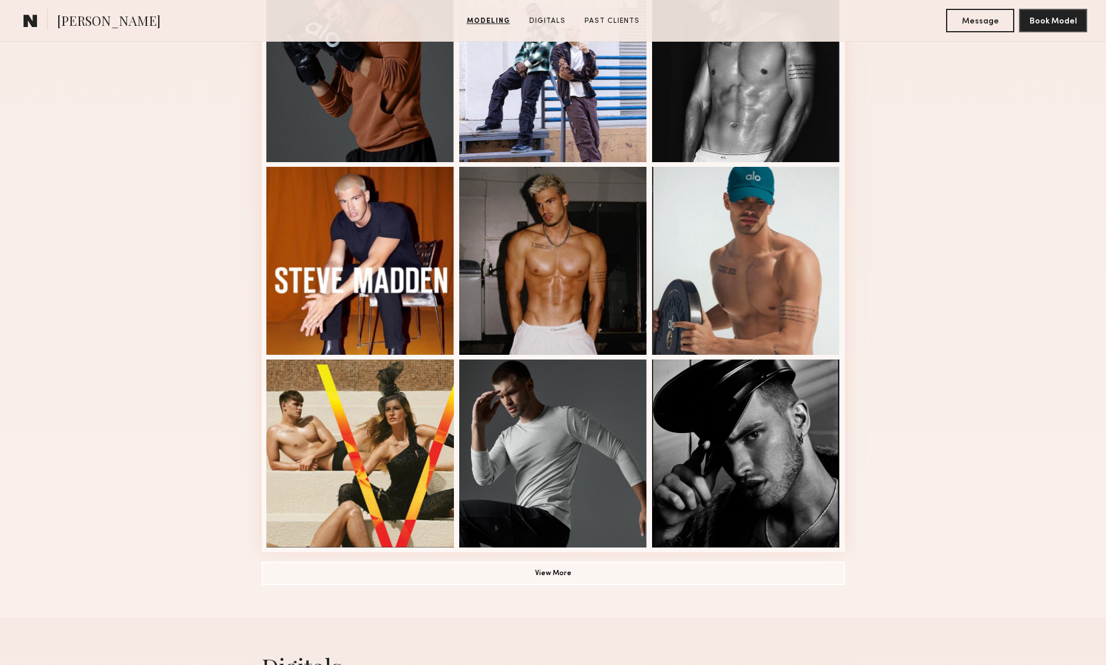
scroll to position [571, 0]
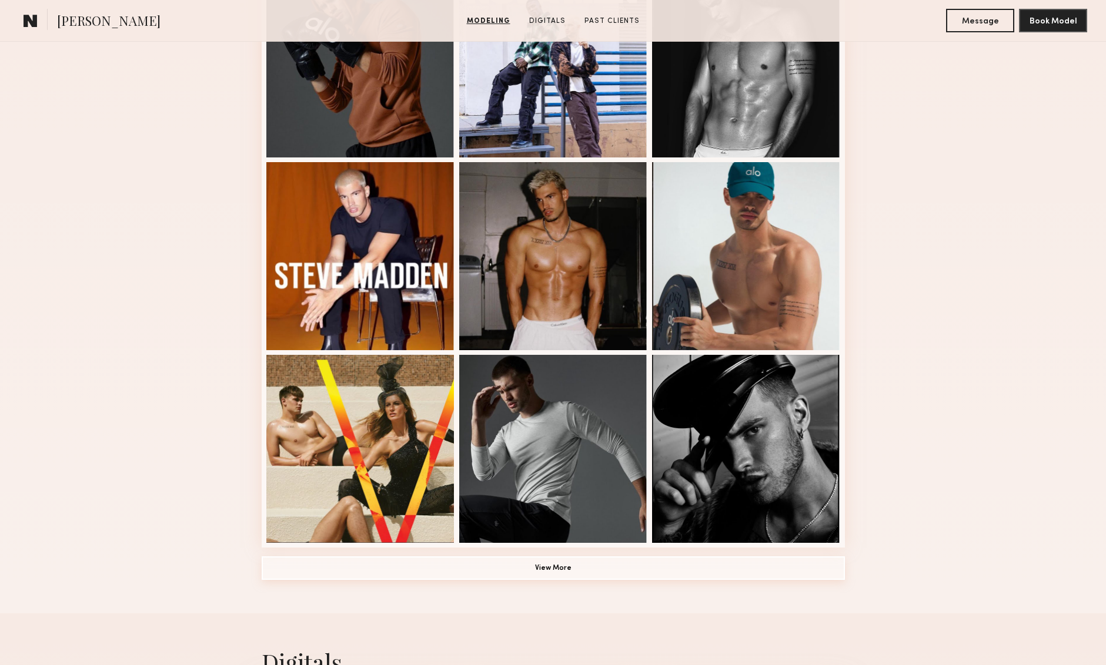
click at [579, 570] on button "View More" at bounding box center [553, 569] width 583 height 24
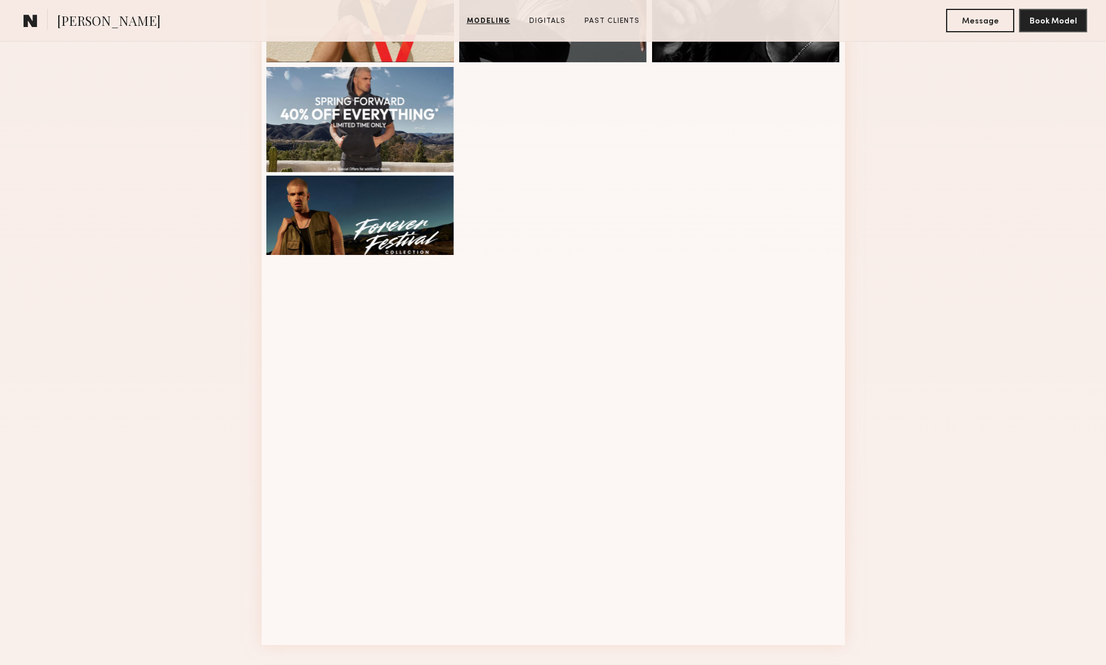
scroll to position [1053, 0]
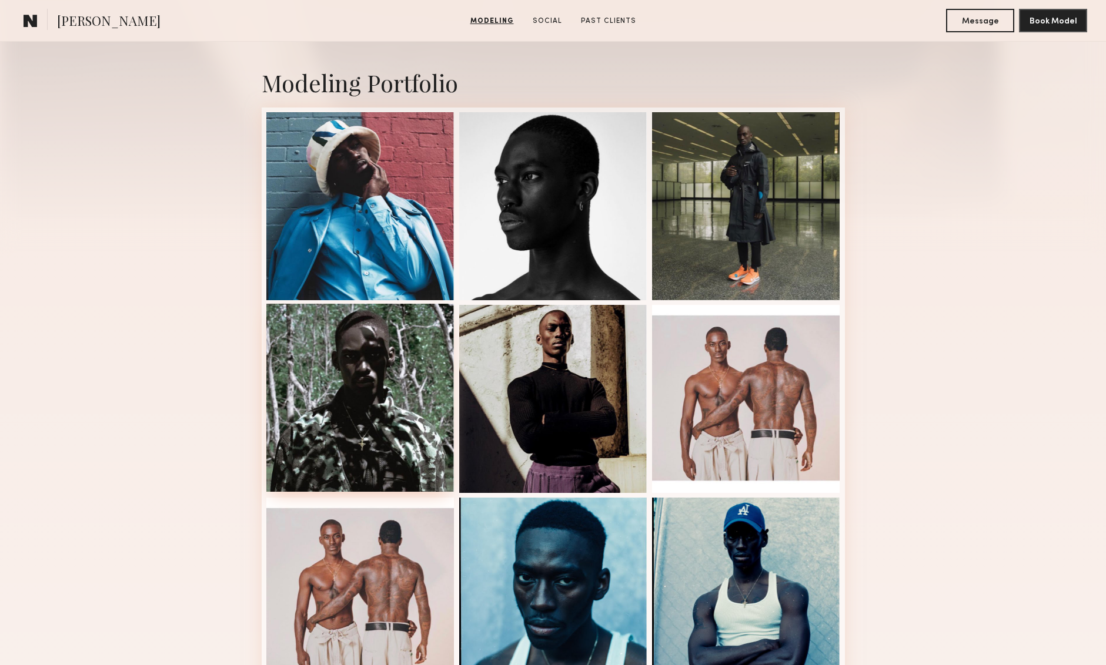
scroll to position [228, 0]
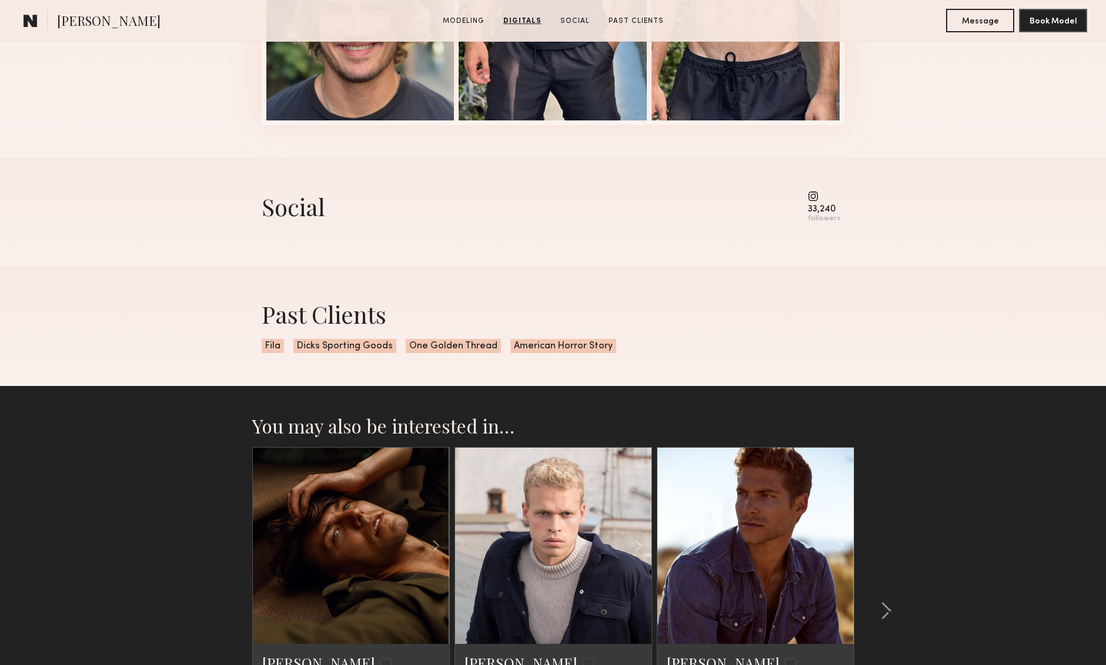
scroll to position [1604, 0]
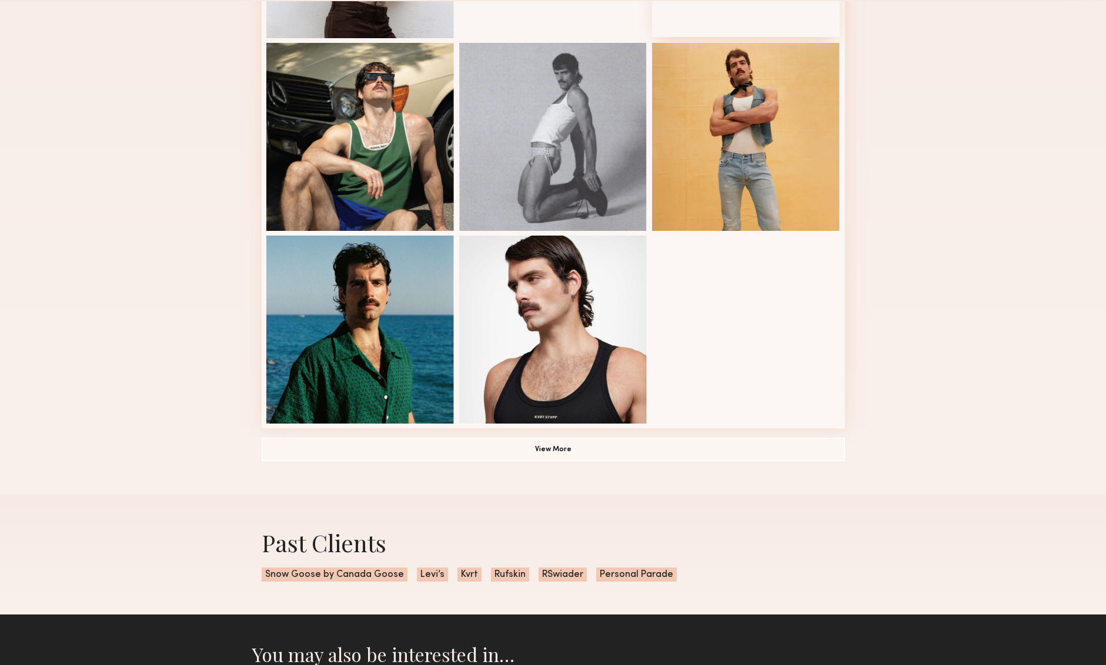
scroll to position [651, 0]
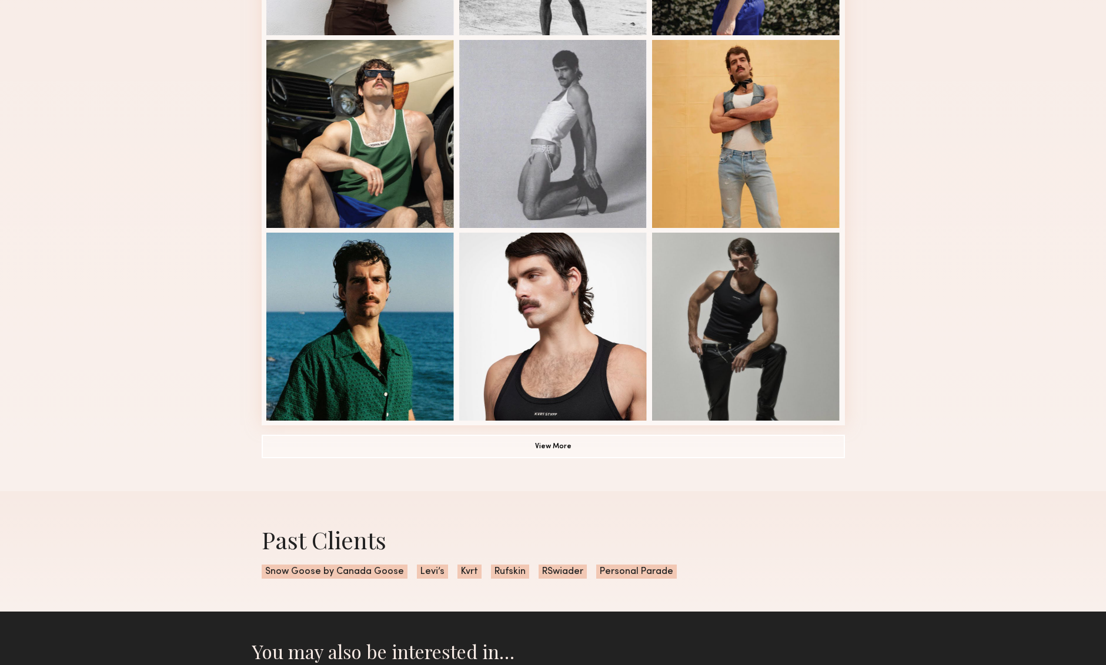
click at [565, 466] on div "Modeling Portfolio View More" at bounding box center [553, 33] width 583 height 915
click at [567, 455] on button "View More" at bounding box center [553, 446] width 583 height 24
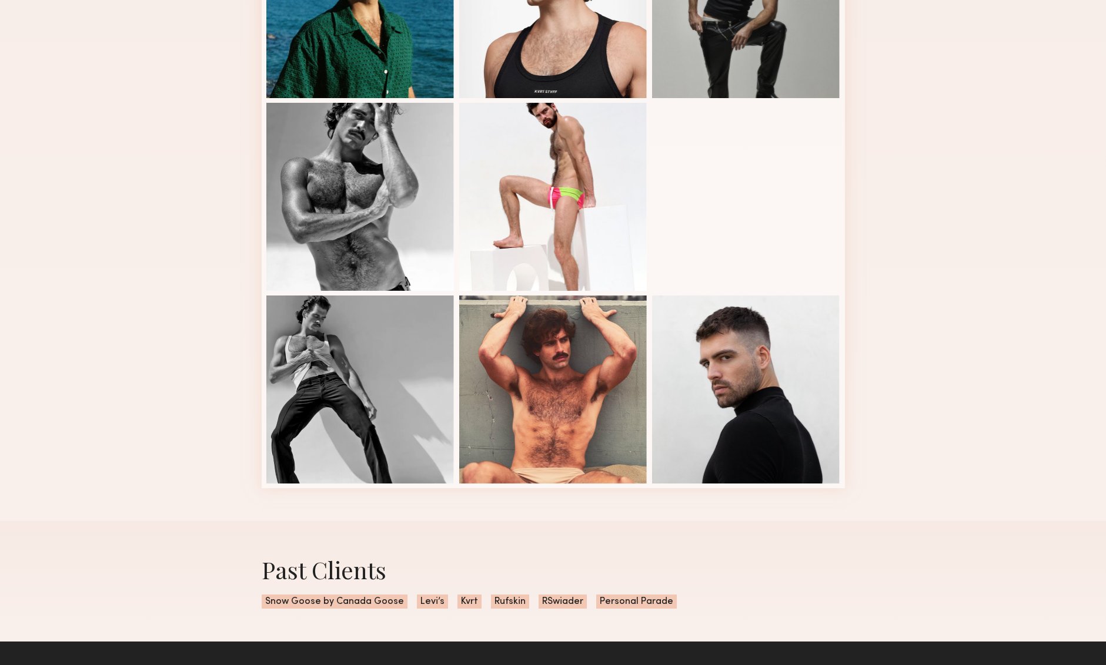
scroll to position [1035, 0]
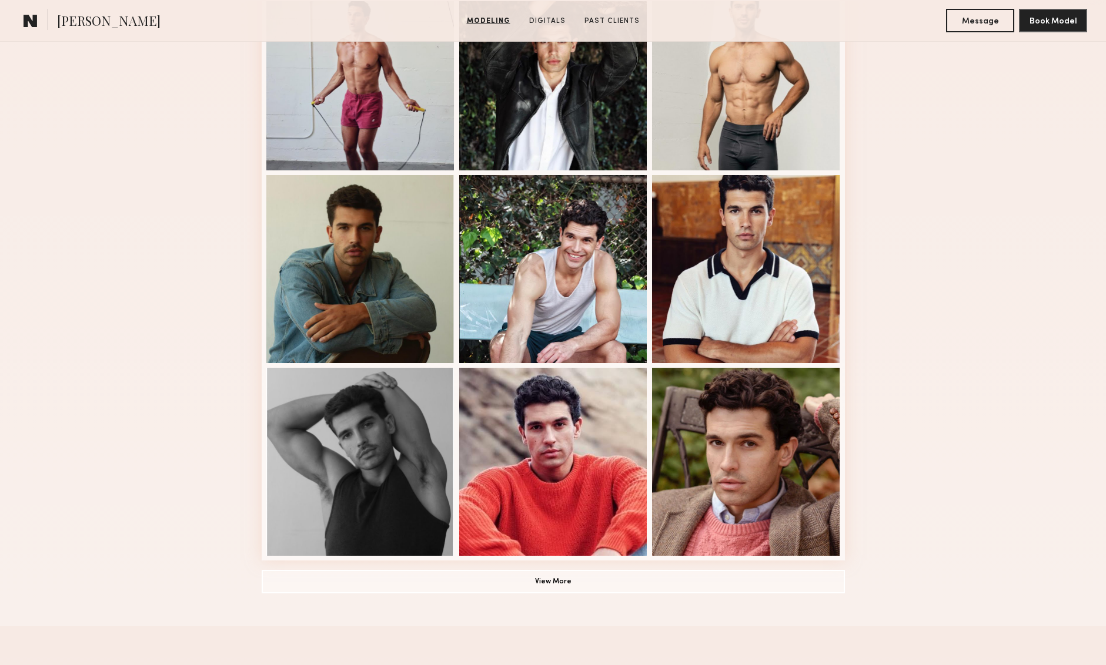
scroll to position [560, 0]
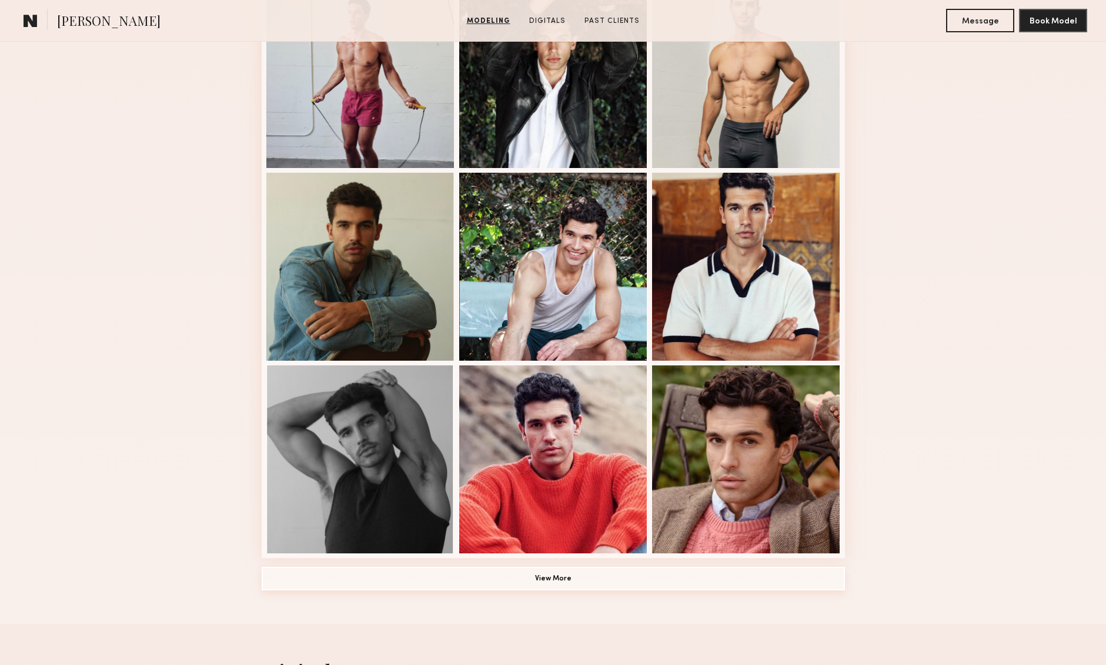
click at [549, 584] on button "View More" at bounding box center [553, 579] width 583 height 24
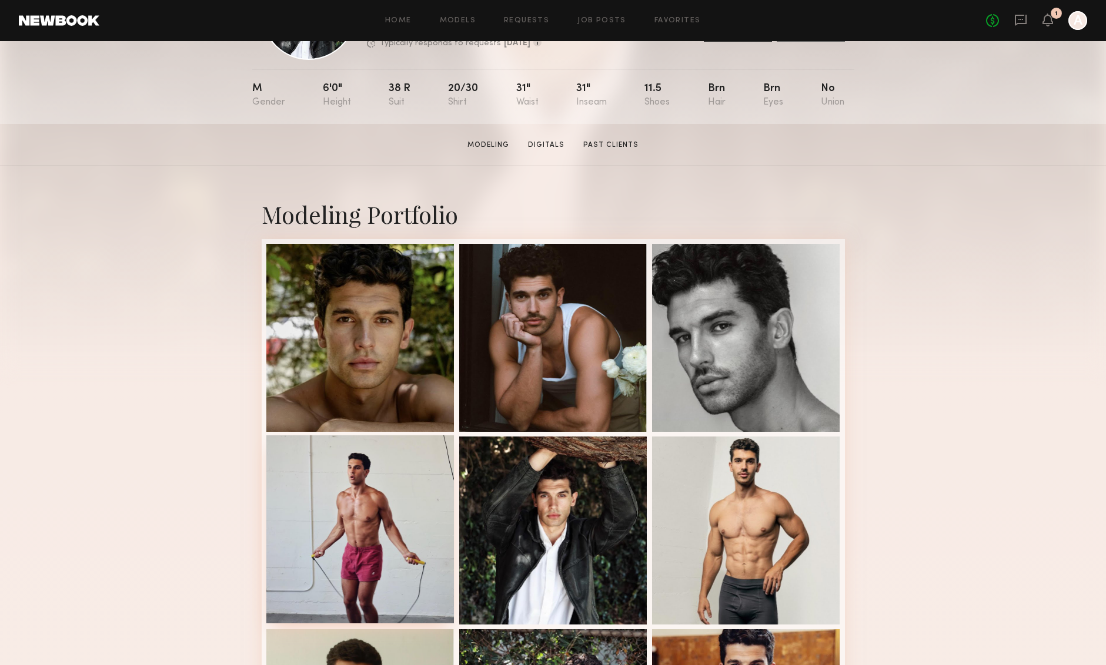
scroll to position [146, 0]
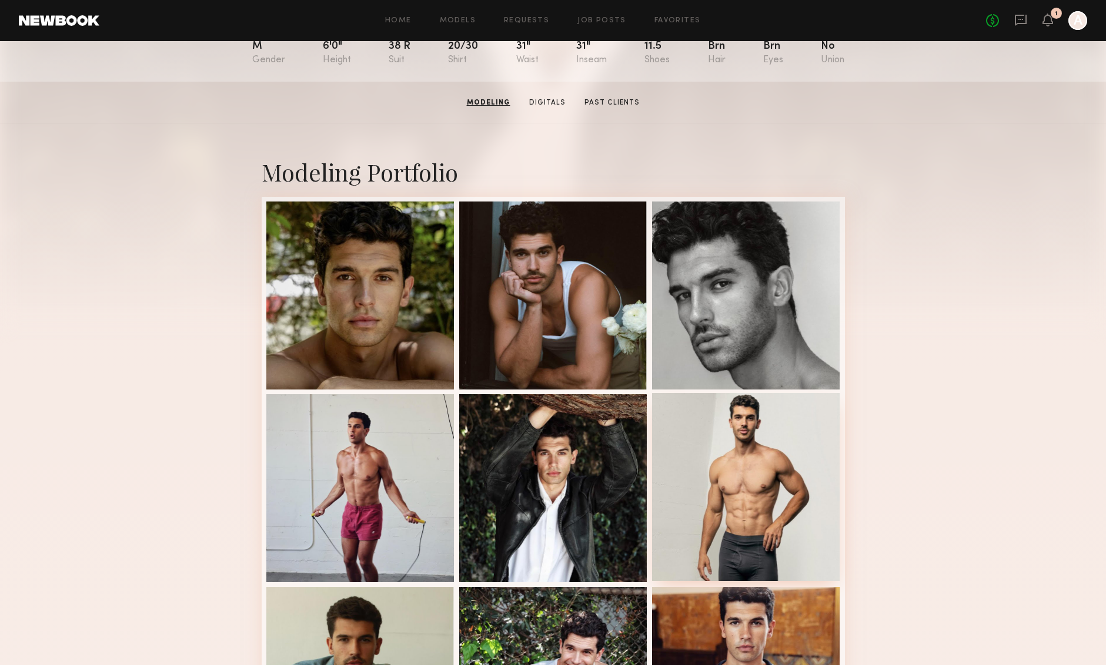
click at [783, 515] on div at bounding box center [746, 487] width 188 height 188
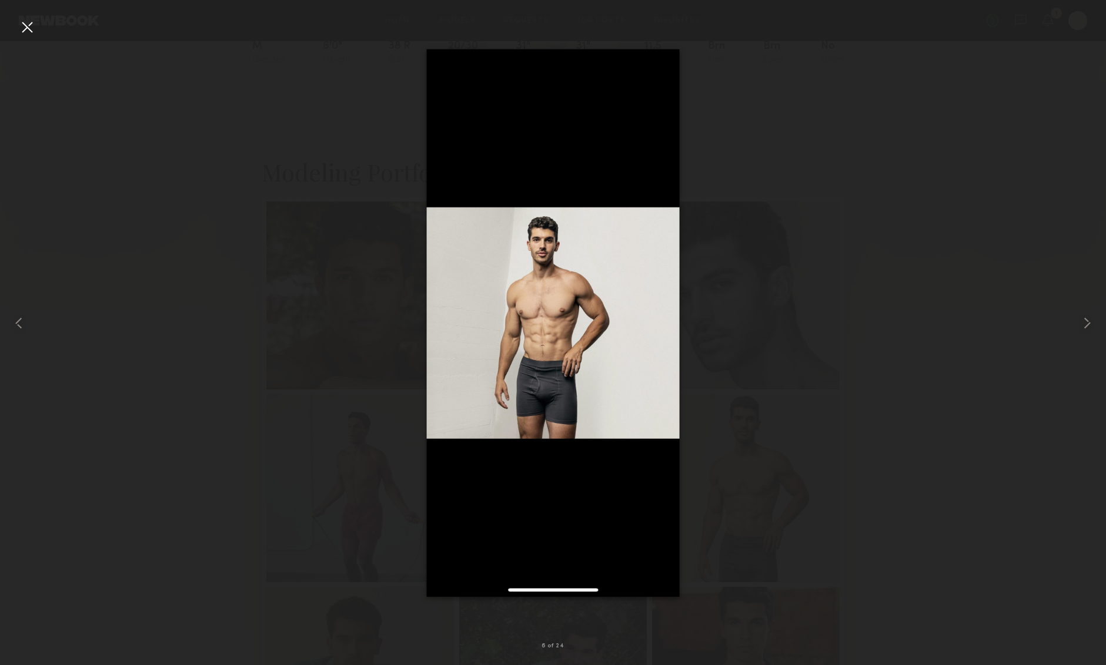
click at [541, 395] on img at bounding box center [552, 323] width 253 height 548
click at [784, 376] on div at bounding box center [553, 323] width 1106 height 609
drag, startPoint x: 815, startPoint y: 249, endPoint x: 296, endPoint y: 252, distance: 518.4
click at [814, 249] on div at bounding box center [553, 323] width 1106 height 609
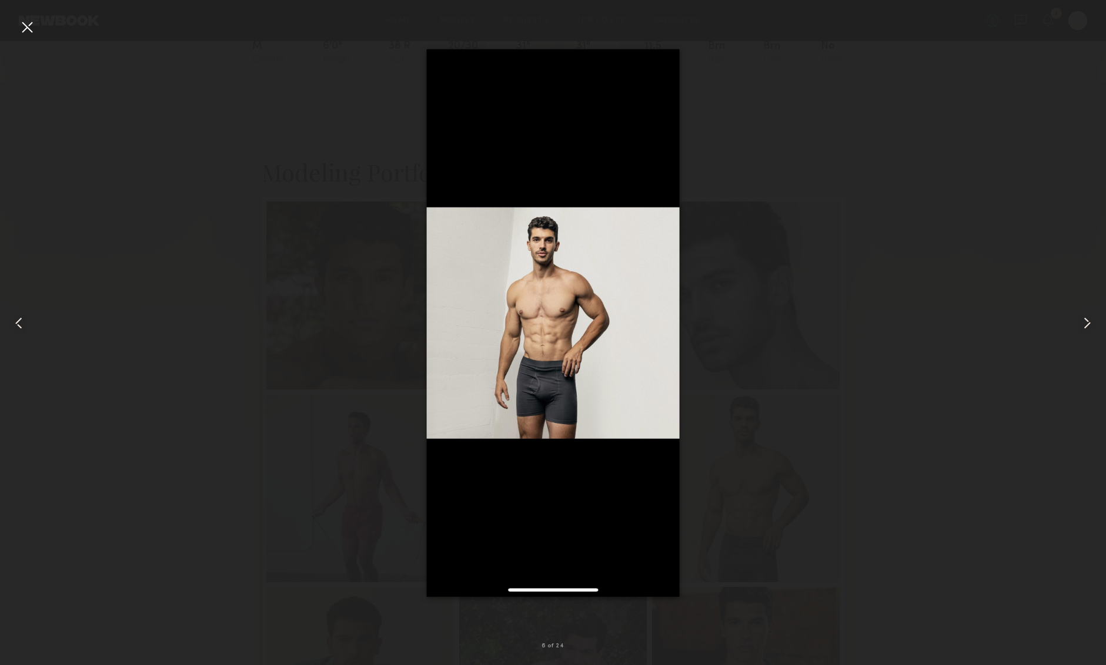
scroll to position [0, 0]
click at [31, 28] on div at bounding box center [27, 27] width 19 height 19
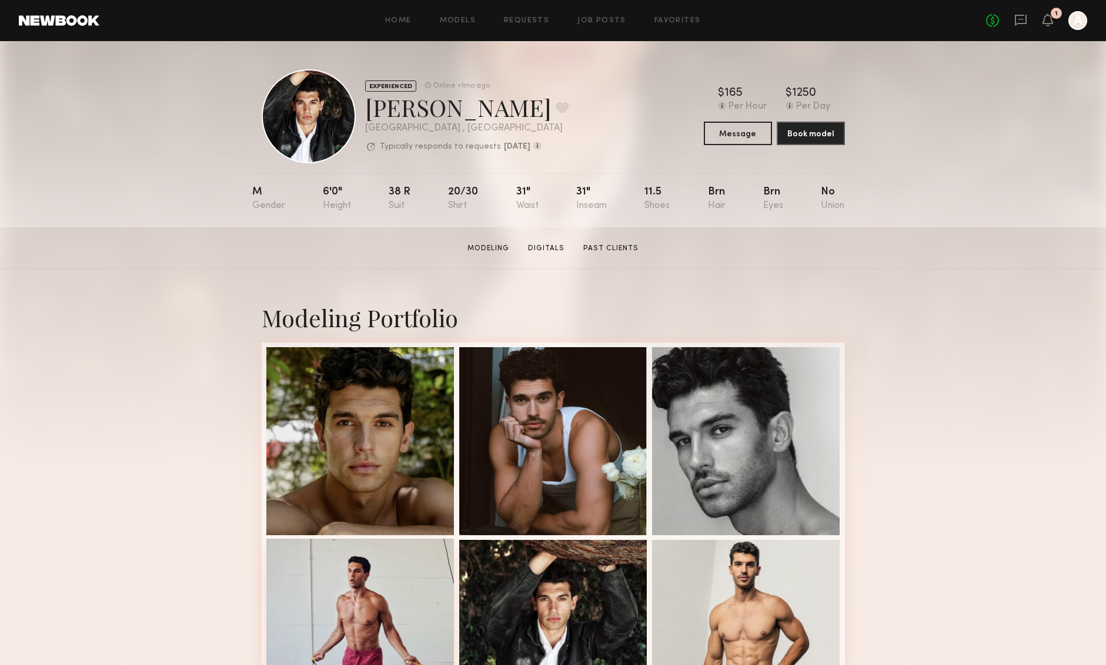
click at [415, 574] on div at bounding box center [360, 633] width 188 height 188
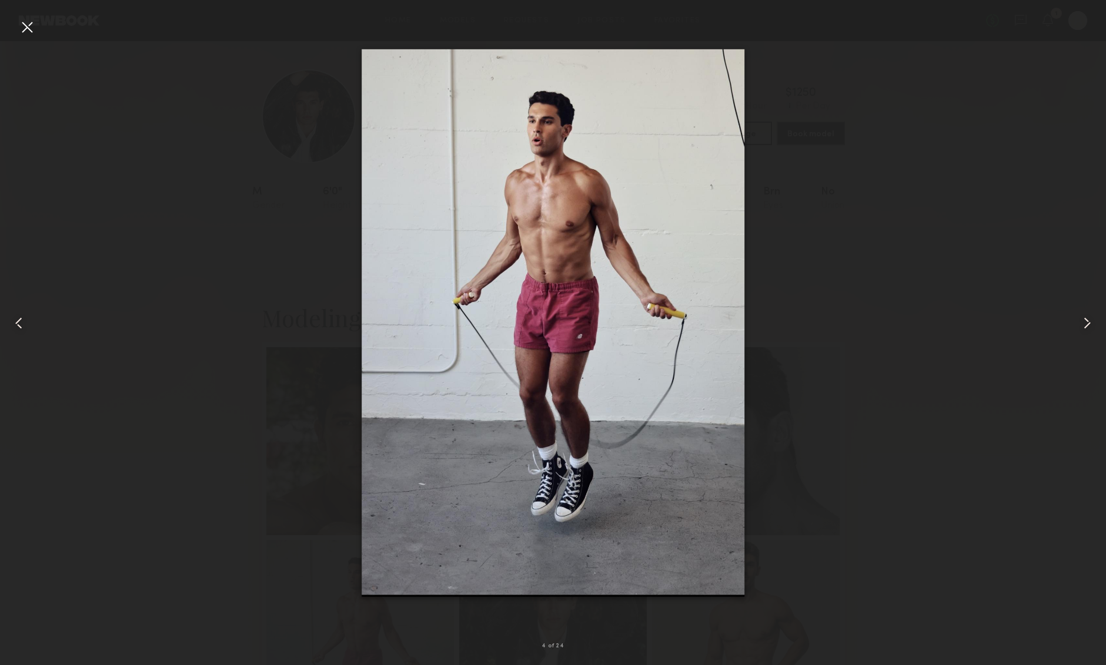
click at [1093, 324] on common-icon at bounding box center [1086, 323] width 19 height 19
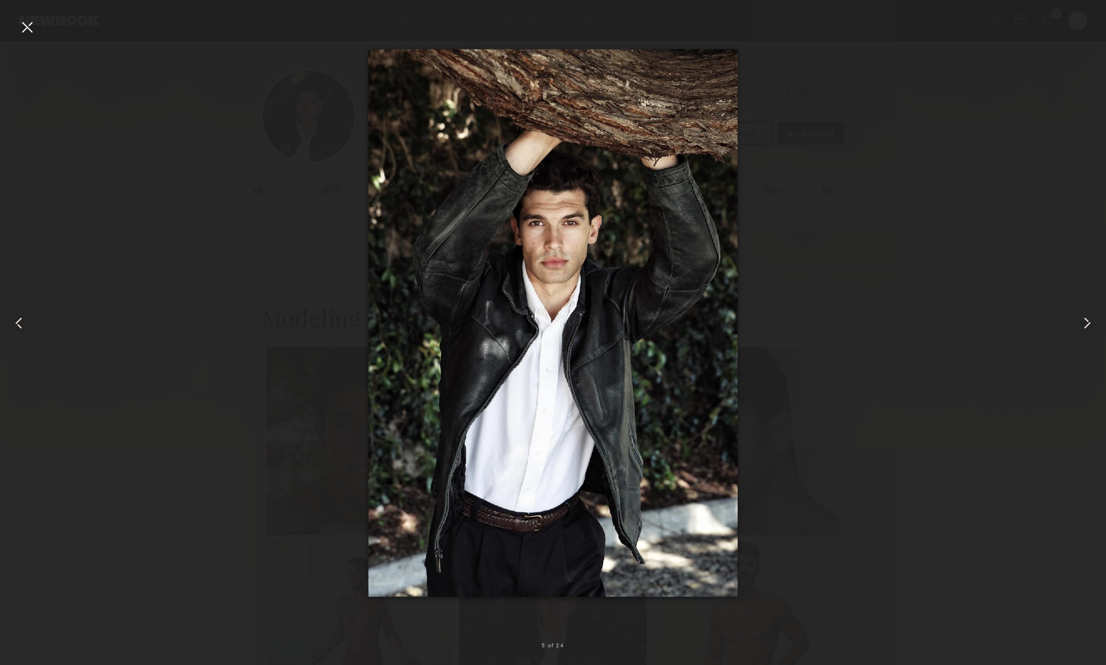
click at [1093, 324] on common-icon at bounding box center [1086, 323] width 19 height 19
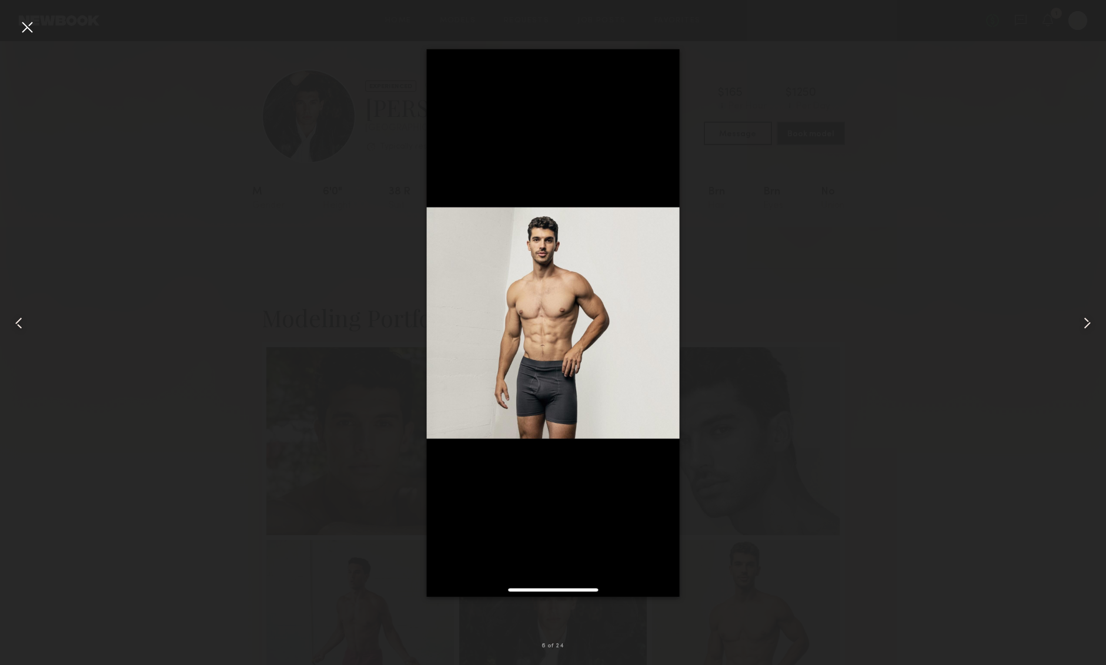
click at [1093, 324] on common-icon at bounding box center [1086, 323] width 19 height 19
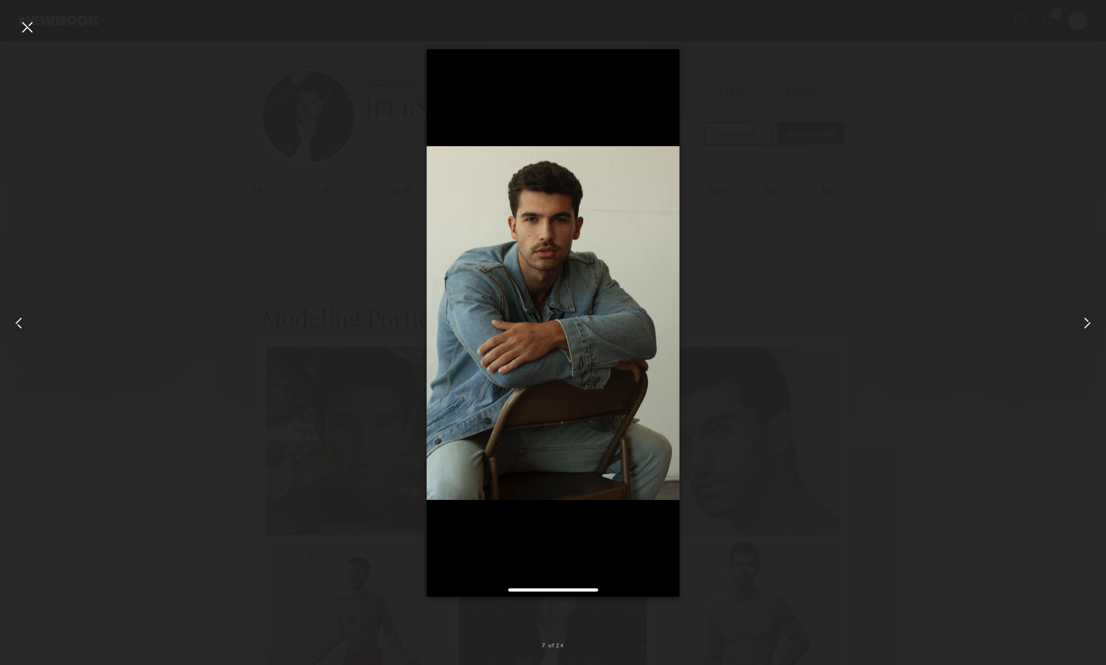
click at [1092, 324] on common-icon at bounding box center [1086, 323] width 19 height 19
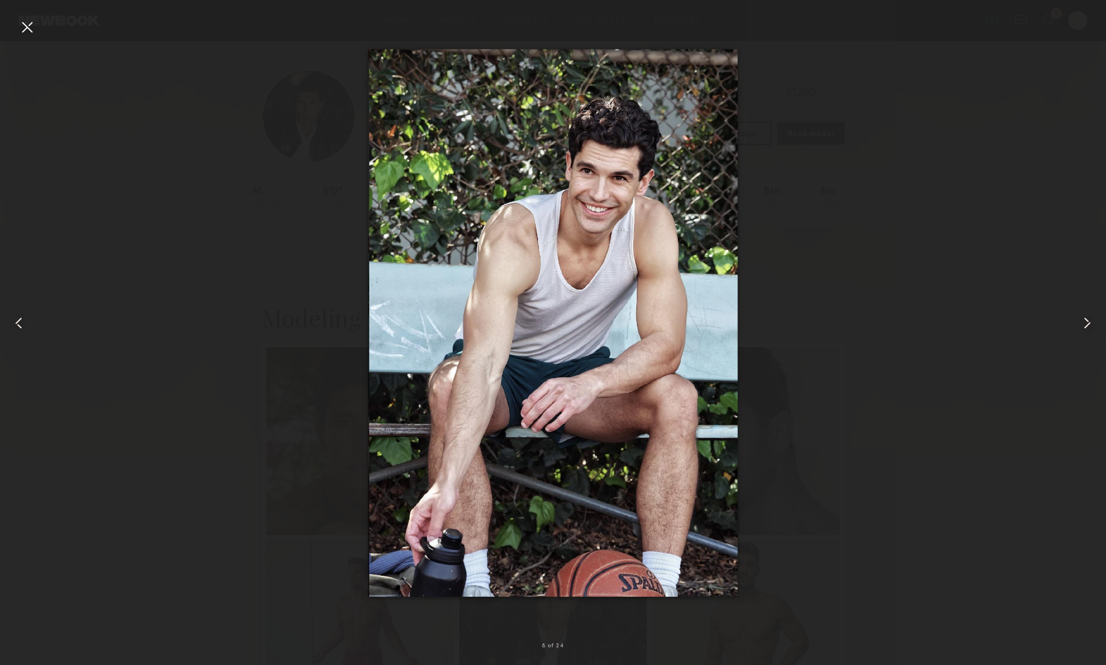
click at [1092, 324] on common-icon at bounding box center [1086, 323] width 19 height 19
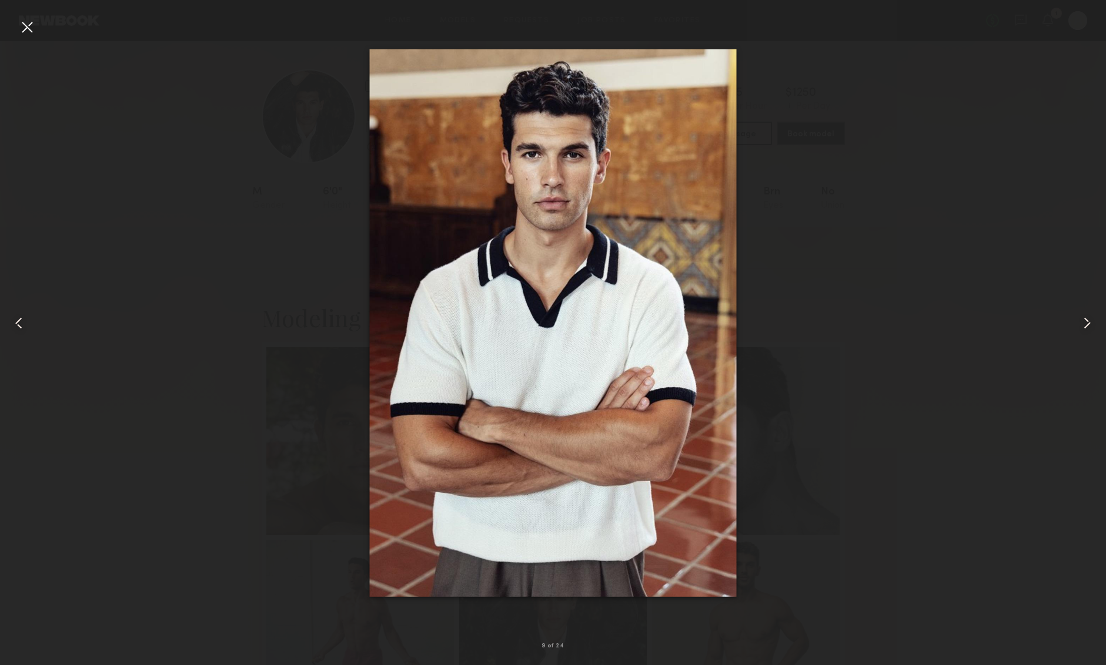
click at [1092, 324] on common-icon at bounding box center [1086, 323] width 19 height 19
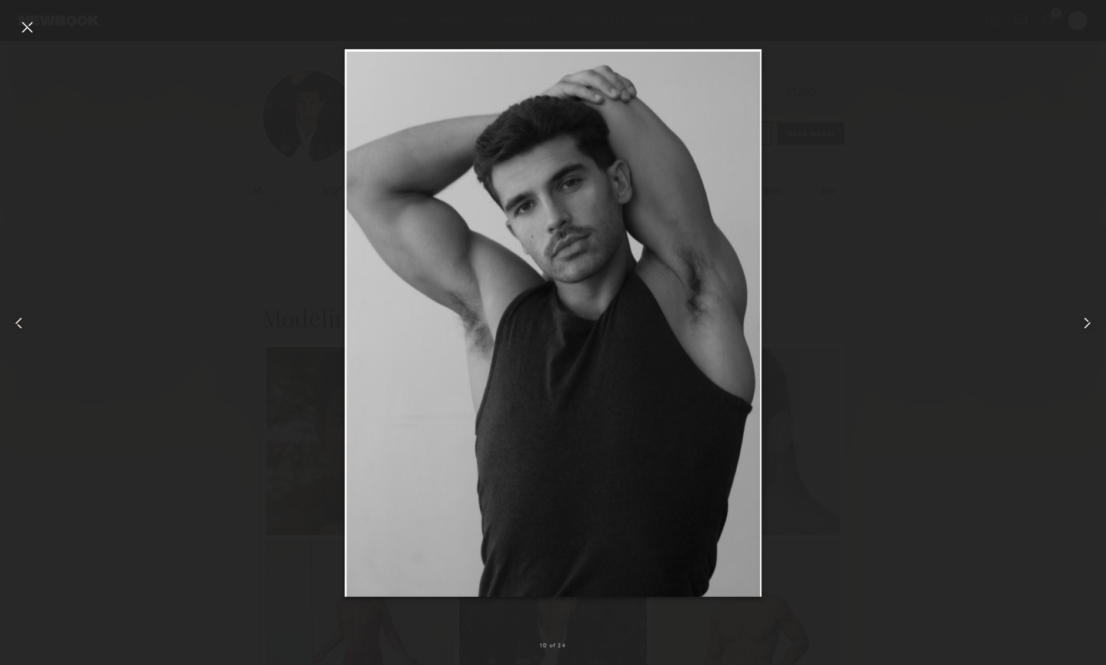
click at [1092, 324] on common-icon at bounding box center [1086, 323] width 19 height 19
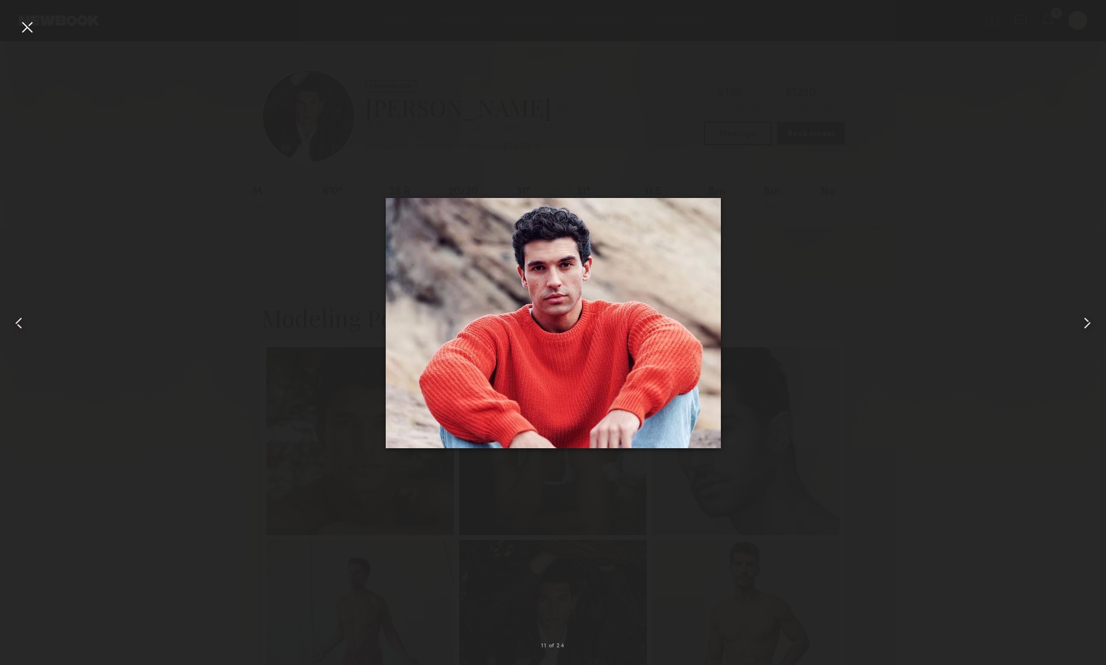
click at [1092, 324] on common-icon at bounding box center [1086, 323] width 19 height 19
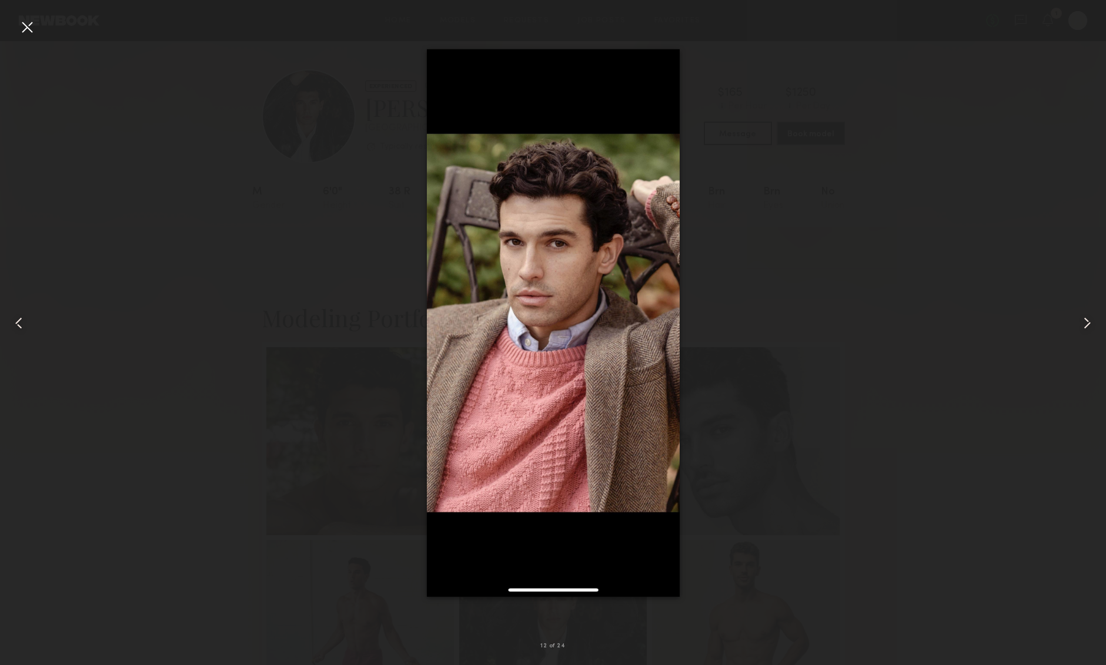
click at [1092, 324] on common-icon at bounding box center [1086, 323] width 19 height 19
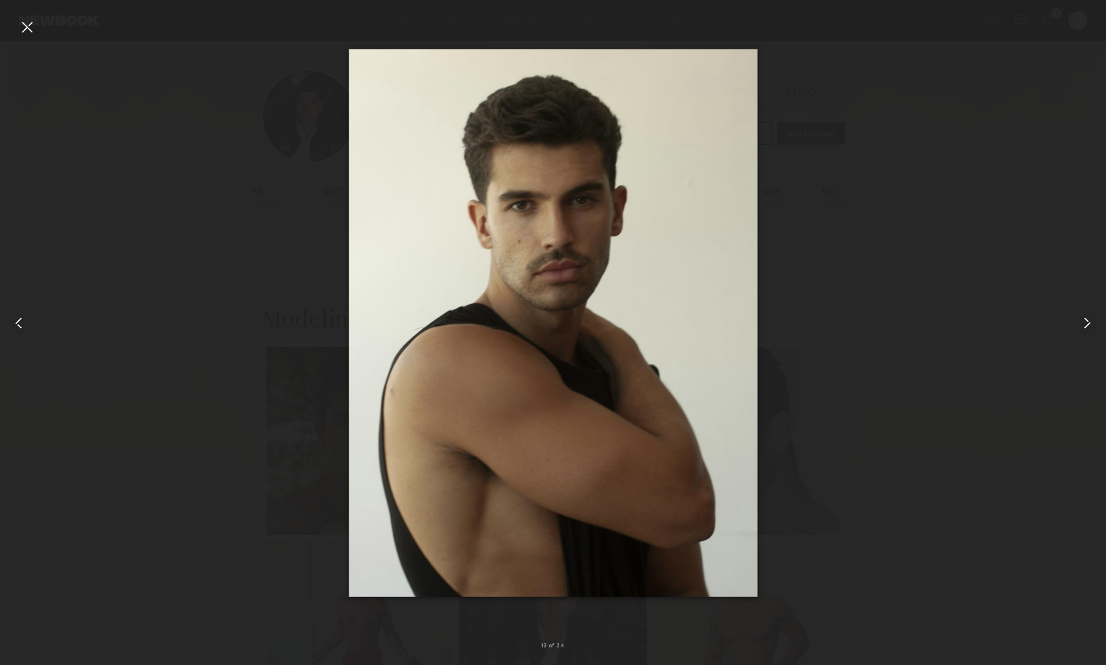
click at [1092, 324] on common-icon at bounding box center [1086, 323] width 19 height 19
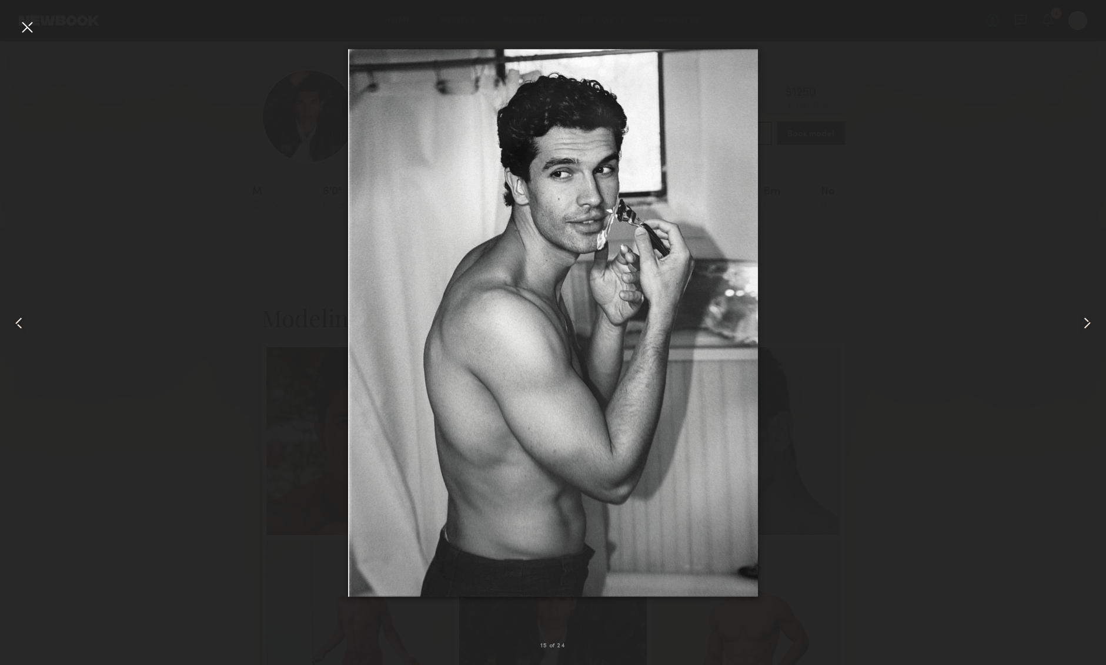
click at [1092, 324] on common-icon at bounding box center [1086, 323] width 19 height 19
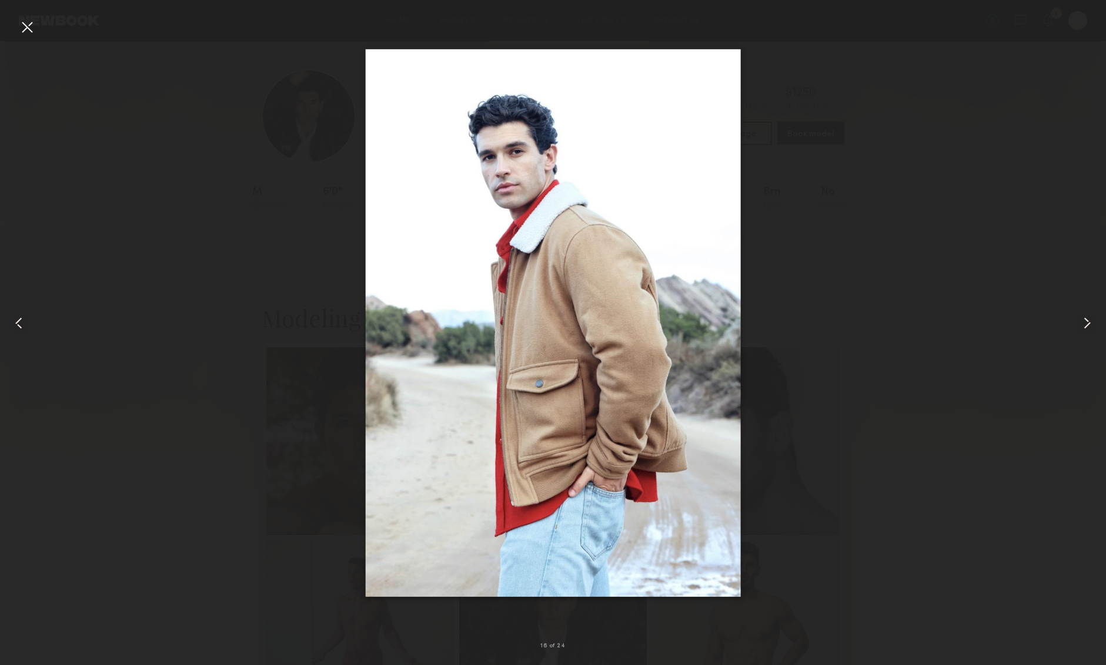
click at [1092, 324] on common-icon at bounding box center [1086, 323] width 19 height 19
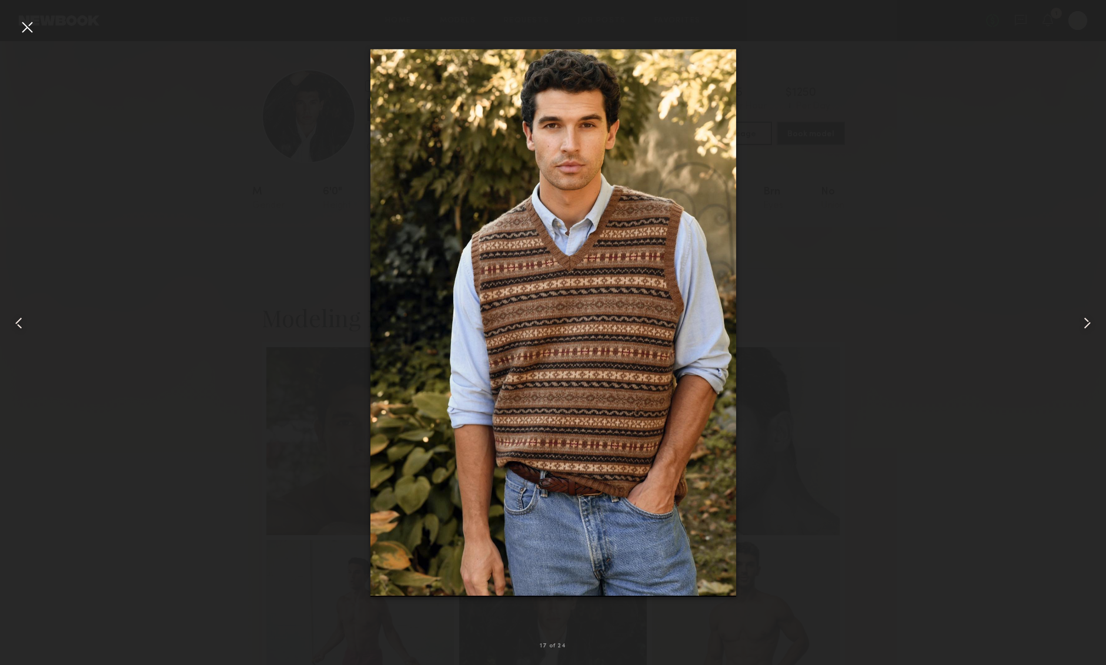
click at [1092, 324] on common-icon at bounding box center [1086, 323] width 19 height 19
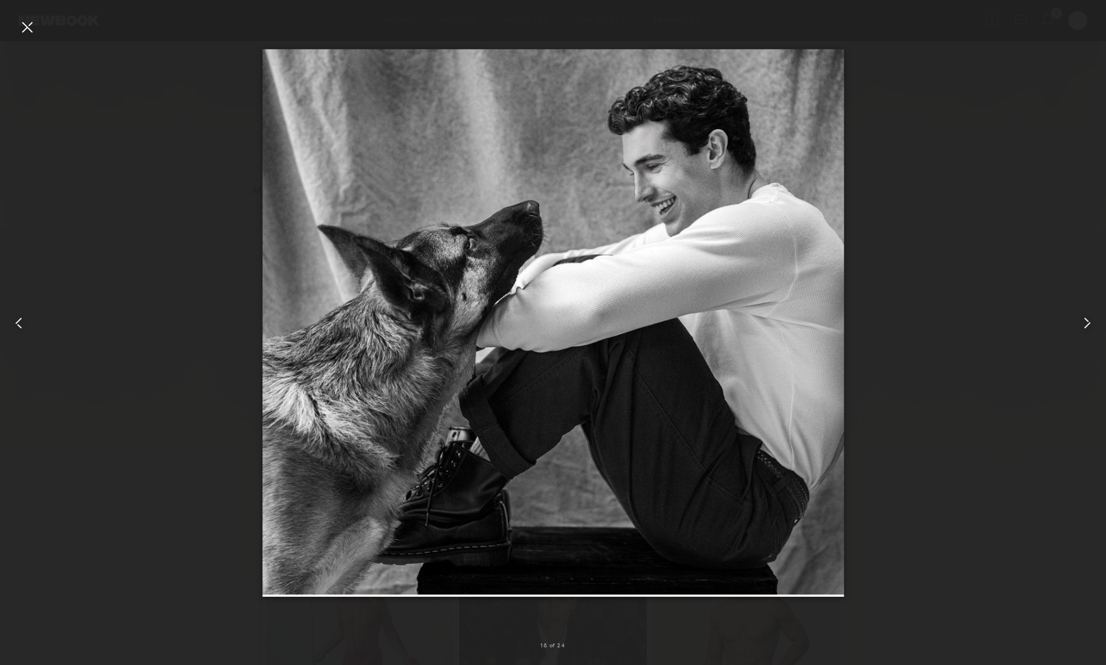
click at [1092, 324] on common-icon at bounding box center [1086, 323] width 19 height 19
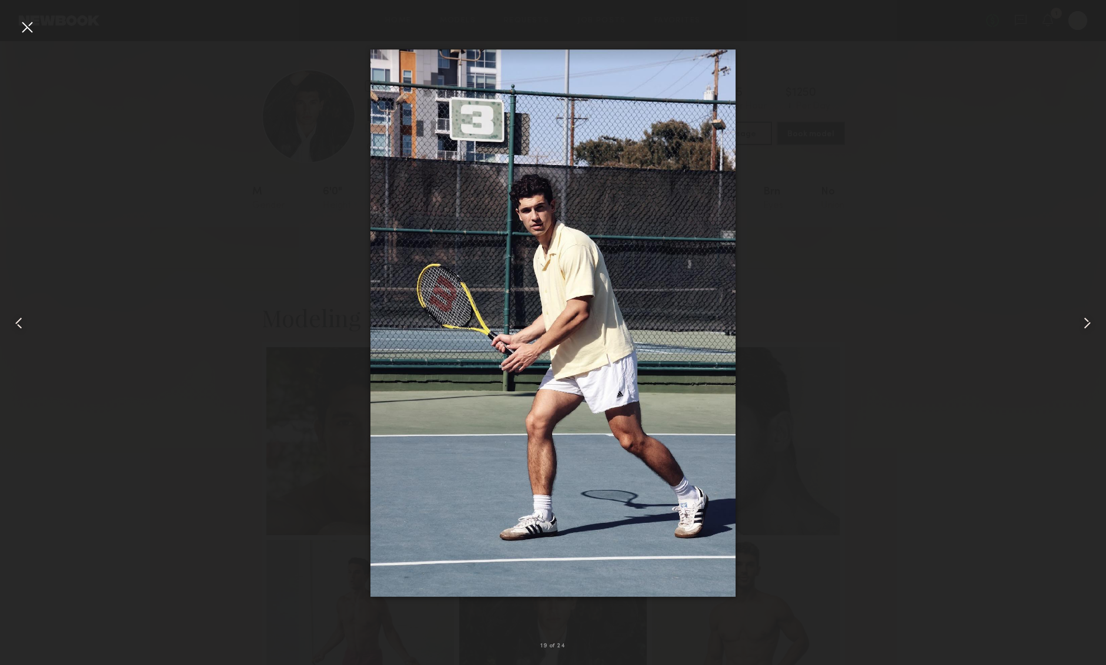
click at [1092, 324] on common-icon at bounding box center [1086, 323] width 19 height 19
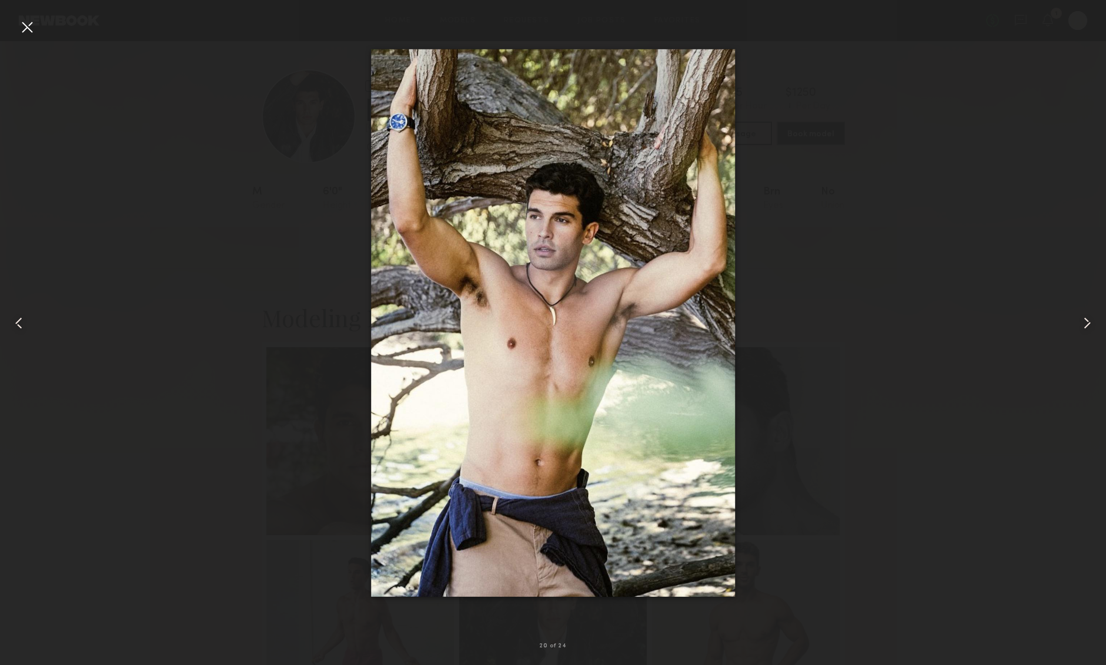
click at [1092, 323] on common-icon at bounding box center [1086, 323] width 19 height 19
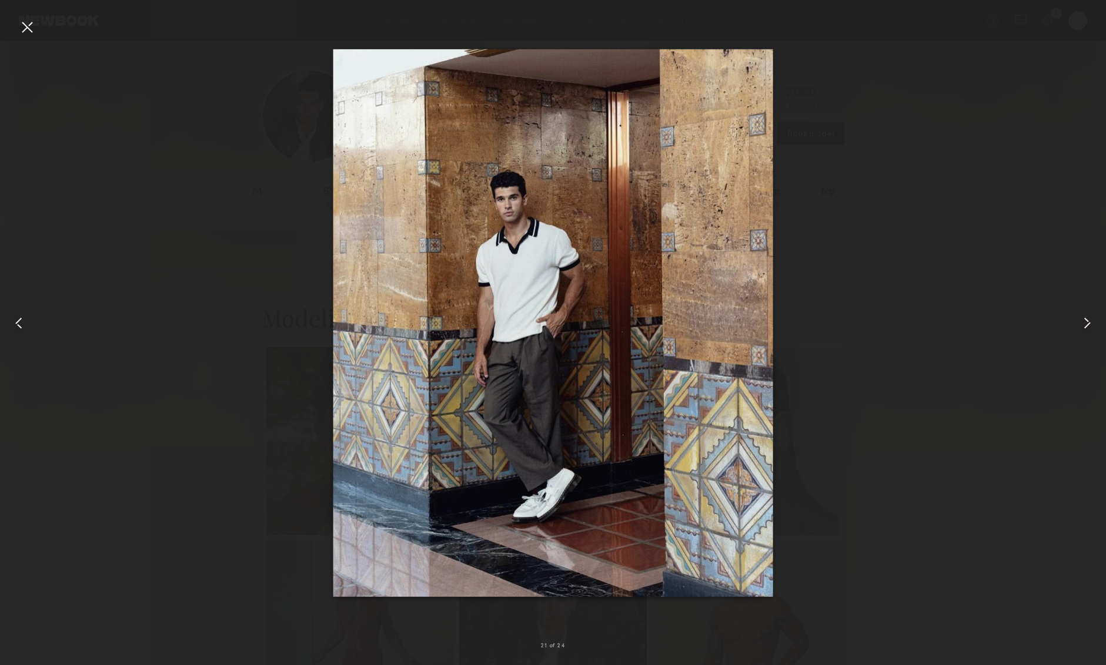
click at [926, 323] on div at bounding box center [553, 323] width 1106 height 609
click at [34, 31] on div at bounding box center [27, 27] width 19 height 19
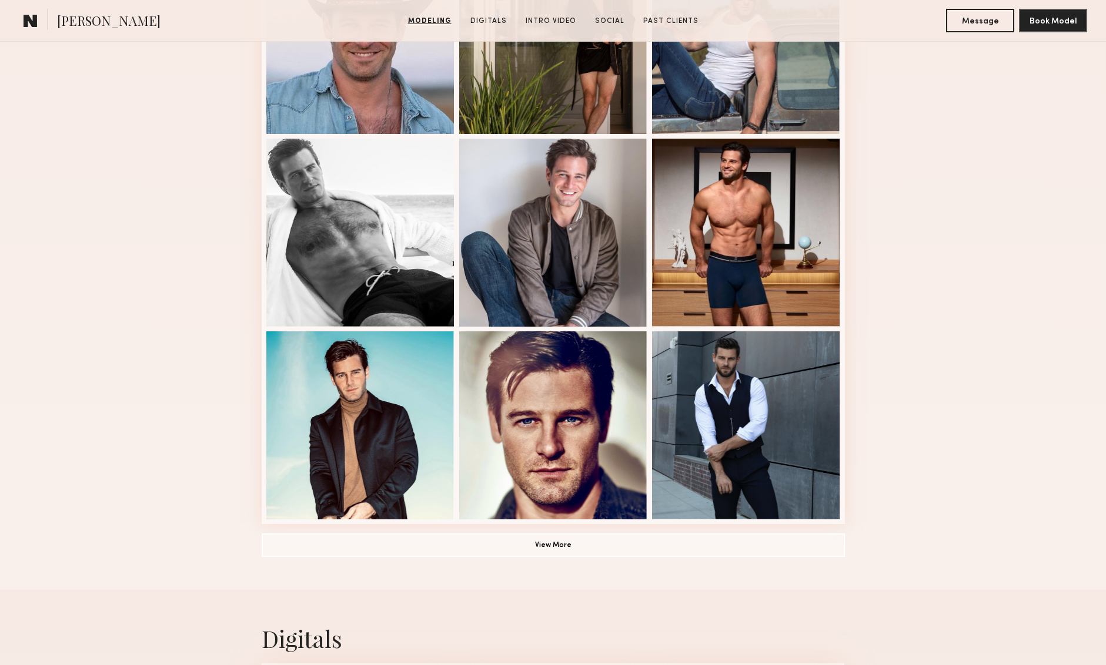
scroll to position [597, 0]
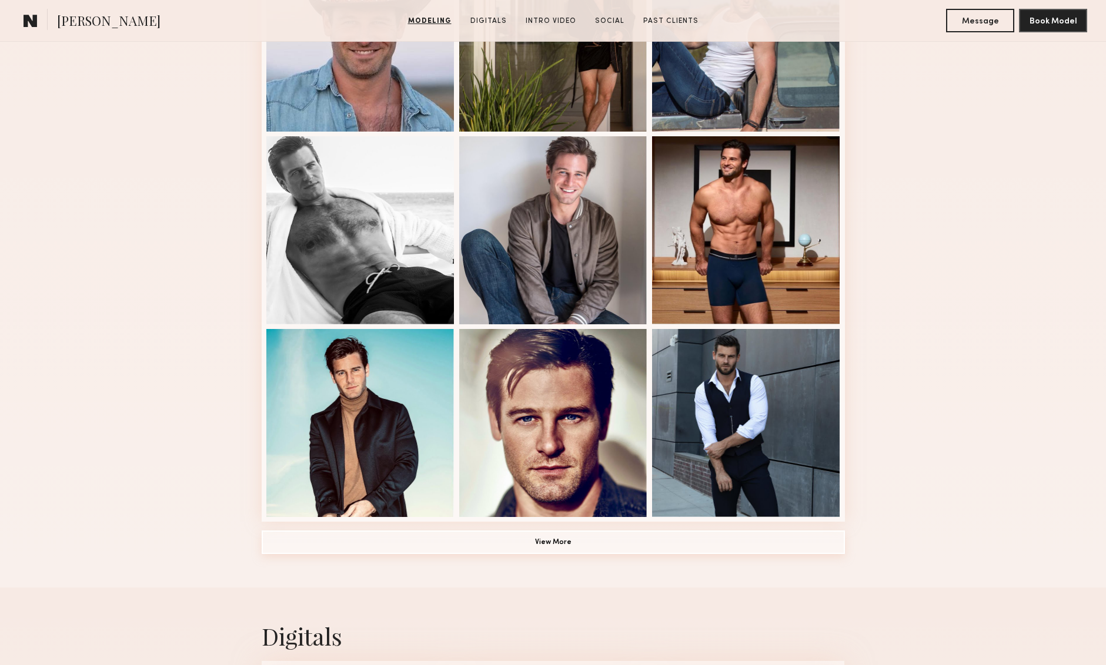
click at [575, 543] on button "View More" at bounding box center [553, 543] width 583 height 24
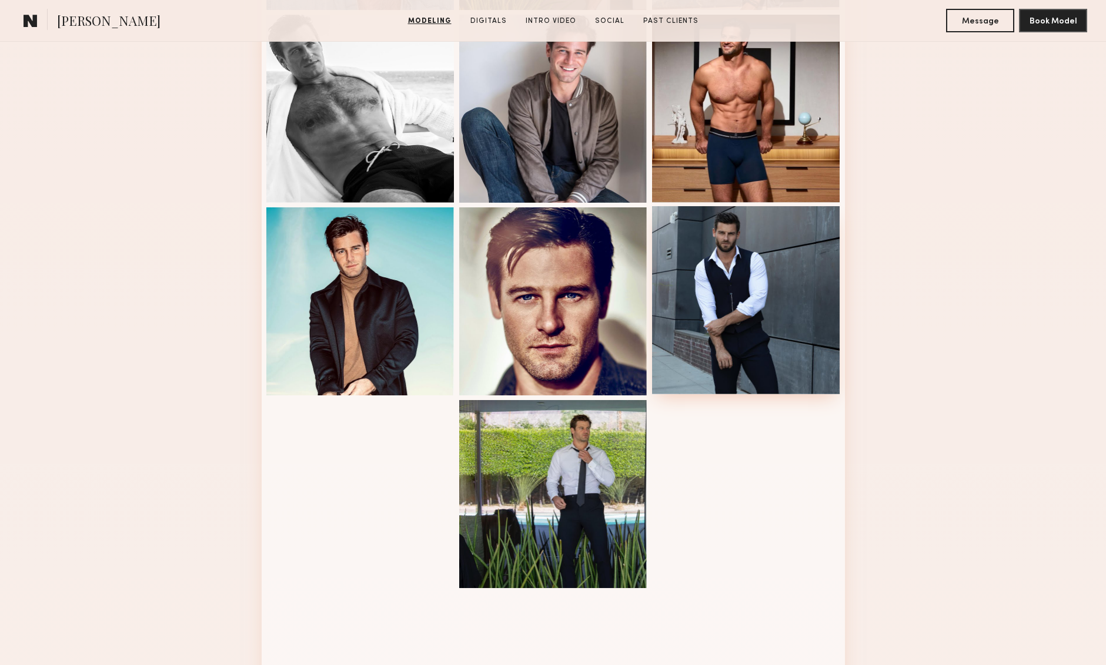
scroll to position [835, 0]
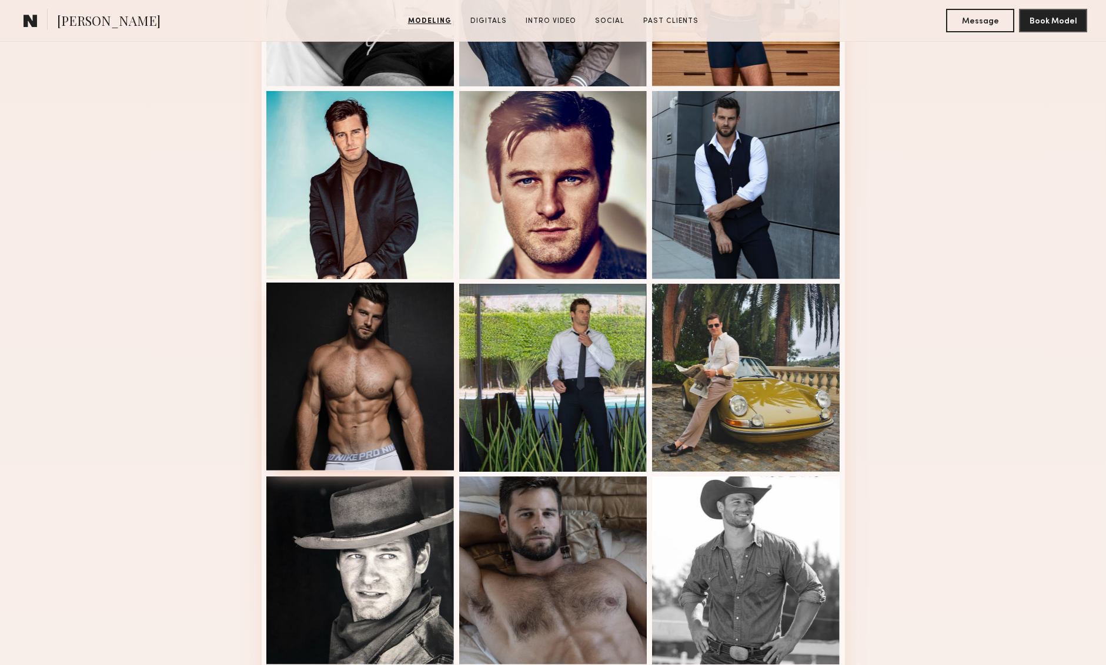
click at [350, 440] on div at bounding box center [360, 377] width 188 height 188
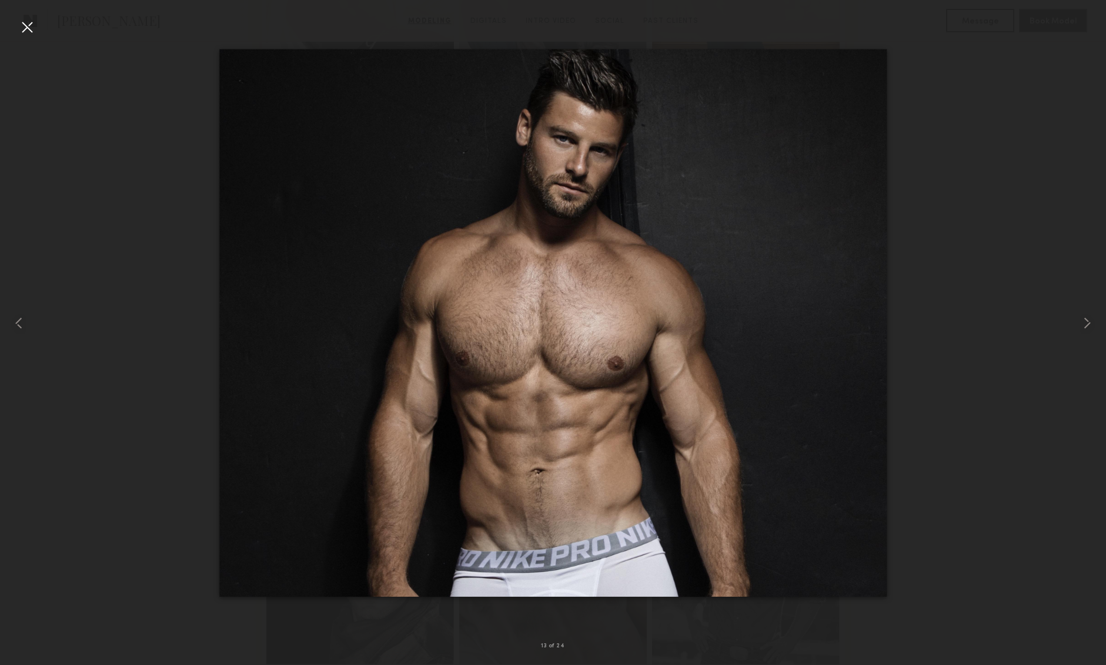
click at [26, 28] on div at bounding box center [27, 27] width 19 height 19
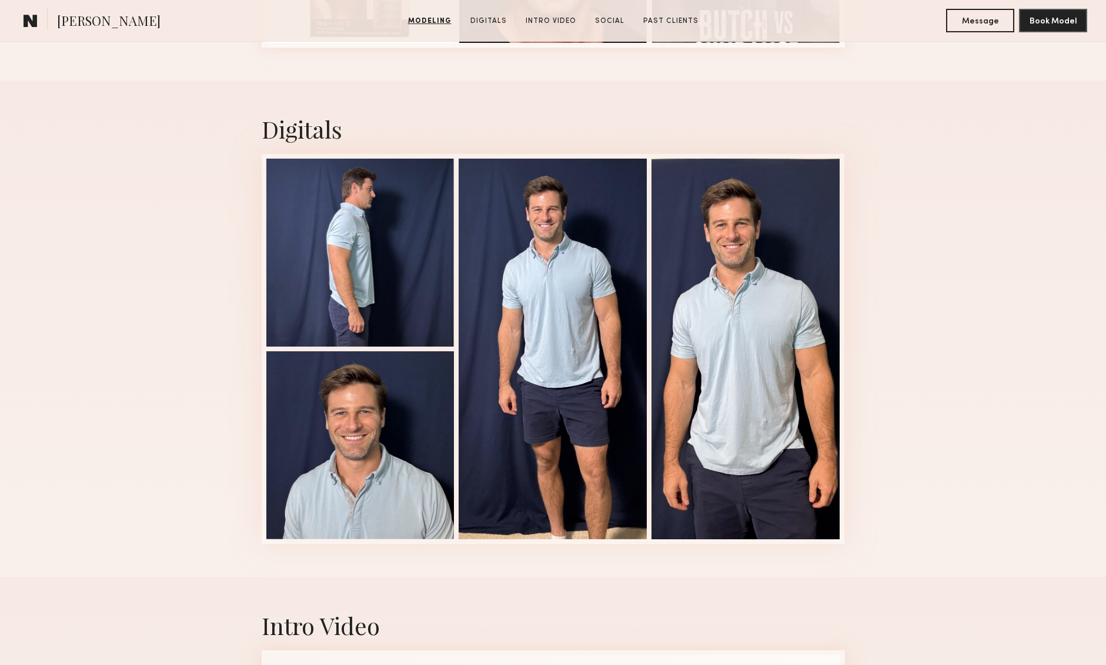
scroll to position [1843, 0]
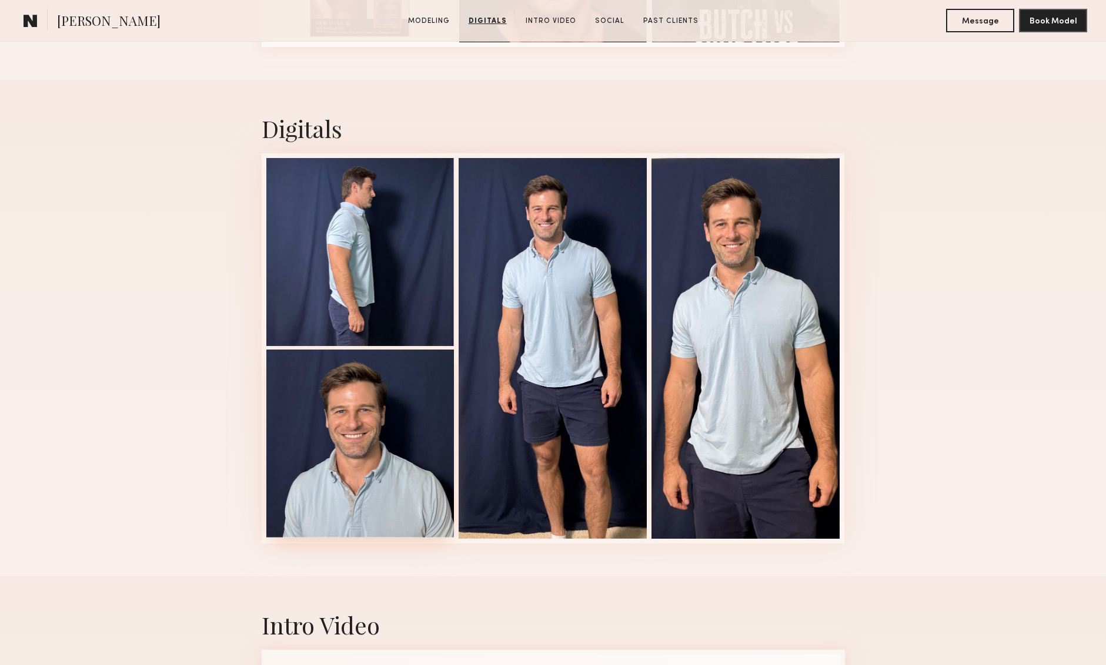
click at [371, 413] on div at bounding box center [360, 444] width 188 height 188
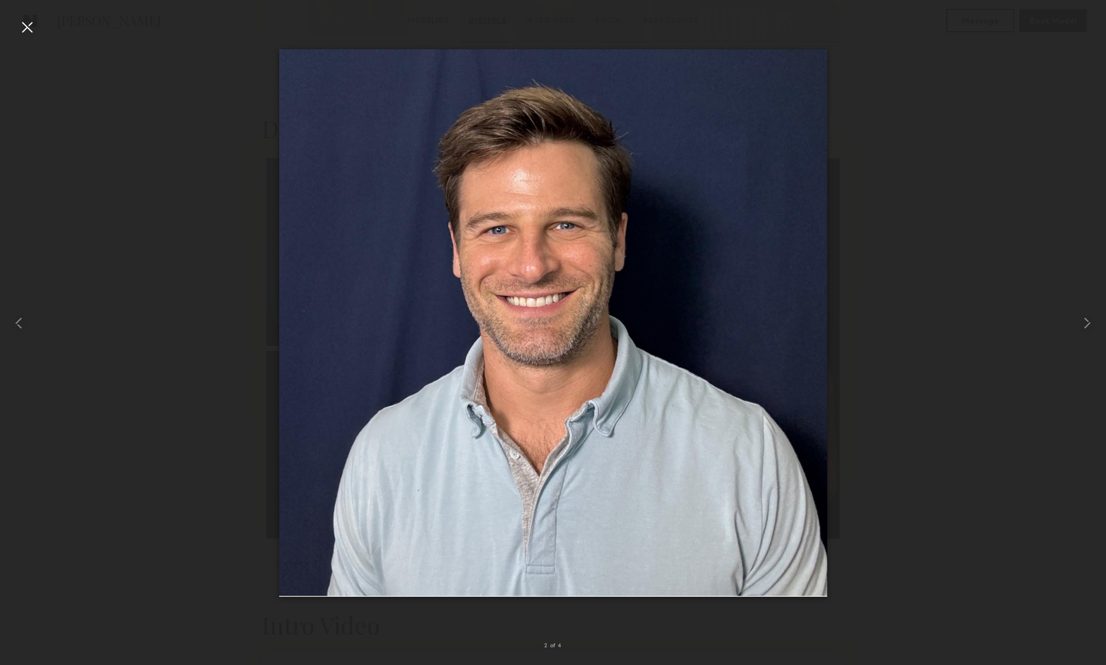
drag, startPoint x: 32, startPoint y: 22, endPoint x: 263, endPoint y: 154, distance: 266.4
click at [32, 22] on div at bounding box center [27, 27] width 19 height 19
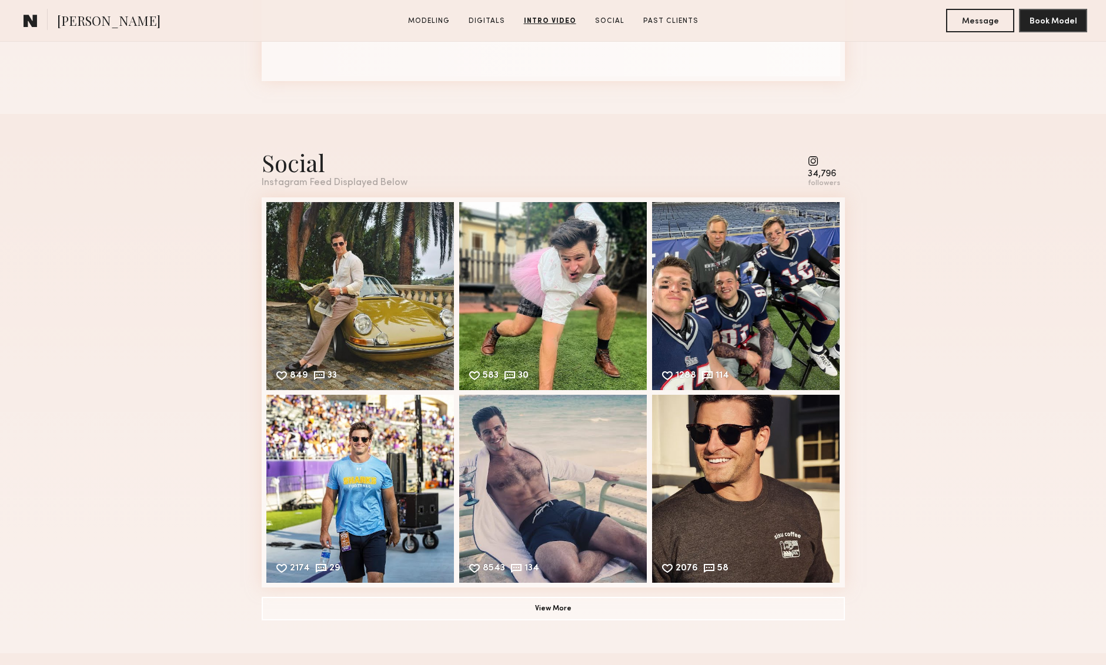
scroll to position [2787, 0]
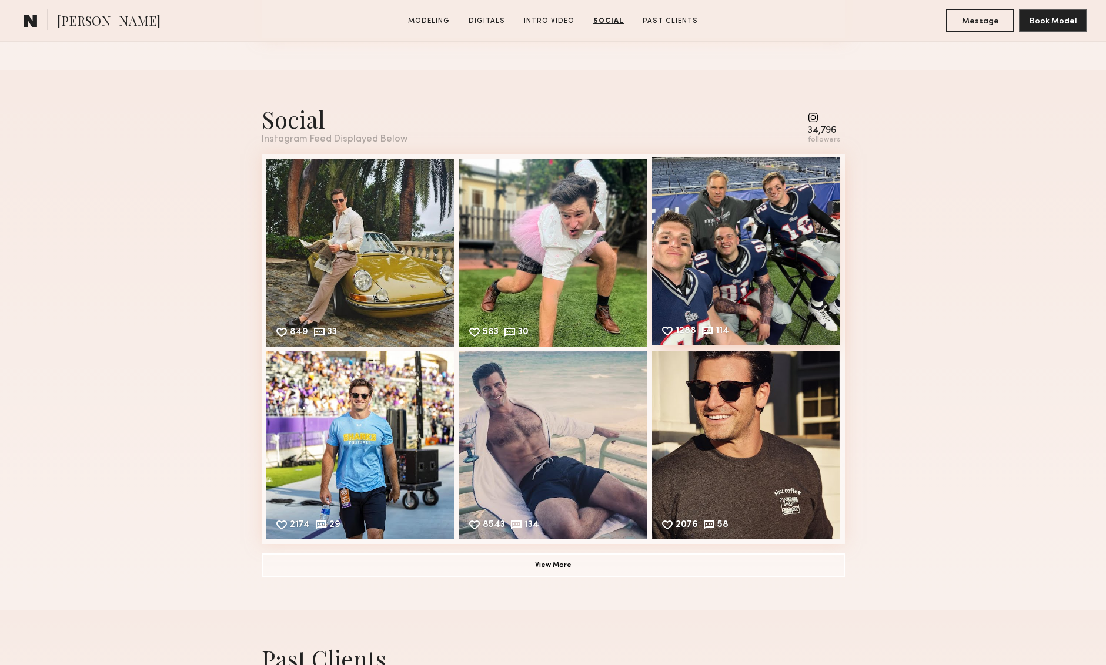
click at [784, 260] on div "1288 114 Likes & comments displayed to show model’s engagement" at bounding box center [746, 252] width 188 height 188
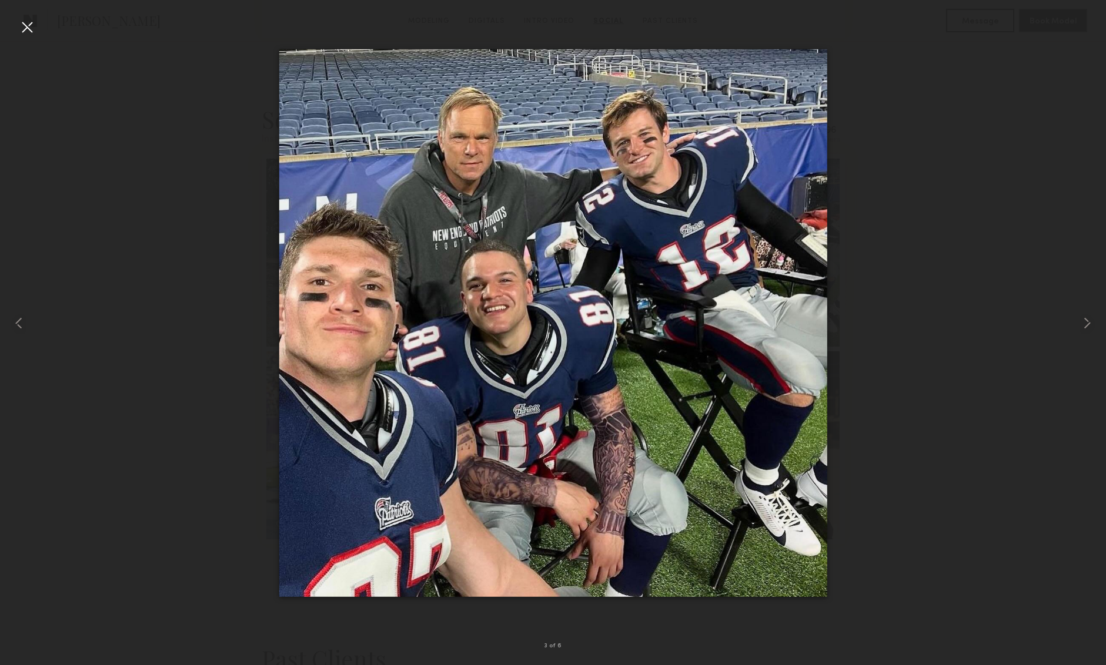
click at [31, 29] on div at bounding box center [27, 27] width 19 height 19
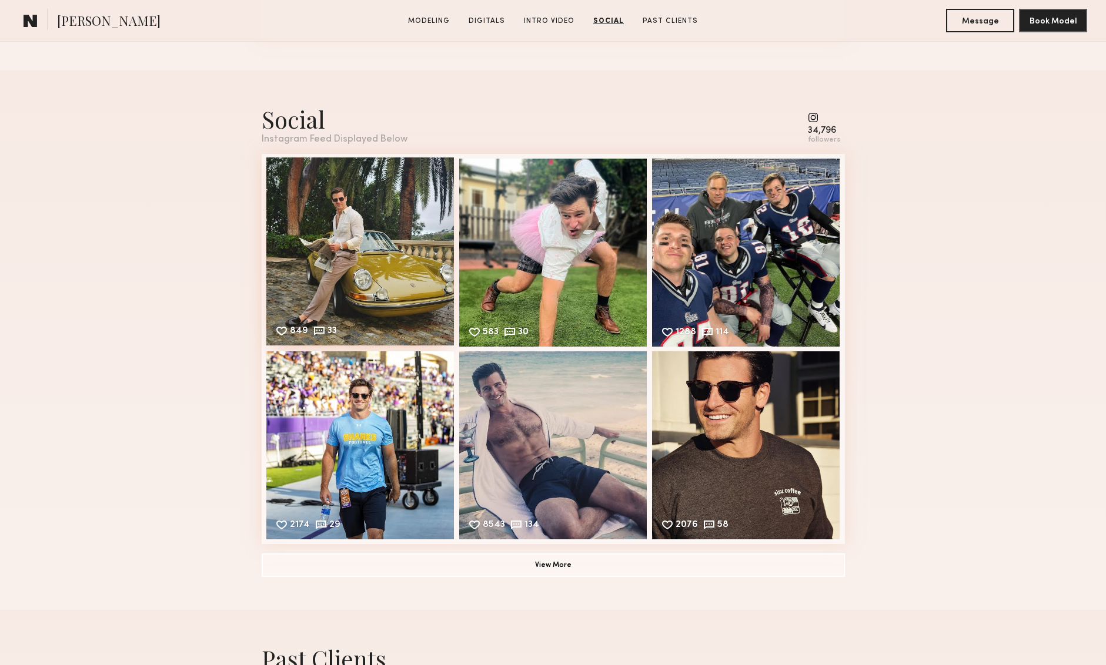
click at [347, 258] on div "849 33 Likes & comments displayed to show model’s engagement" at bounding box center [360, 252] width 188 height 188
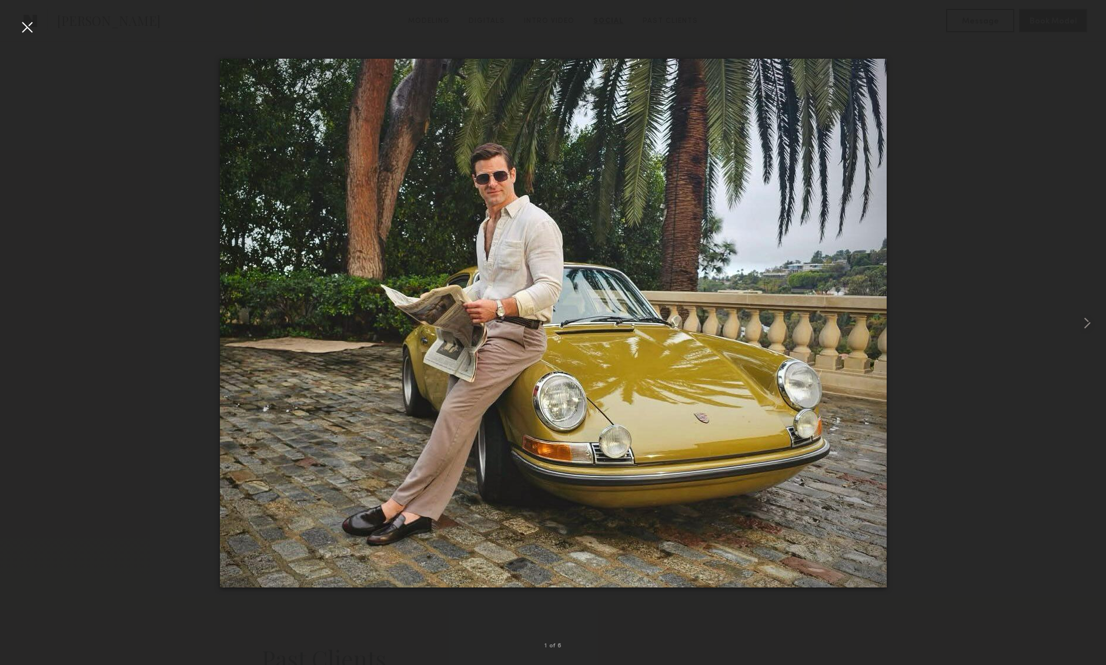
click at [31, 30] on div at bounding box center [27, 27] width 19 height 19
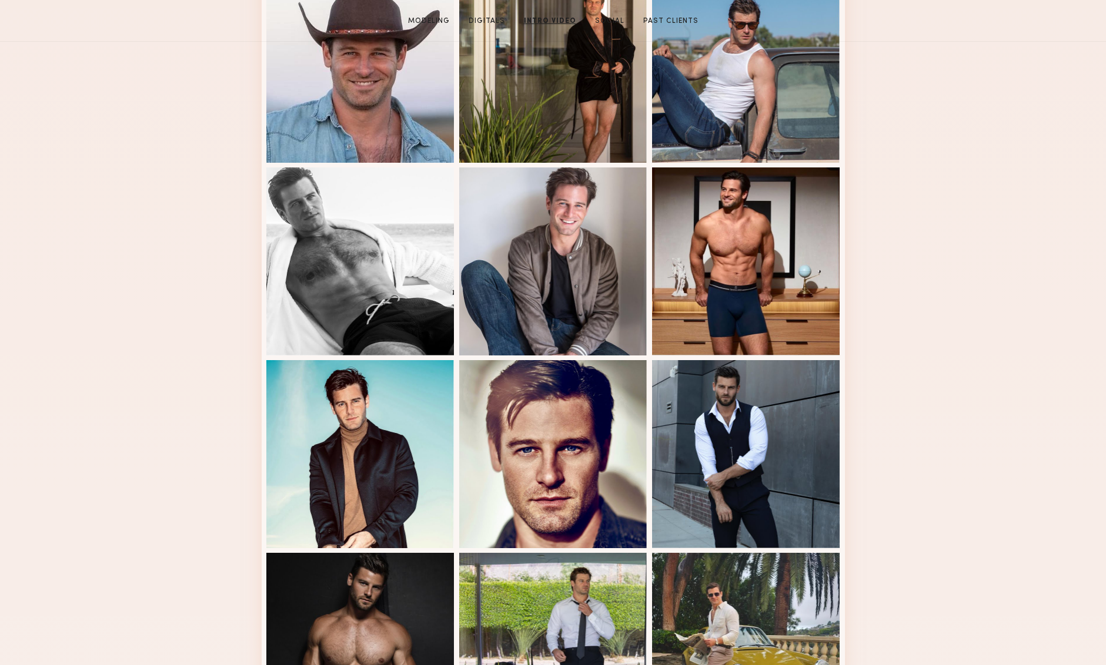
scroll to position [0, 0]
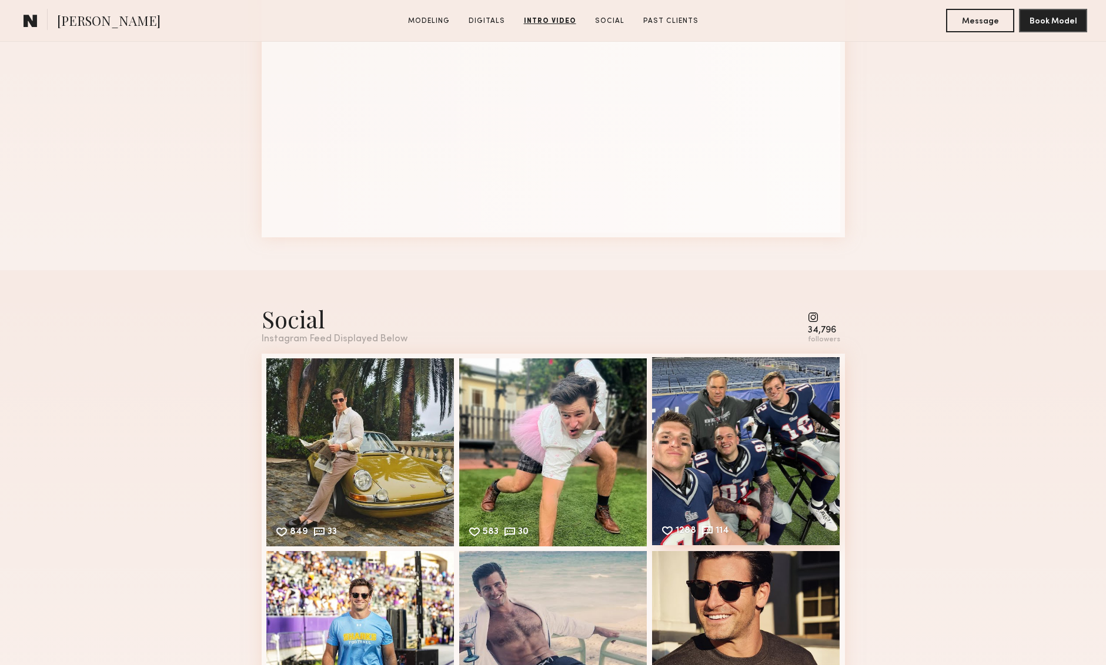
click at [784, 413] on div "1288 114 Likes & comments displayed to show model’s engagement" at bounding box center [746, 451] width 188 height 188
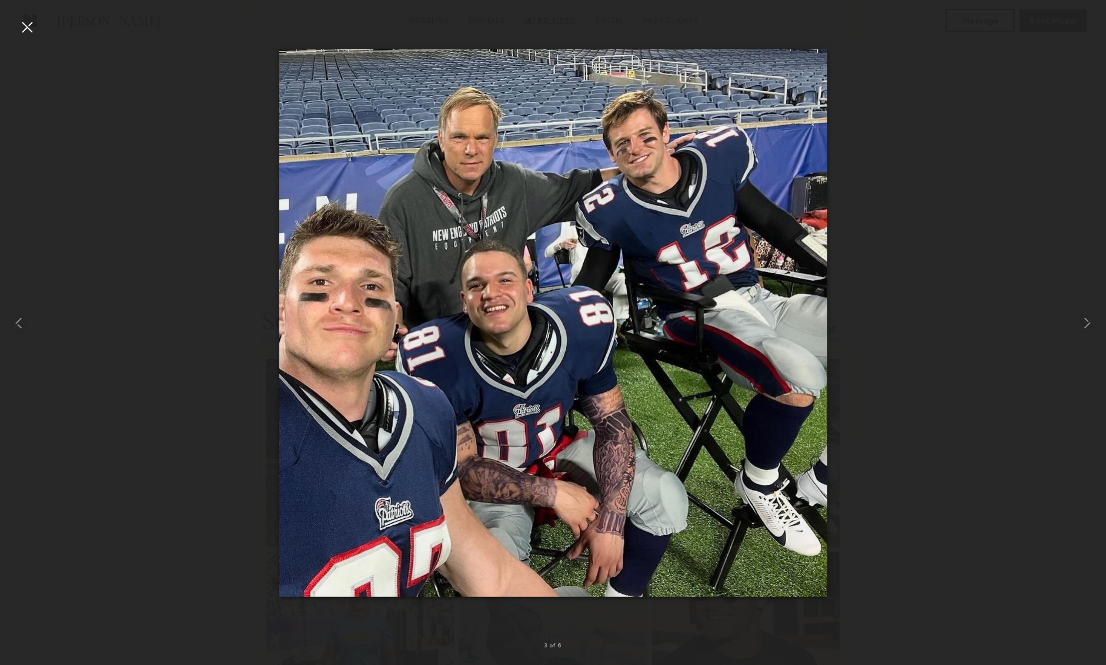
click at [996, 407] on div at bounding box center [553, 323] width 1106 height 609
click at [31, 27] on div at bounding box center [27, 27] width 19 height 19
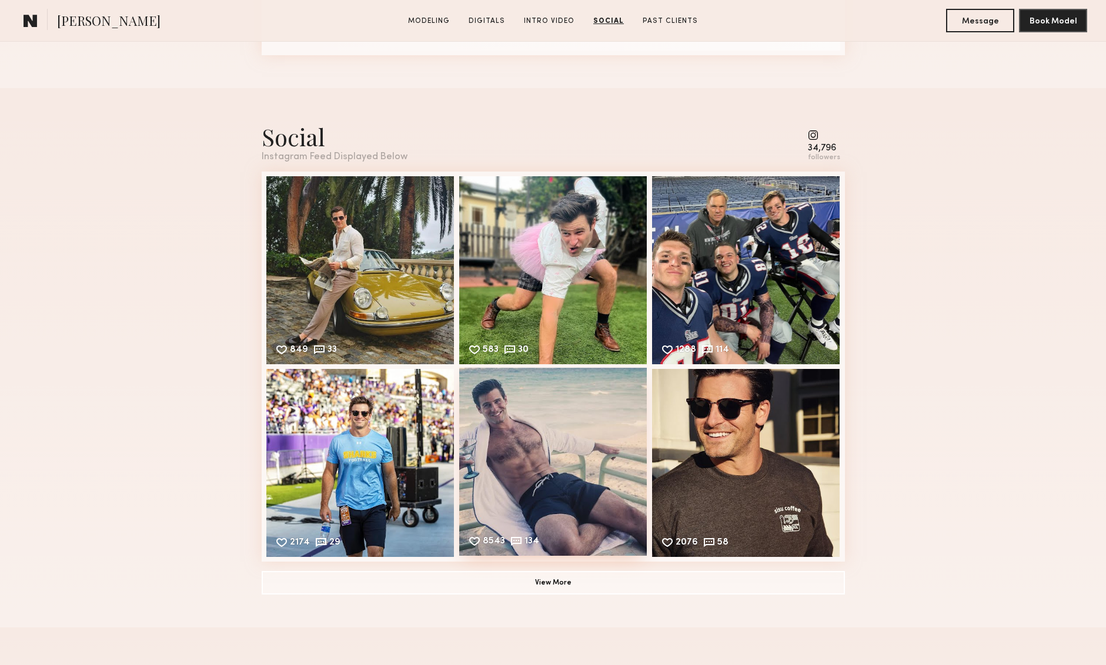
scroll to position [2771, 0]
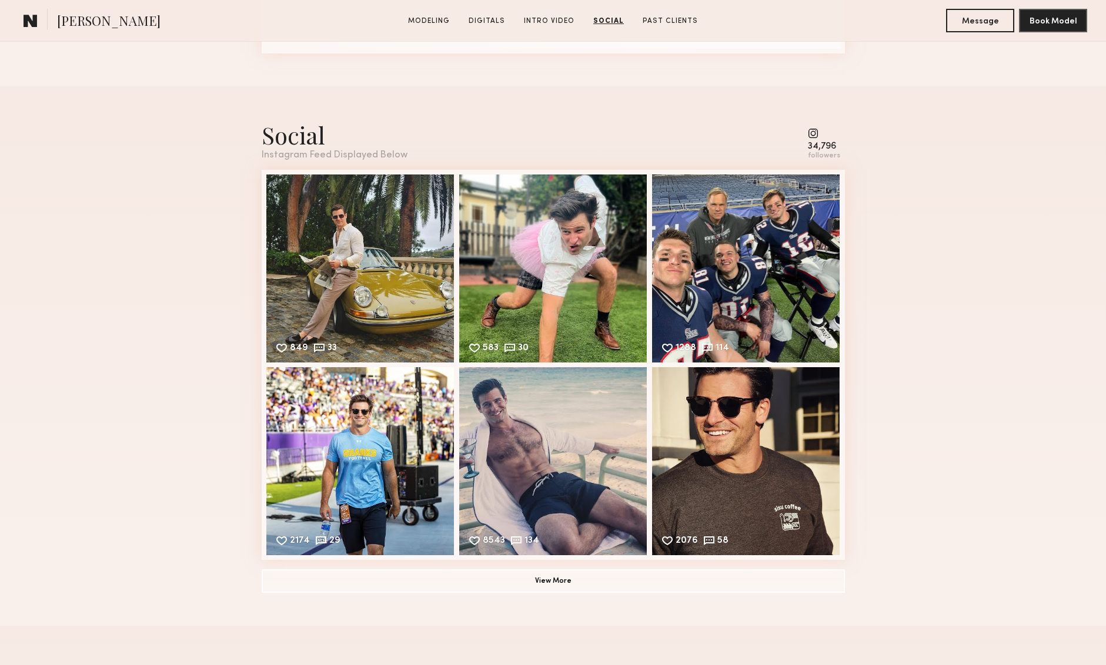
click at [813, 135] on common-icon at bounding box center [824, 133] width 32 height 11
click at [822, 147] on div "34,796" at bounding box center [824, 146] width 32 height 9
drag, startPoint x: 829, startPoint y: 150, endPoint x: 825, endPoint y: 141, distance: 9.7
click at [827, 146] on div "34,796" at bounding box center [824, 146] width 32 height 9
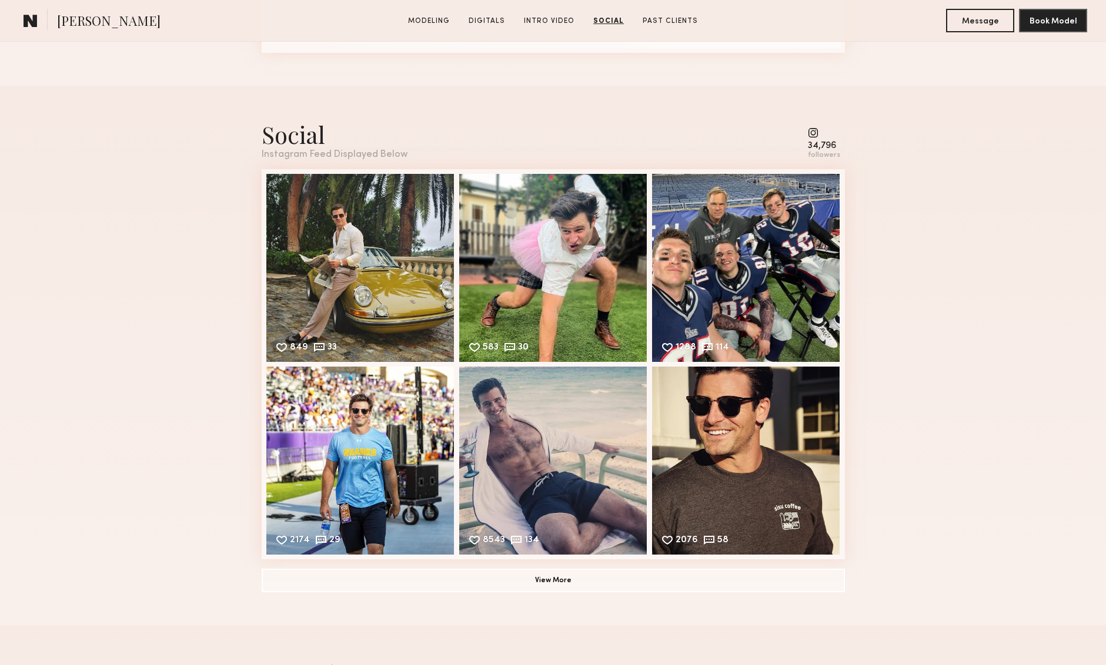
drag, startPoint x: 825, startPoint y: 141, endPoint x: 816, endPoint y: 135, distance: 10.1
click at [824, 142] on div "34,796" at bounding box center [824, 146] width 32 height 9
click at [815, 133] on common-icon at bounding box center [824, 133] width 32 height 11
click at [543, 592] on div "Social Instagram Feed Displayed Below 34,796 followers 849 33 Likes & comments …" at bounding box center [553, 356] width 583 height 540
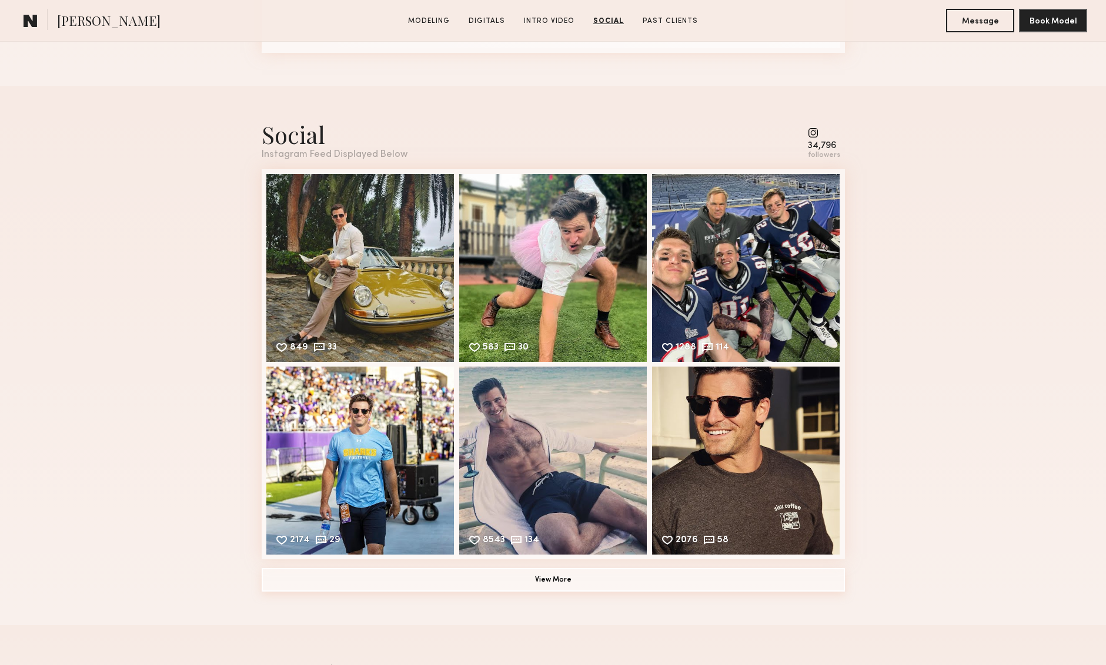
click at [549, 584] on button "View More" at bounding box center [553, 580] width 583 height 24
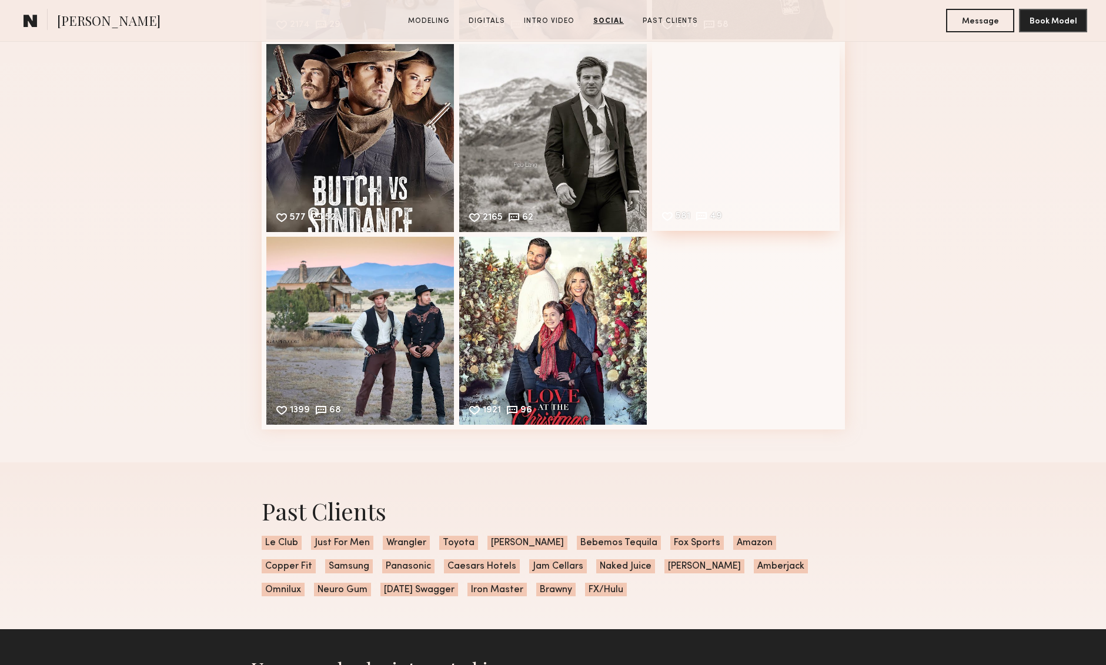
scroll to position [3300, 0]
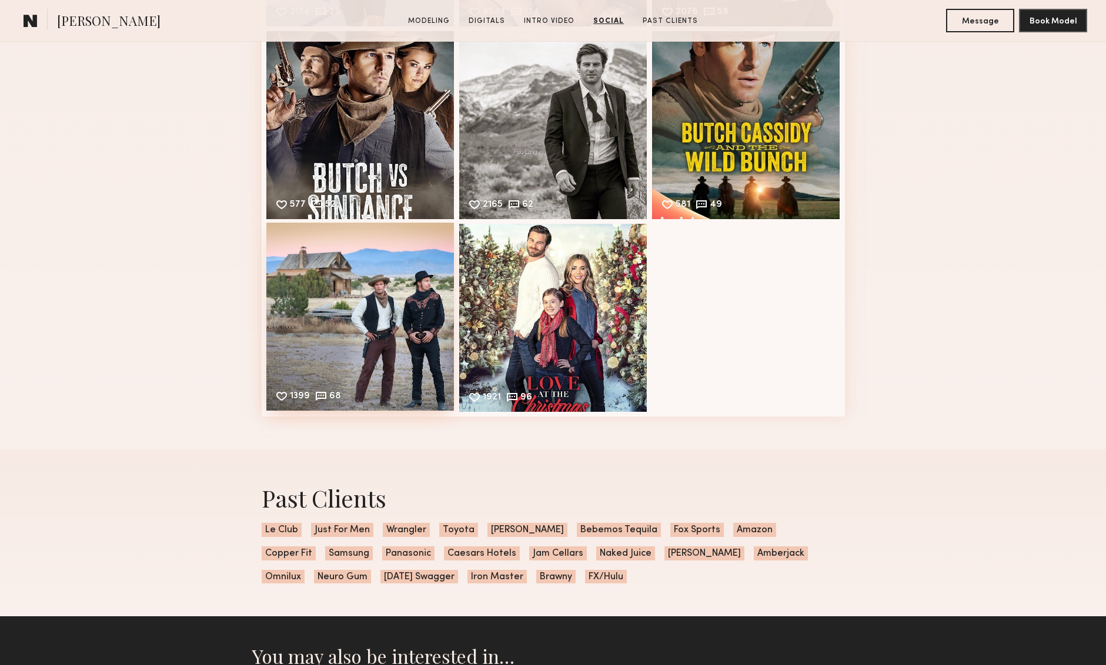
click at [422, 314] on div "1399 68 Likes & comments displayed to show model’s engagement" at bounding box center [360, 317] width 188 height 188
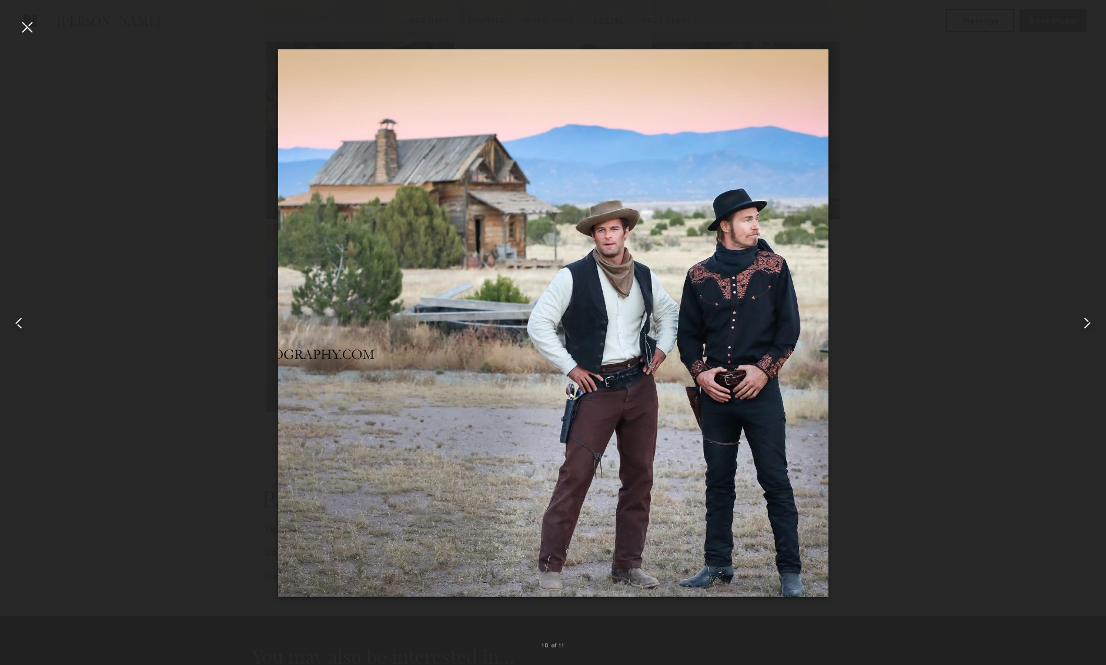
click at [29, 27] on div at bounding box center [27, 27] width 19 height 19
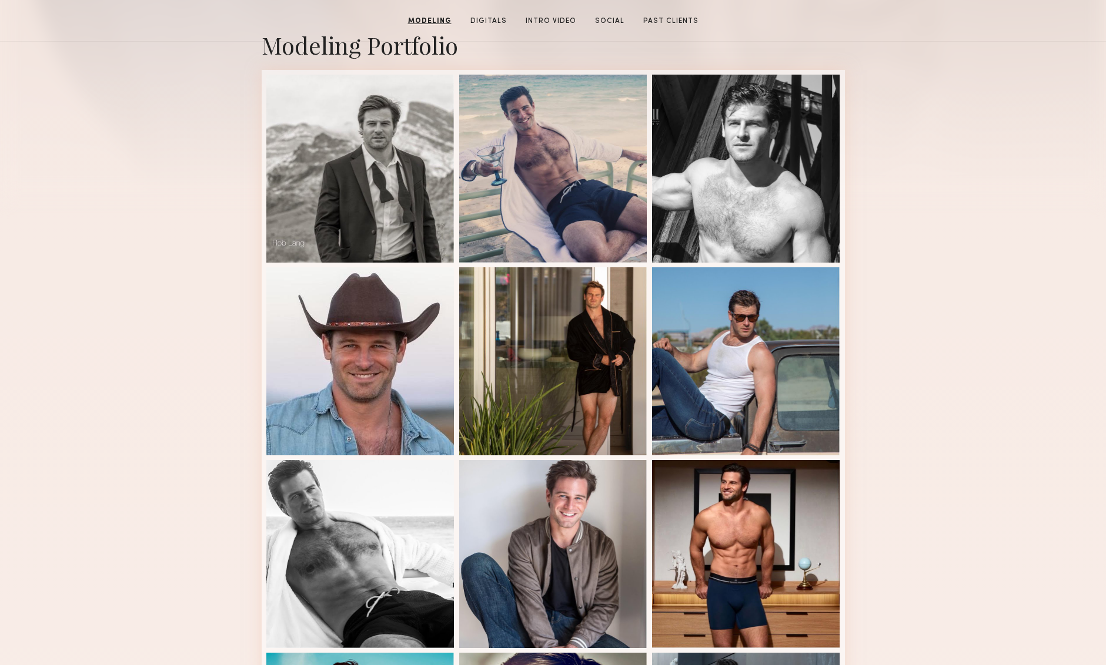
scroll to position [0, 0]
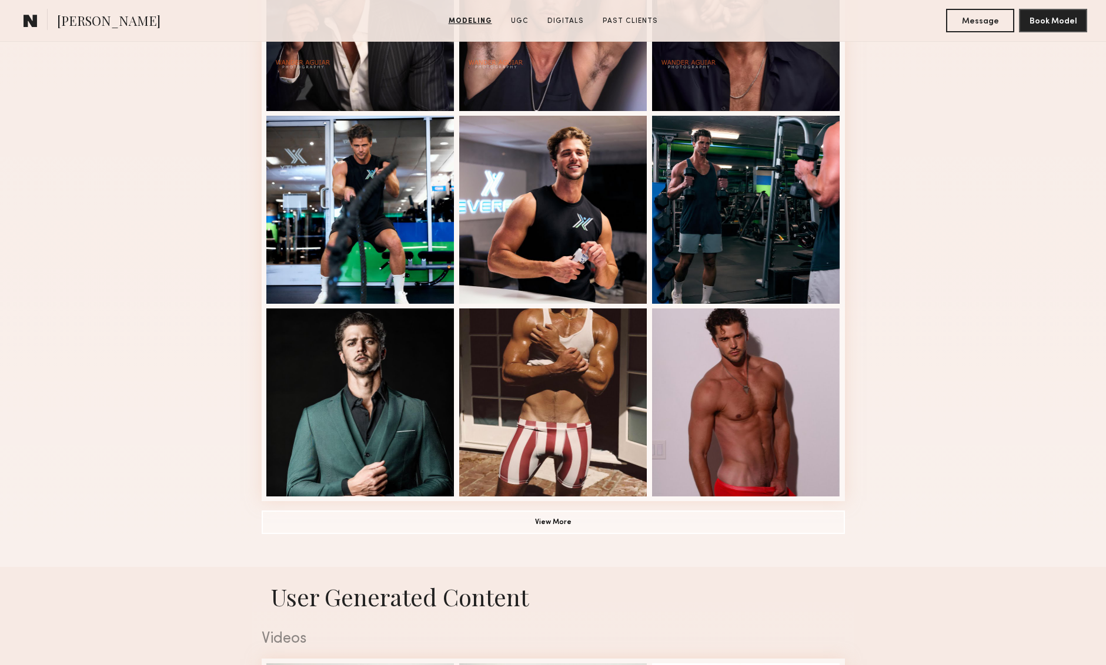
scroll to position [618, 0]
click at [555, 520] on button "View More" at bounding box center [553, 522] width 583 height 24
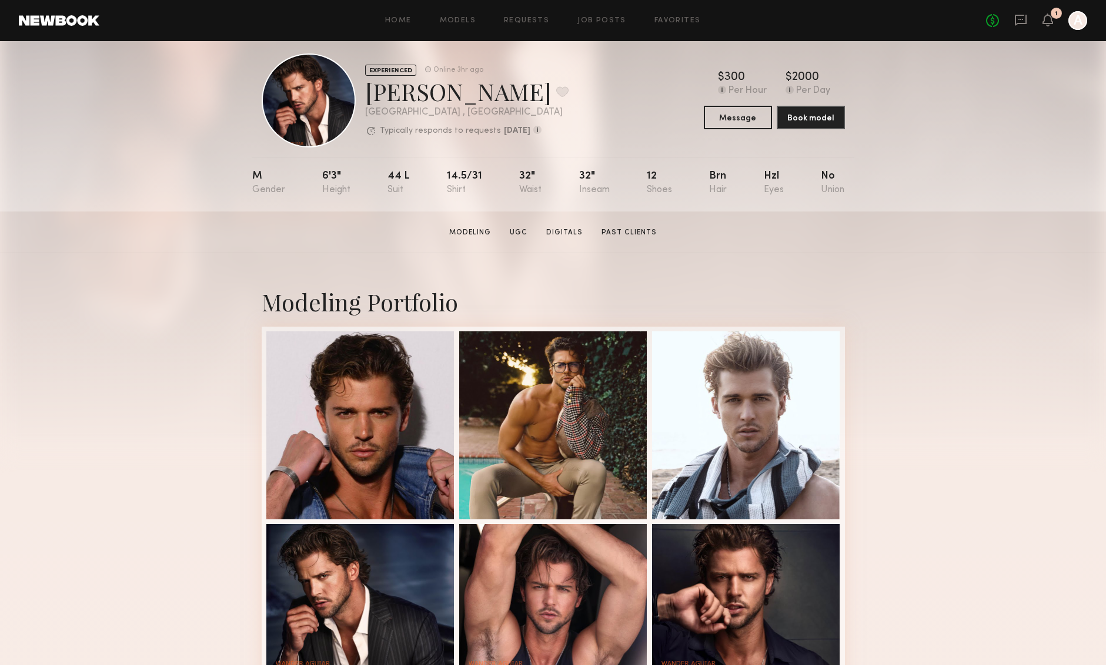
scroll to position [19, 0]
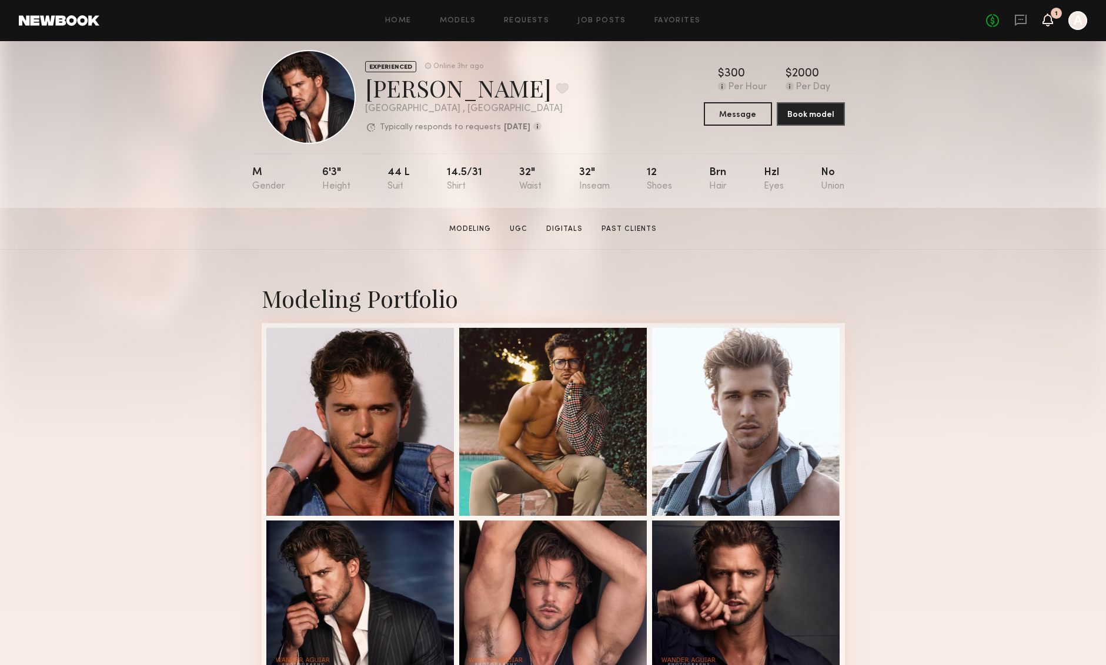
click at [1049, 21] on icon at bounding box center [1047, 19] width 9 height 8
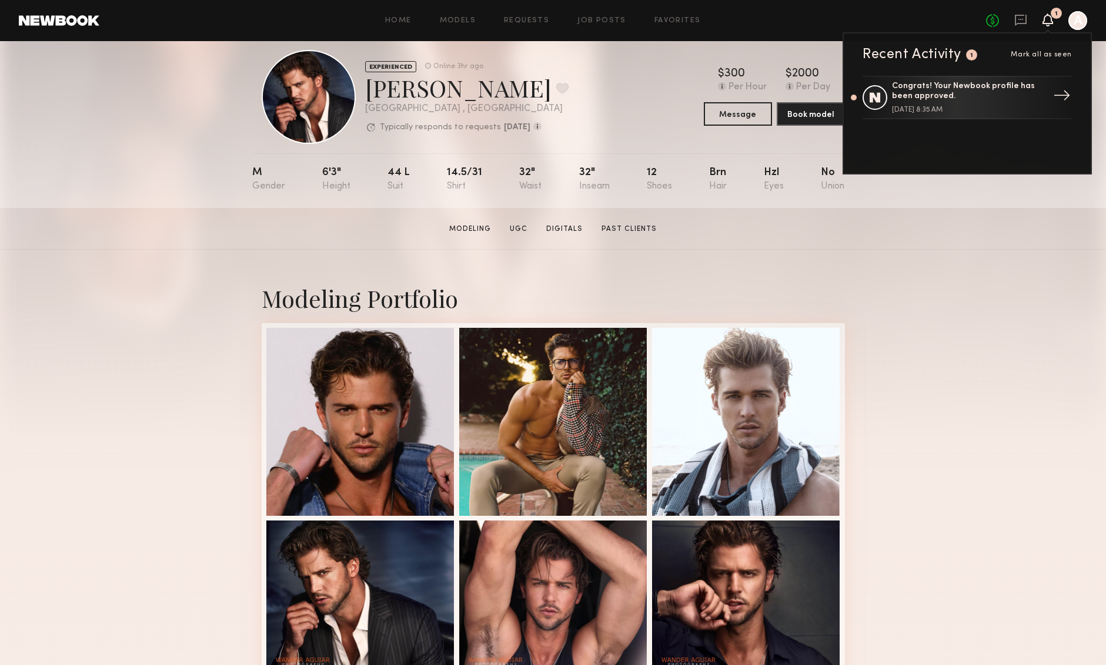
click at [989, 102] on div "Congrats! Your Newbook profile has been approved. August 20, 2025 @ 8:35 AM" at bounding box center [968, 98] width 153 height 32
